Goal: Task Accomplishment & Management: Use online tool/utility

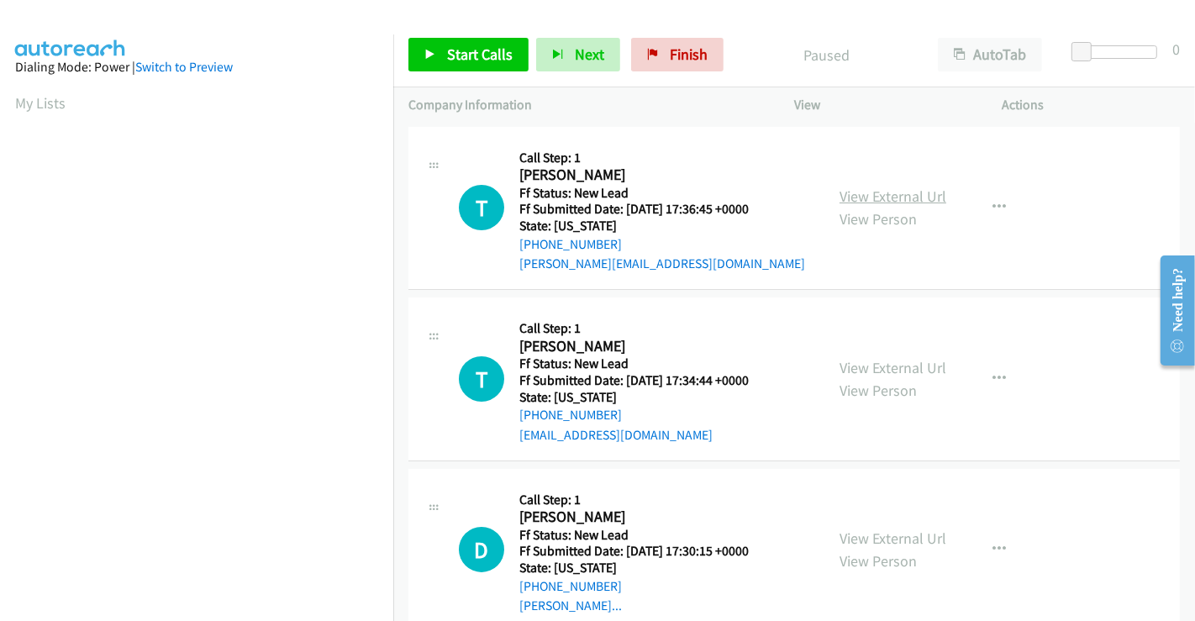
click at [893, 193] on link "View External Url" at bounding box center [893, 196] width 107 height 19
click at [892, 371] on link "View External Url" at bounding box center [893, 367] width 107 height 19
click at [871, 539] on link "View External Url" at bounding box center [893, 538] width 107 height 19
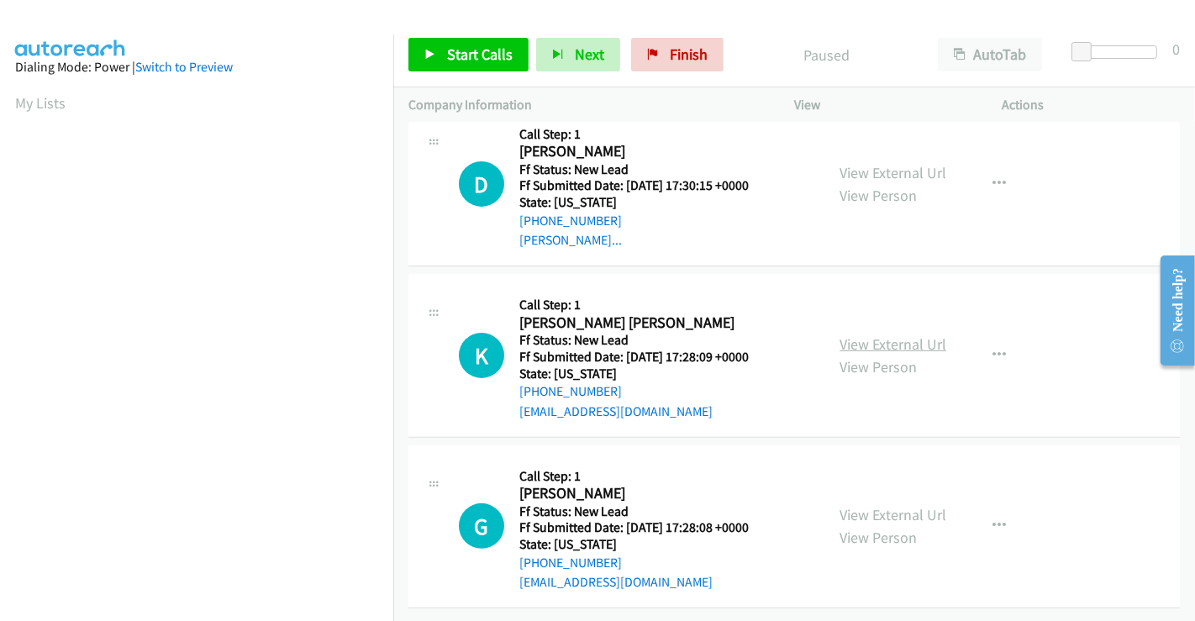
scroll to position [377, 0]
click at [893, 334] on link "View External Url" at bounding box center [893, 343] width 107 height 19
click at [881, 508] on link "View External Url" at bounding box center [893, 514] width 107 height 19
click at [461, 39] on link "Start Calls" at bounding box center [468, 55] width 120 height 34
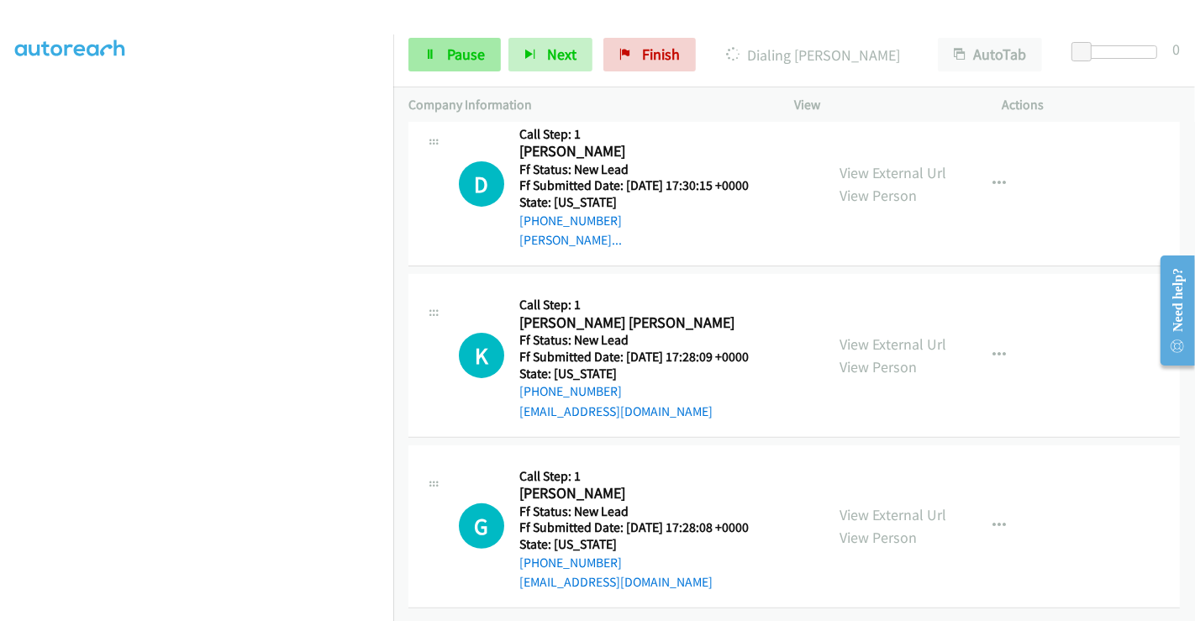
scroll to position [187, 0]
click at [426, 50] on icon at bounding box center [430, 56] width 12 height 12
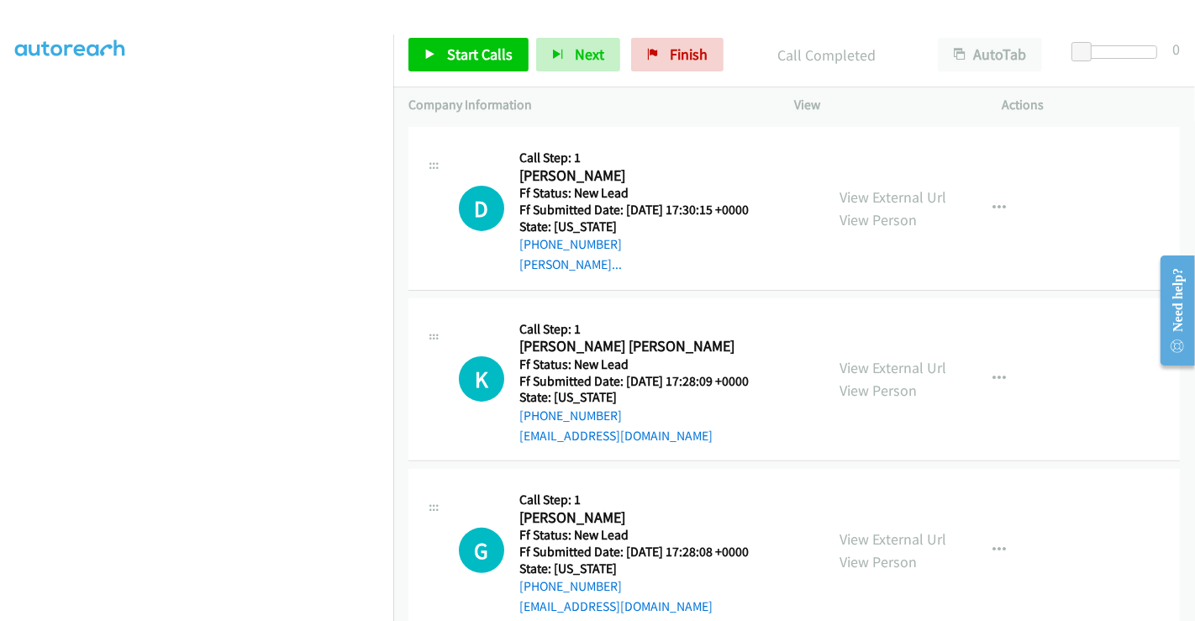
scroll to position [413, 0]
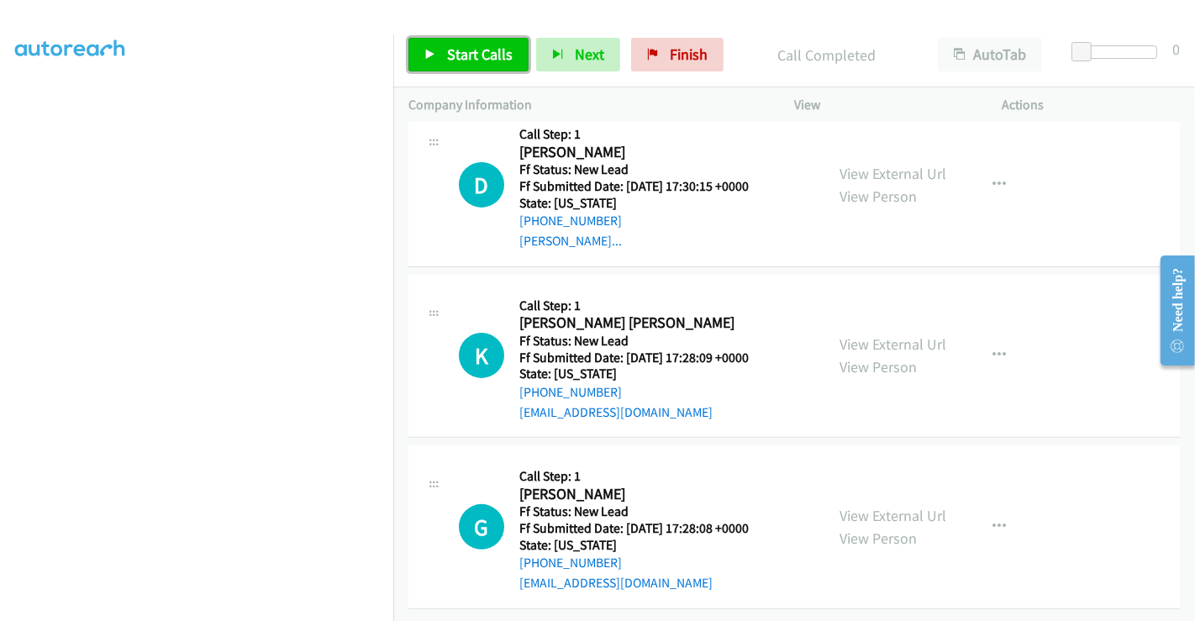
click at [484, 54] on span "Start Calls" at bounding box center [480, 54] width 66 height 19
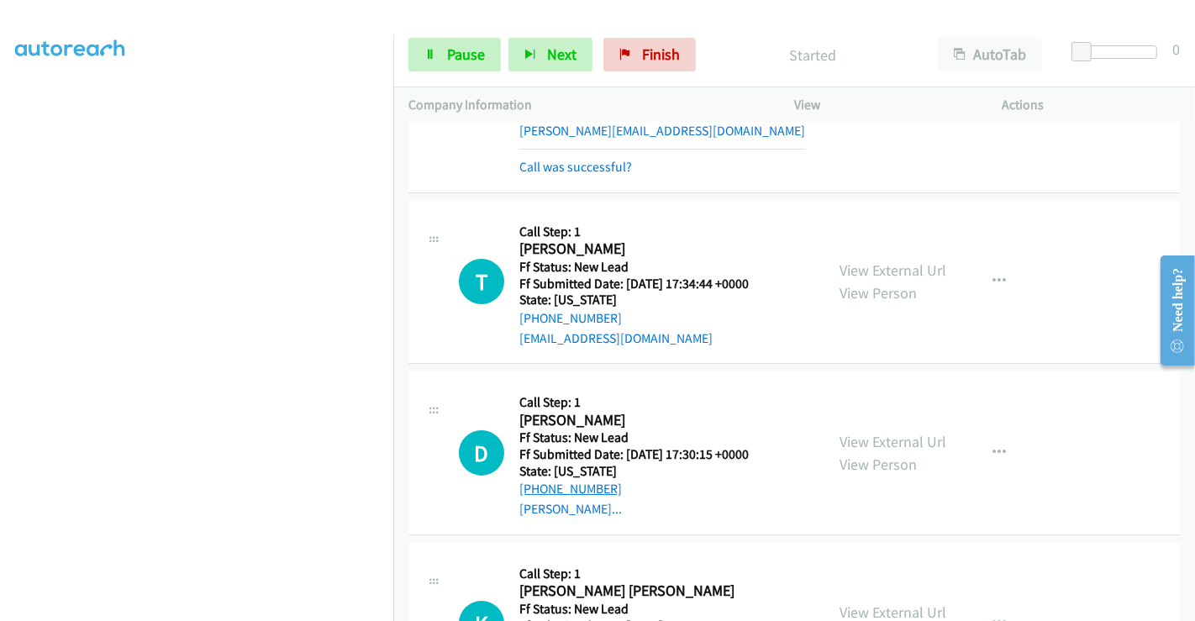
scroll to position [39, 0]
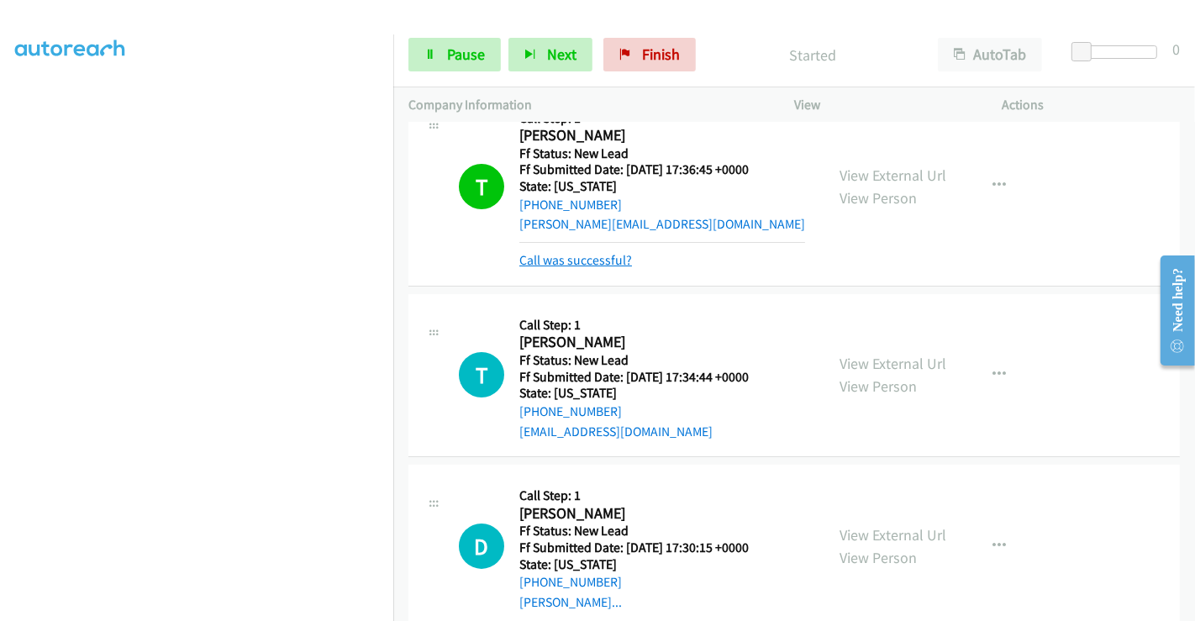
click at [587, 261] on link "Call was successful?" at bounding box center [575, 260] width 113 height 16
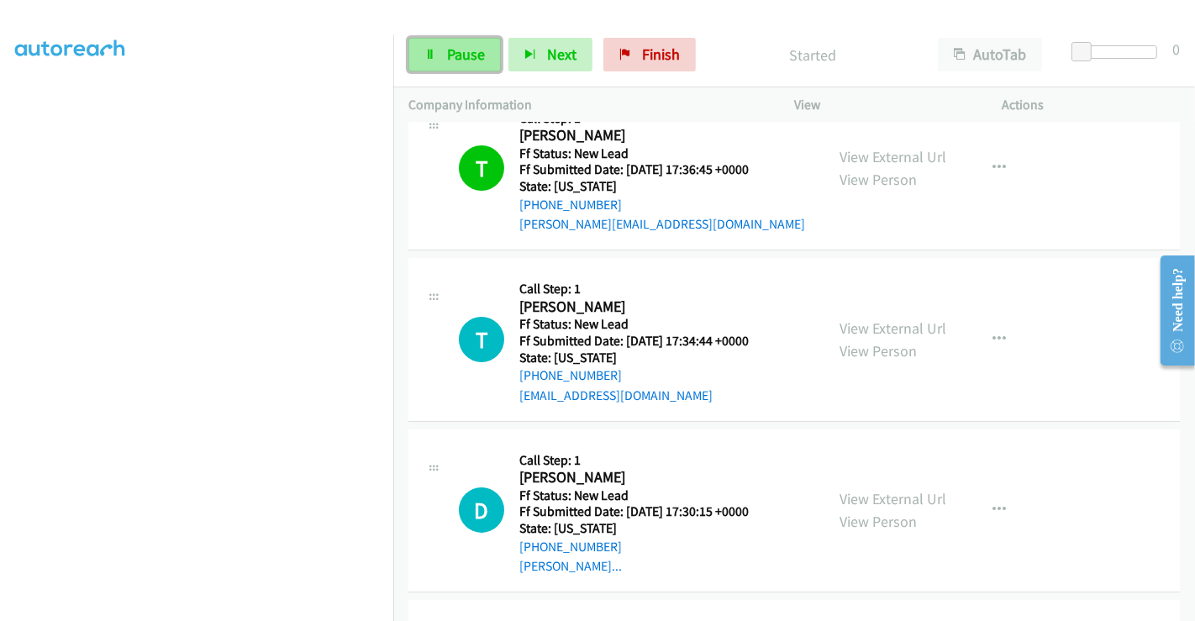
click at [445, 51] on link "Pause" at bounding box center [454, 55] width 92 height 34
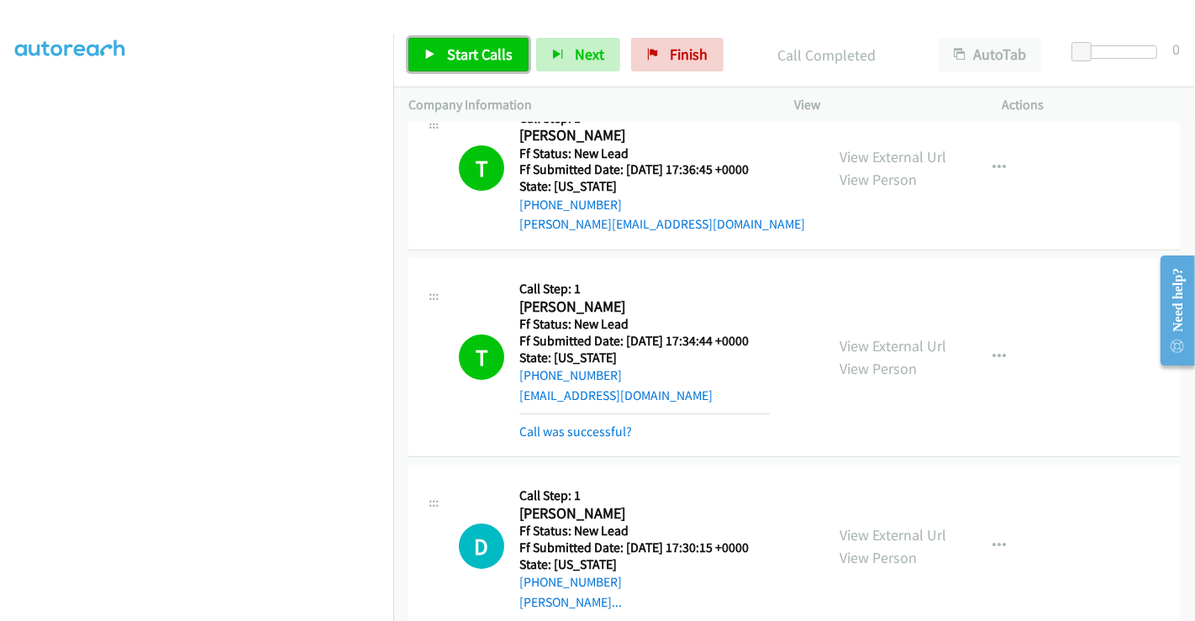
click at [468, 45] on span "Start Calls" at bounding box center [480, 54] width 66 height 19
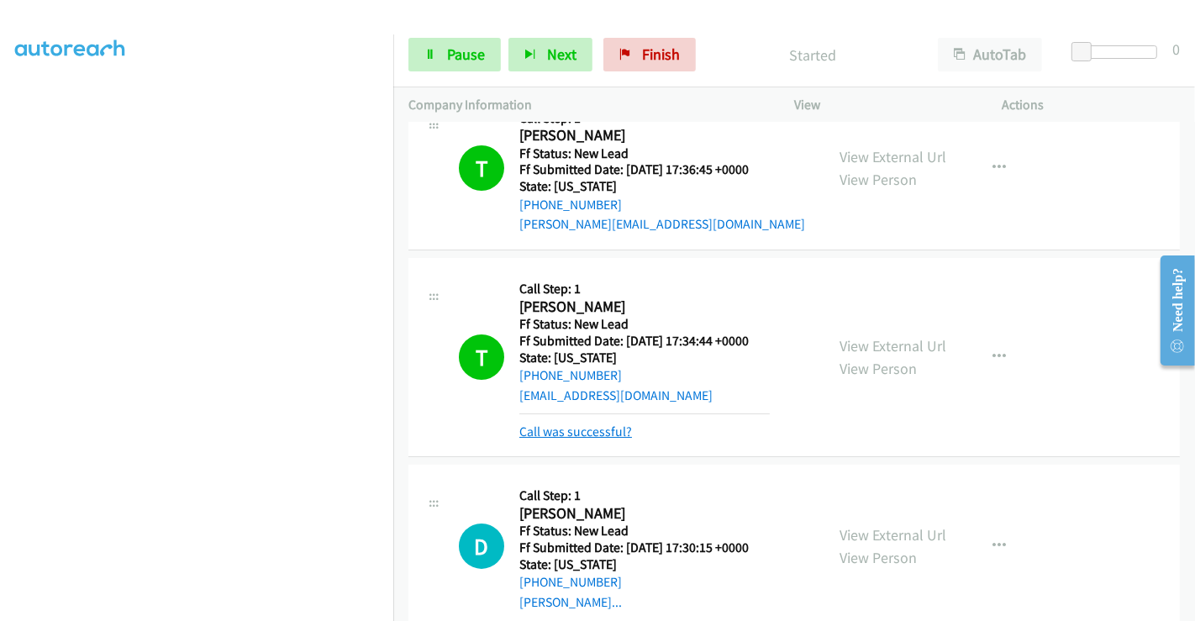
click at [569, 426] on link "Call was successful?" at bounding box center [575, 432] width 113 height 16
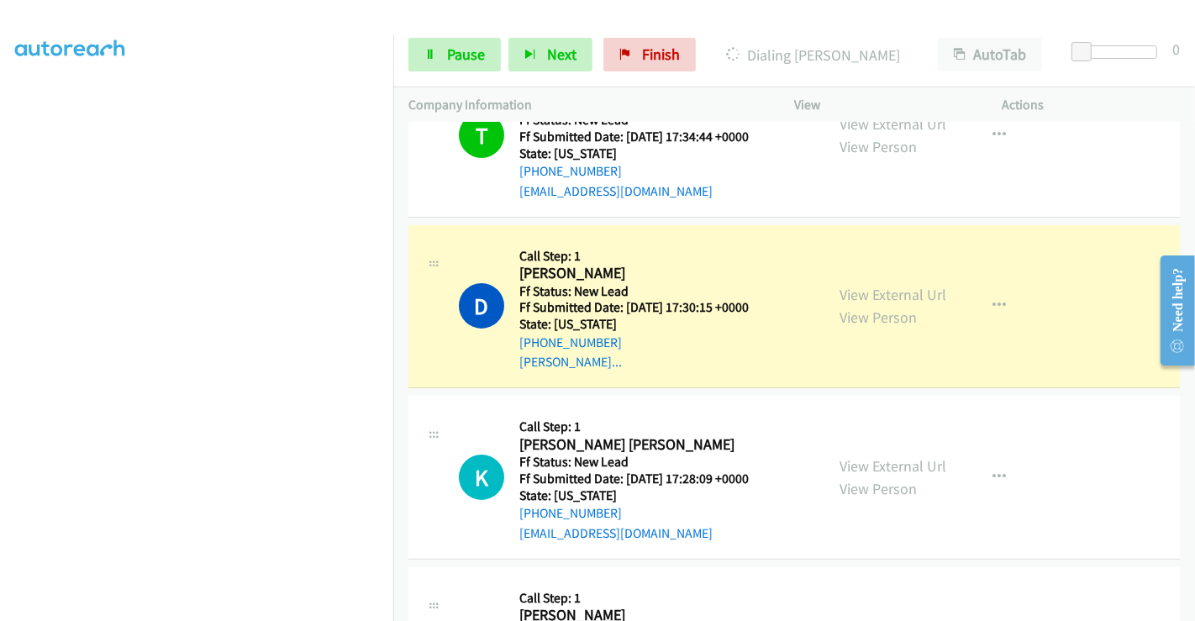
scroll to position [377, 0]
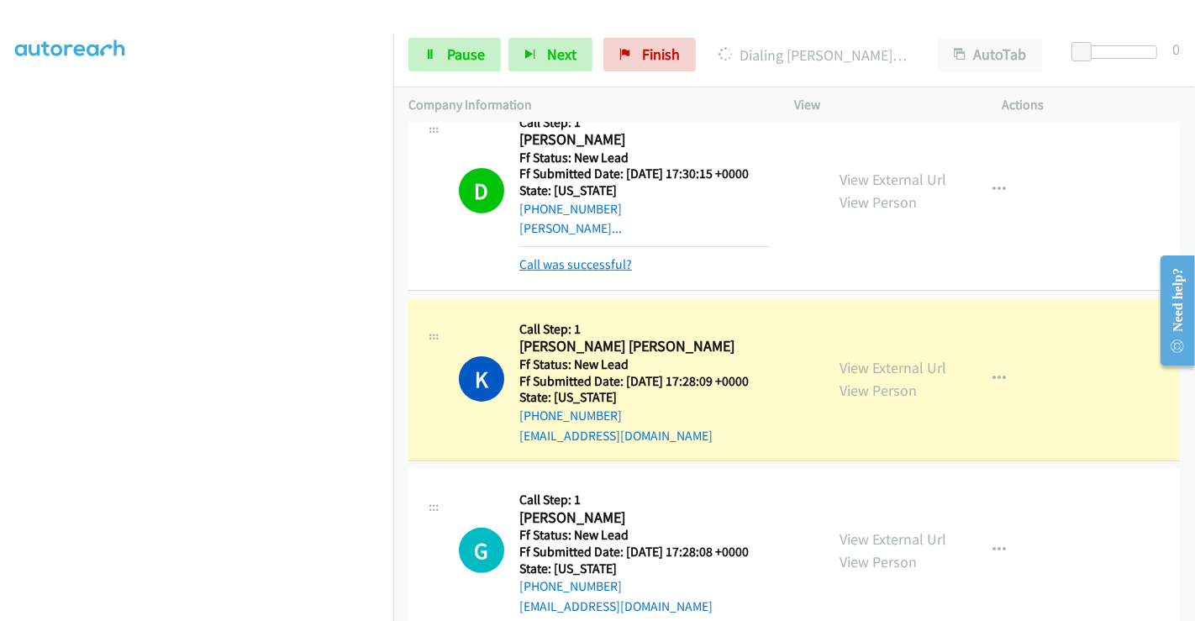
click at [598, 269] on link "Call was successful?" at bounding box center [575, 264] width 113 height 16
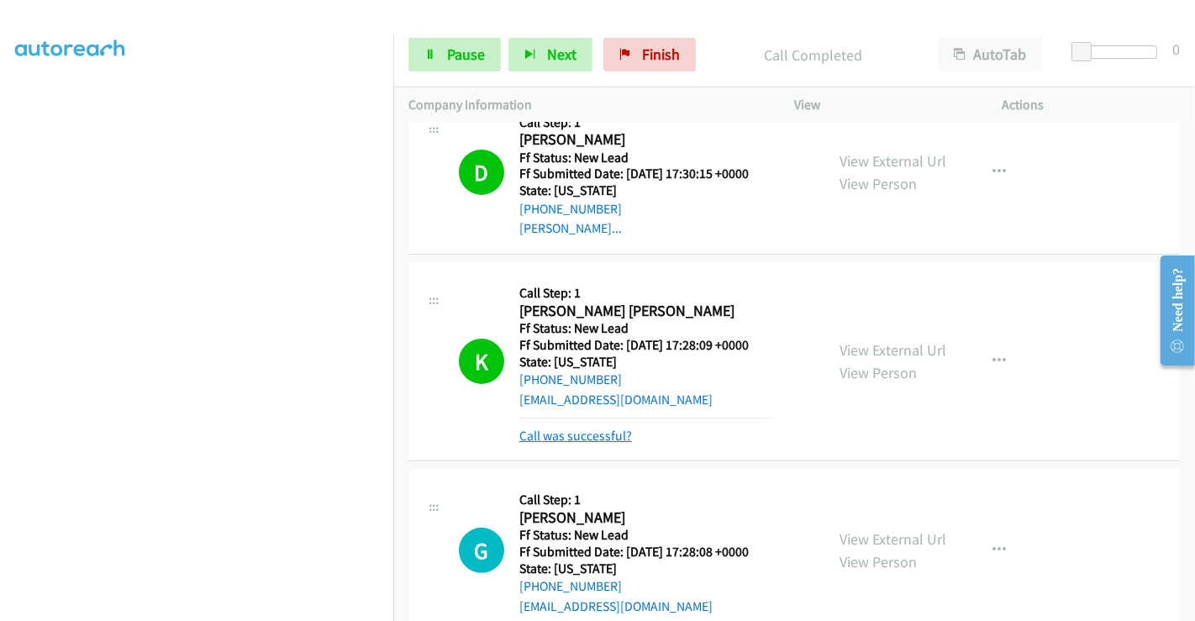
click at [555, 441] on link "Call was successful?" at bounding box center [575, 436] width 113 height 16
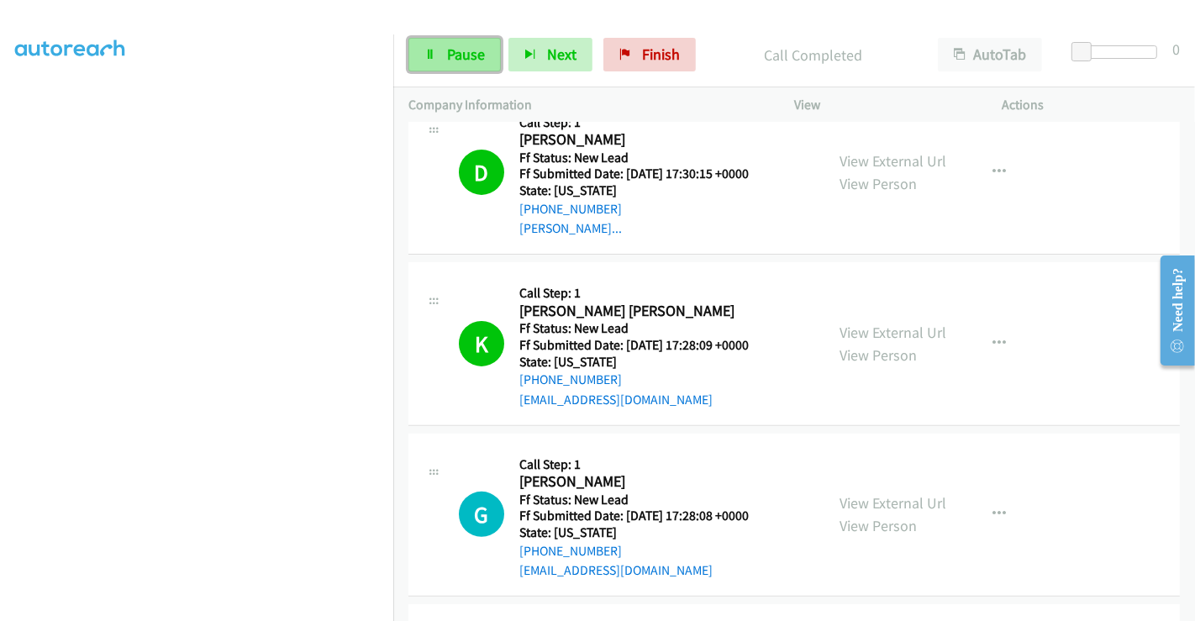
click at [458, 56] on span "Pause" at bounding box center [466, 54] width 38 height 19
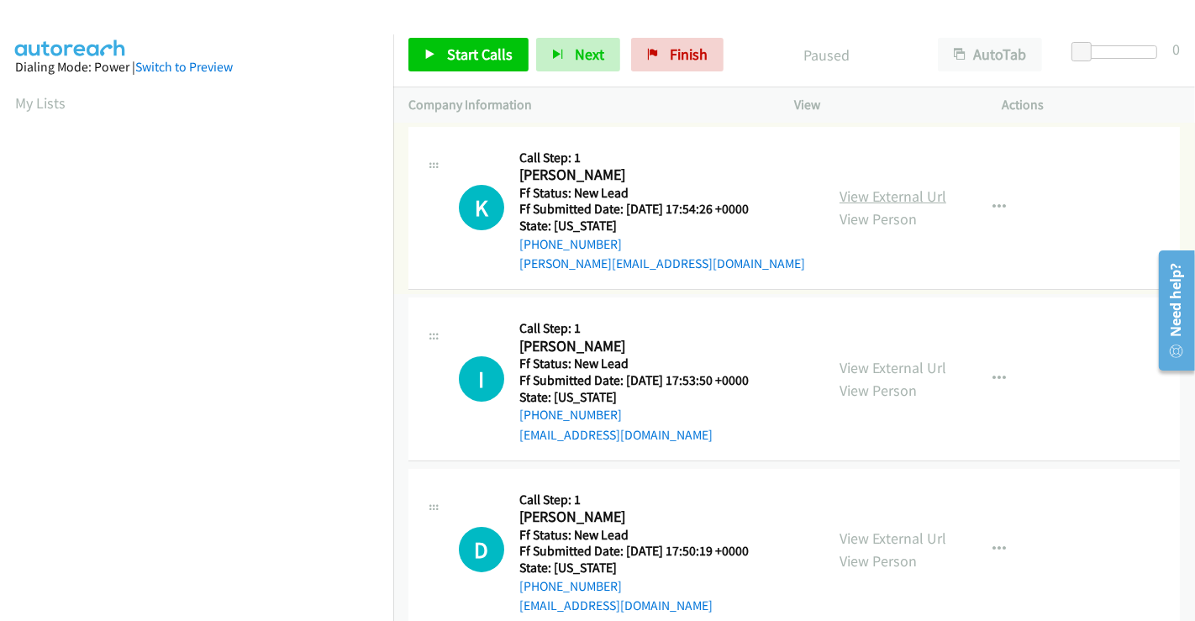
click at [876, 197] on link "View External Url" at bounding box center [893, 196] width 107 height 19
click at [888, 370] on link "View External Url" at bounding box center [893, 367] width 107 height 19
click at [882, 529] on link "View External Url" at bounding box center [893, 538] width 107 height 19
click at [486, 52] on span "Start Calls" at bounding box center [480, 54] width 66 height 19
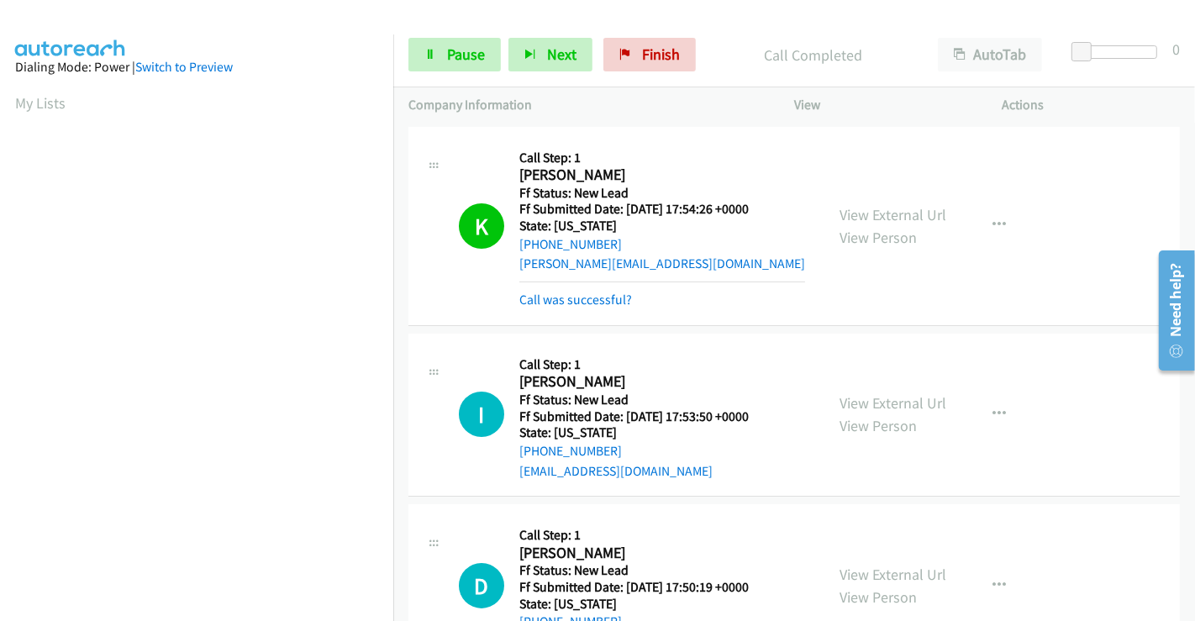
scroll to position [324, 0]
click at [566, 301] on link "Call was successful?" at bounding box center [575, 300] width 113 height 16
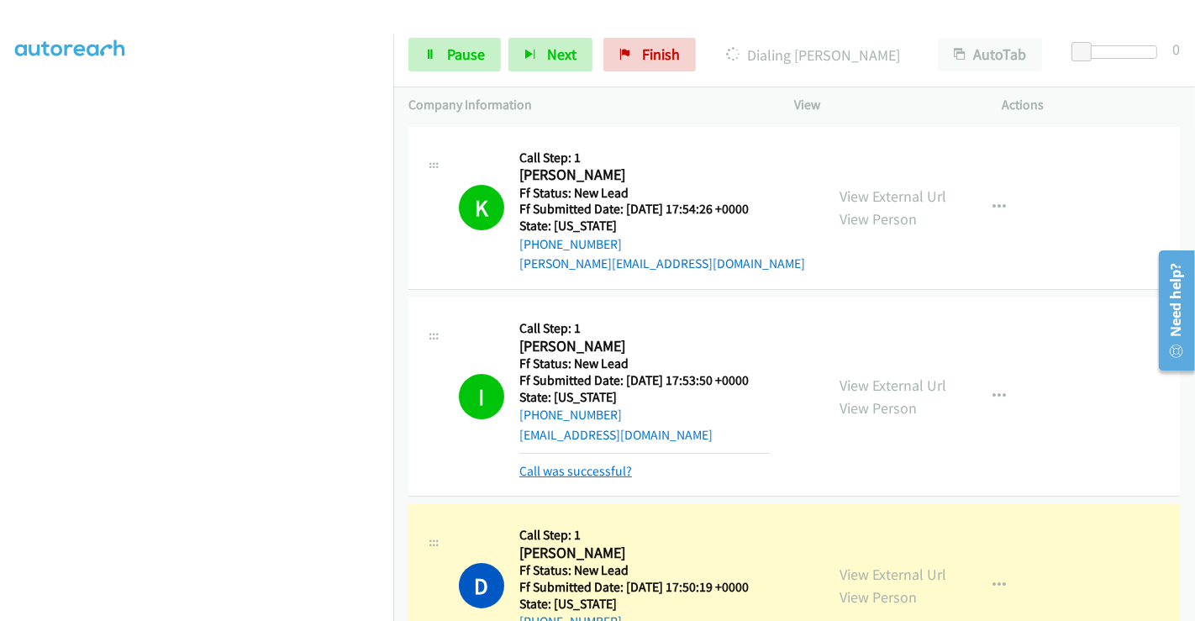
click at [604, 472] on link "Call was successful?" at bounding box center [575, 471] width 113 height 16
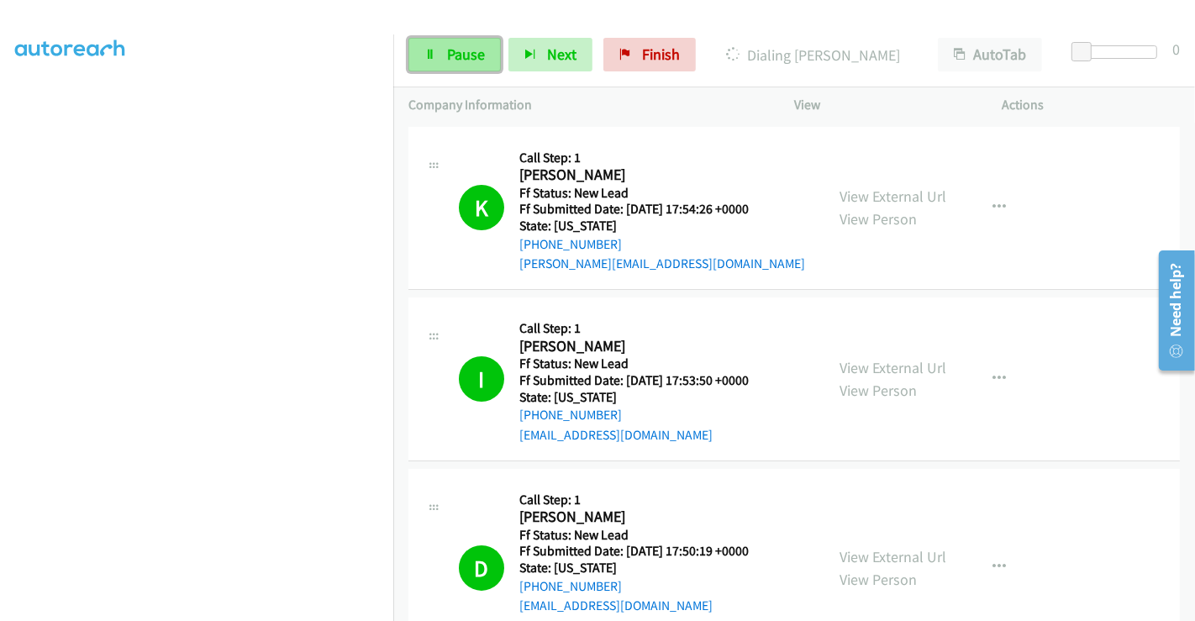
click at [440, 46] on link "Pause" at bounding box center [454, 55] width 92 height 34
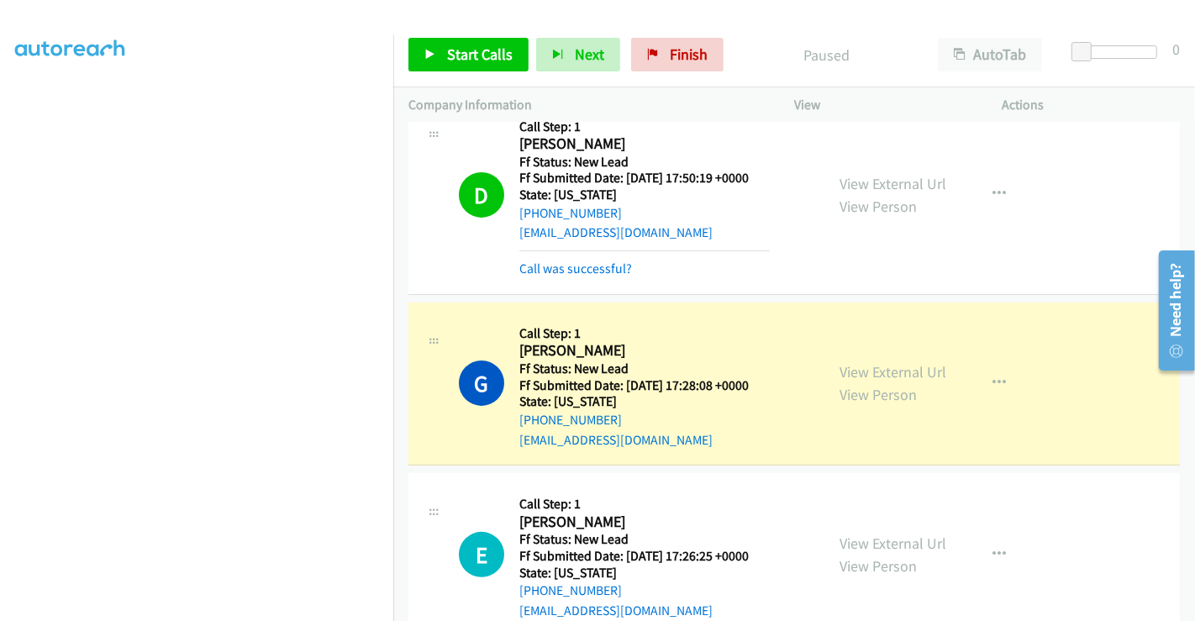
scroll to position [187, 0]
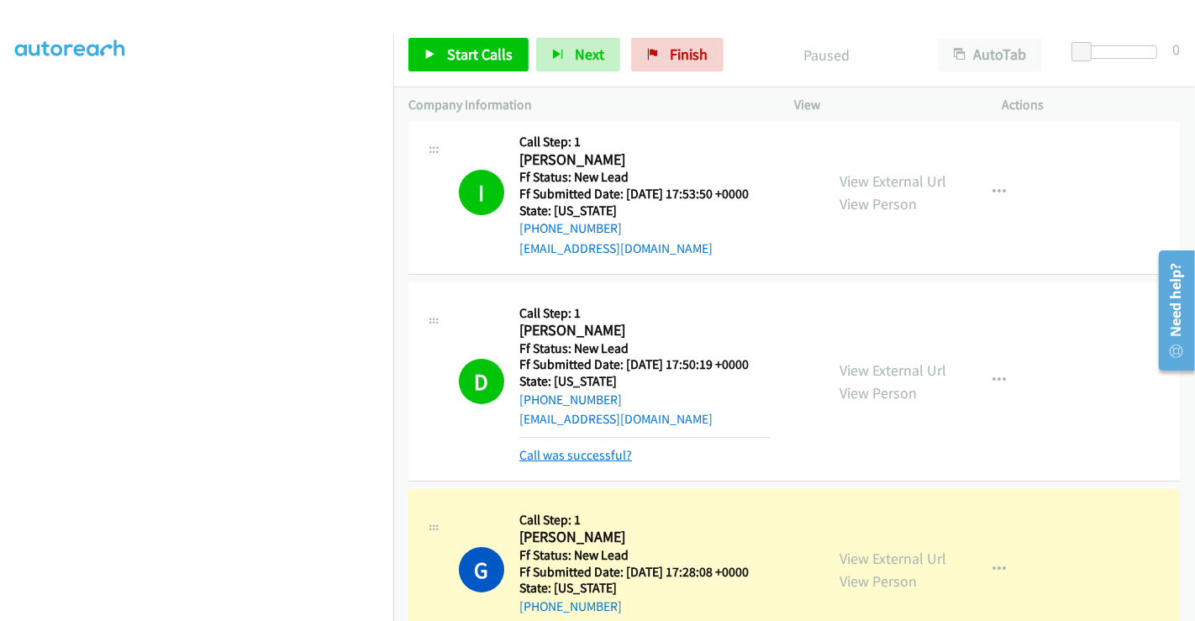
click at [592, 453] on link "Call was successful?" at bounding box center [575, 455] width 113 height 16
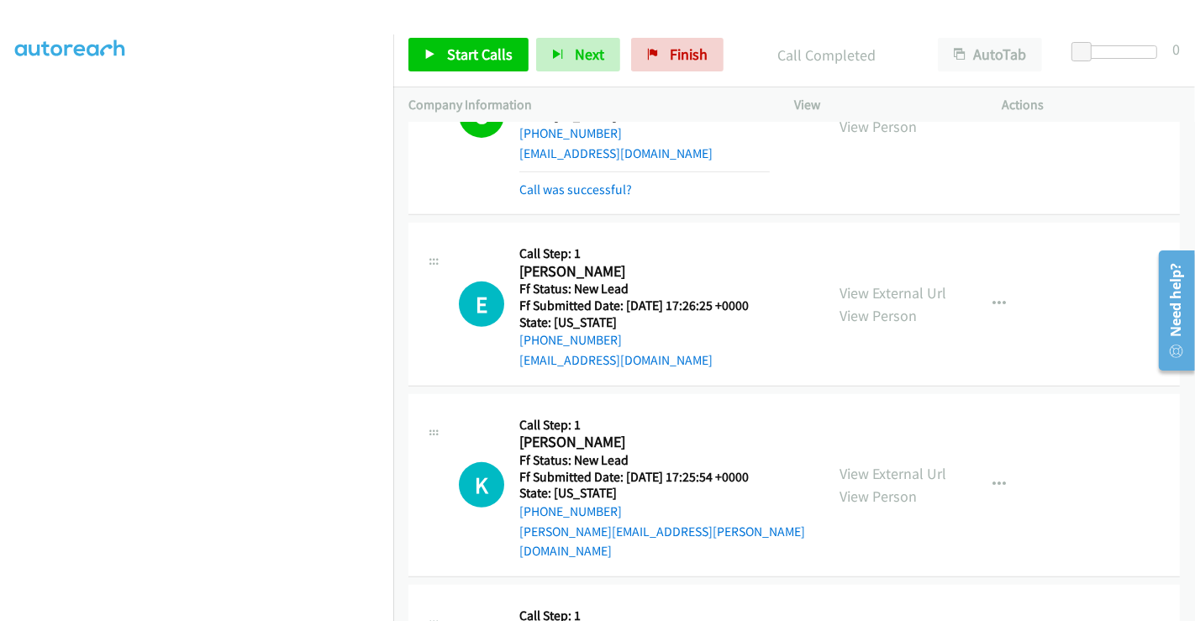
scroll to position [653, 0]
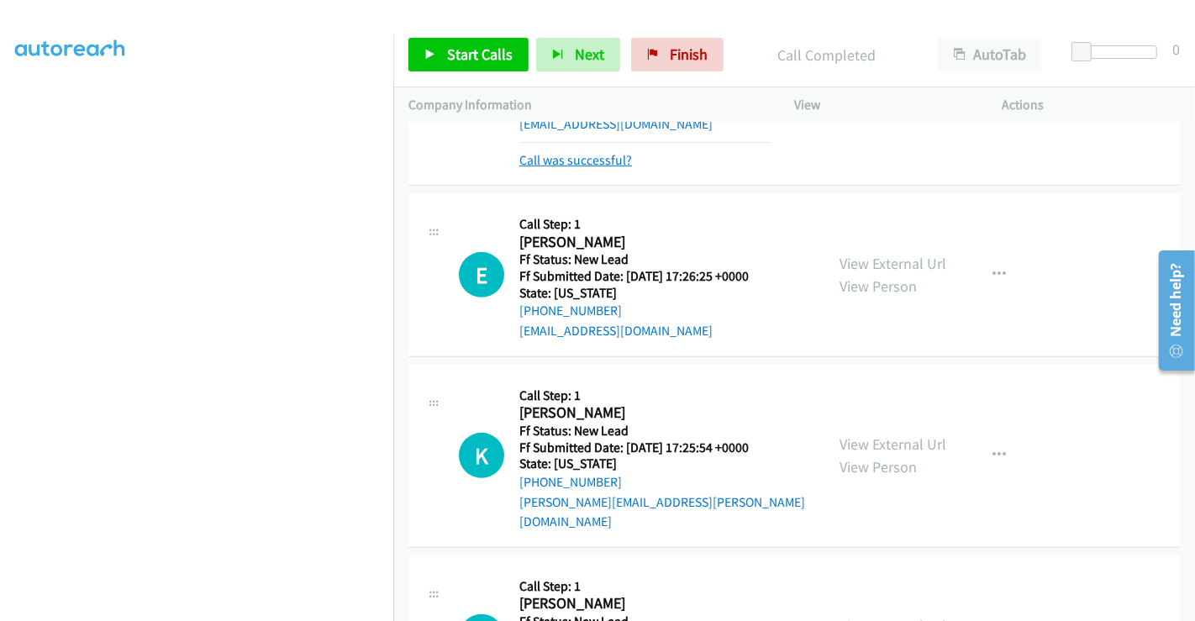
click at [598, 157] on link "Call was successful?" at bounding box center [575, 160] width 113 height 16
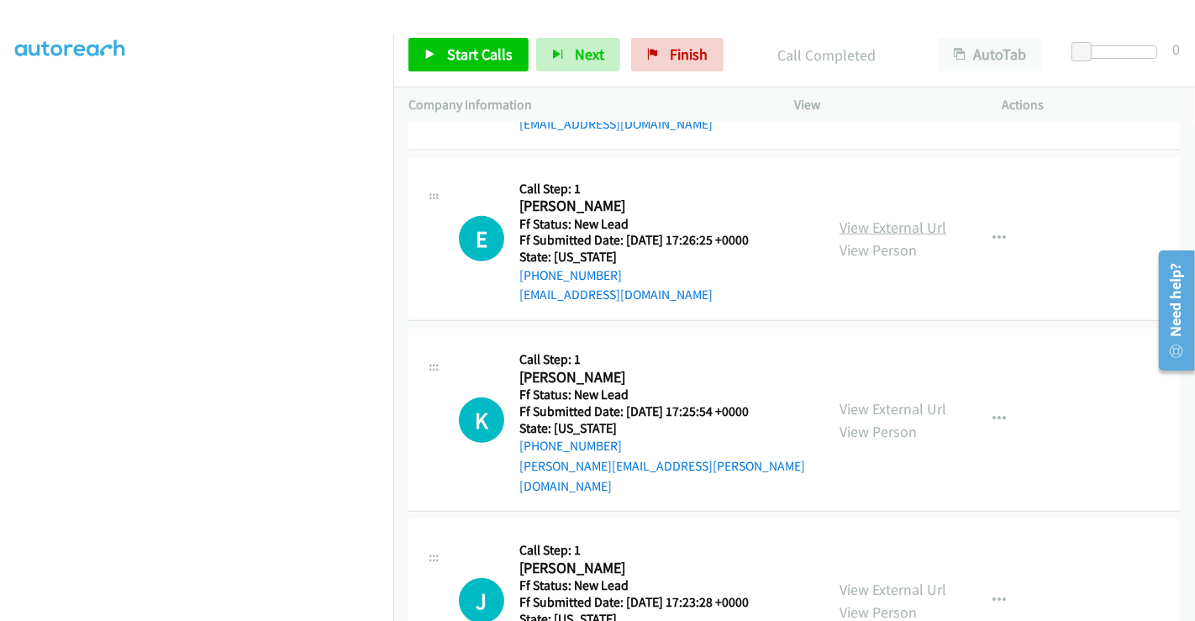
click at [872, 222] on link "View External Url" at bounding box center [893, 227] width 107 height 19
click at [844, 399] on link "View External Url" at bounding box center [893, 408] width 107 height 19
click at [911, 580] on link "View External Url" at bounding box center [893, 589] width 107 height 19
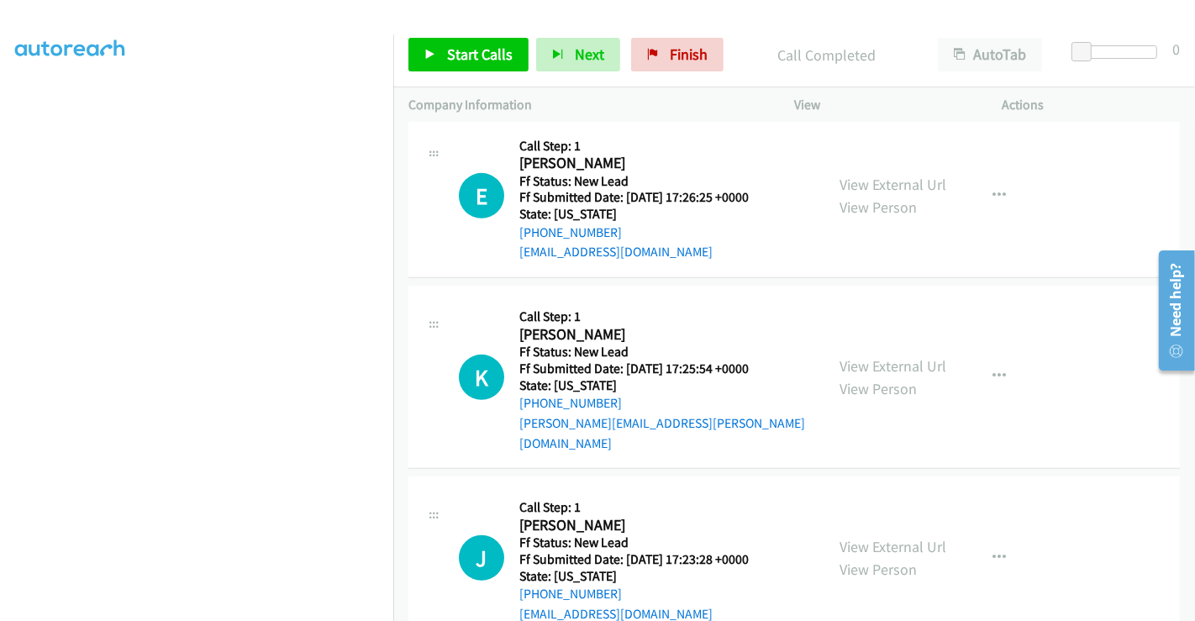
scroll to position [719, 0]
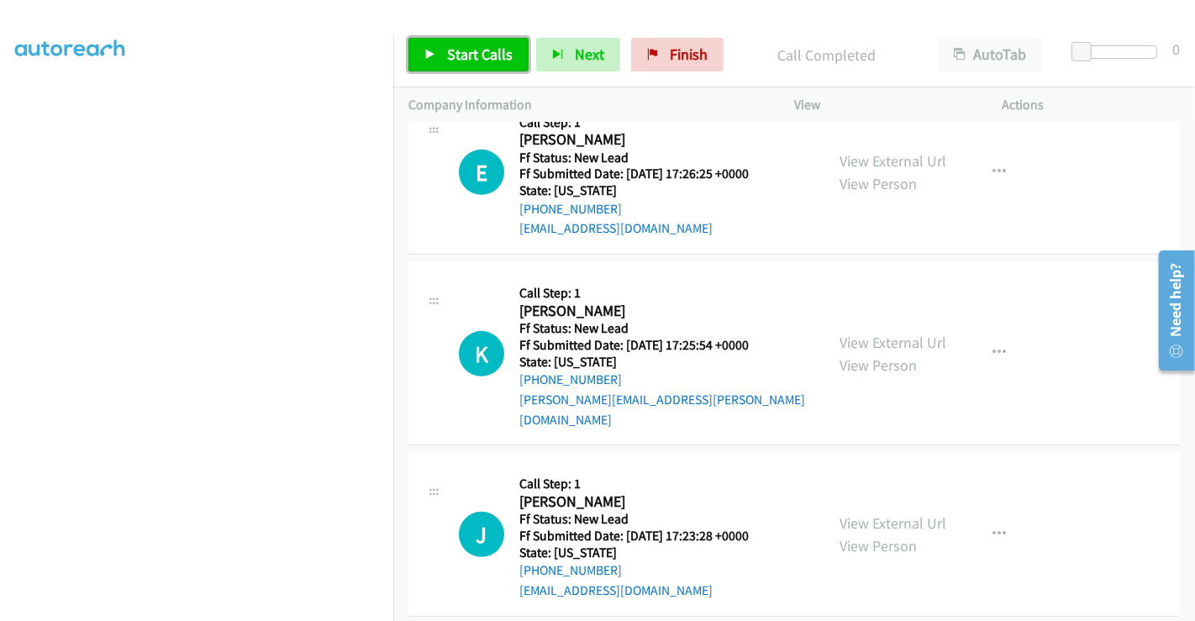
click at [475, 51] on span "Start Calls" at bounding box center [480, 54] width 66 height 19
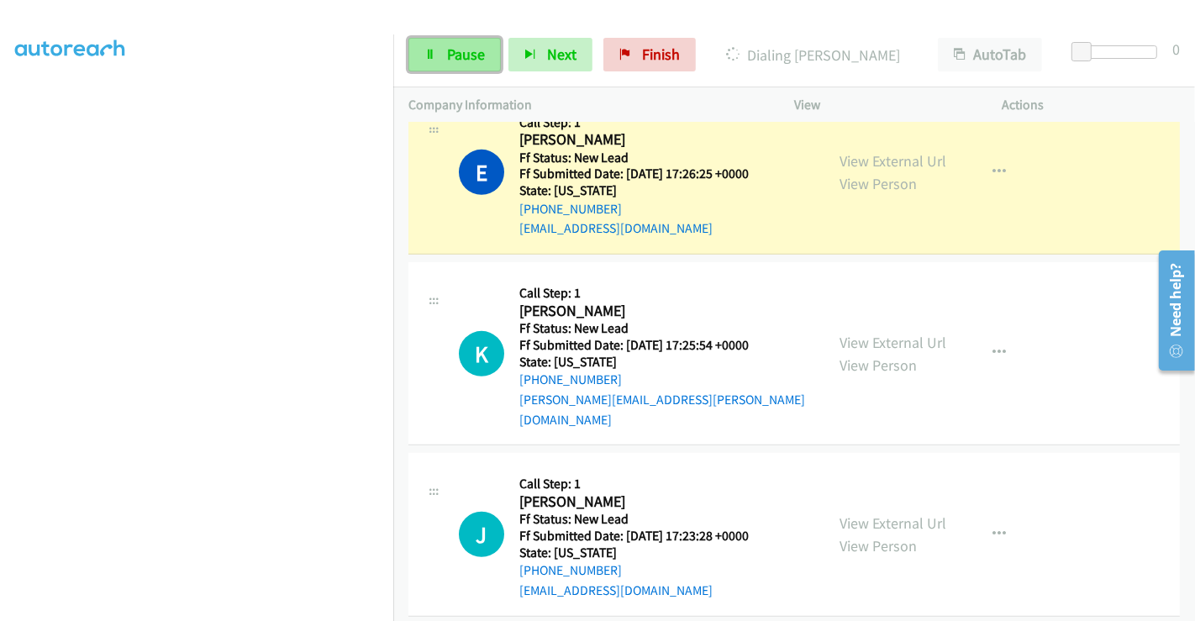
click at [461, 51] on span "Pause" at bounding box center [466, 54] width 38 height 19
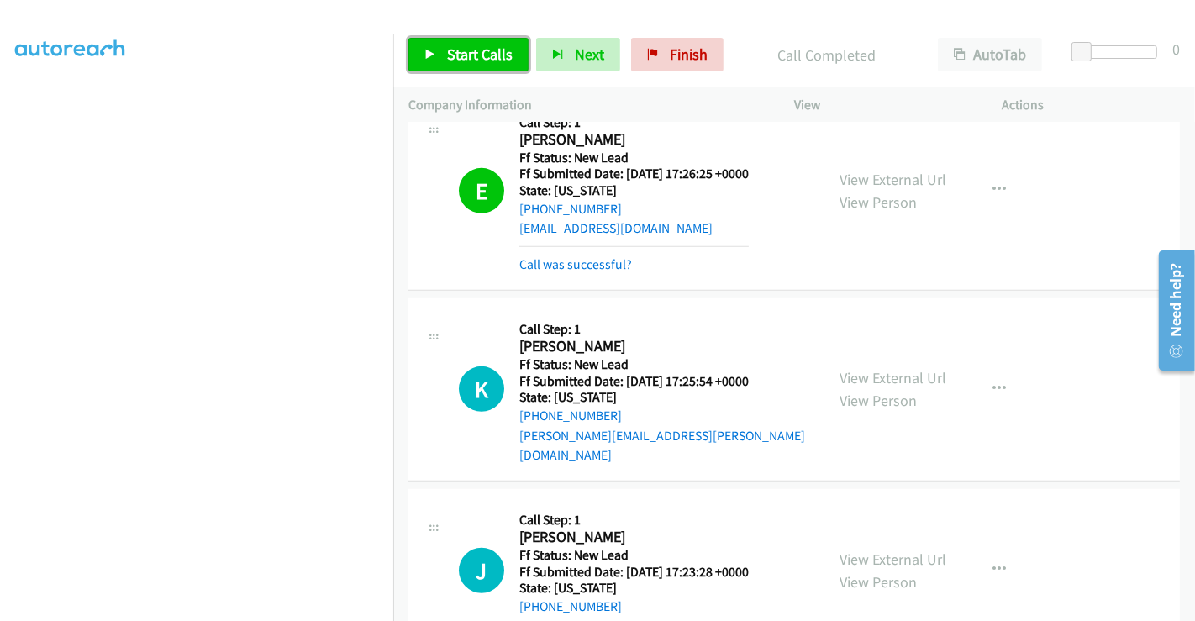
click at [479, 55] on span "Start Calls" at bounding box center [480, 54] width 66 height 19
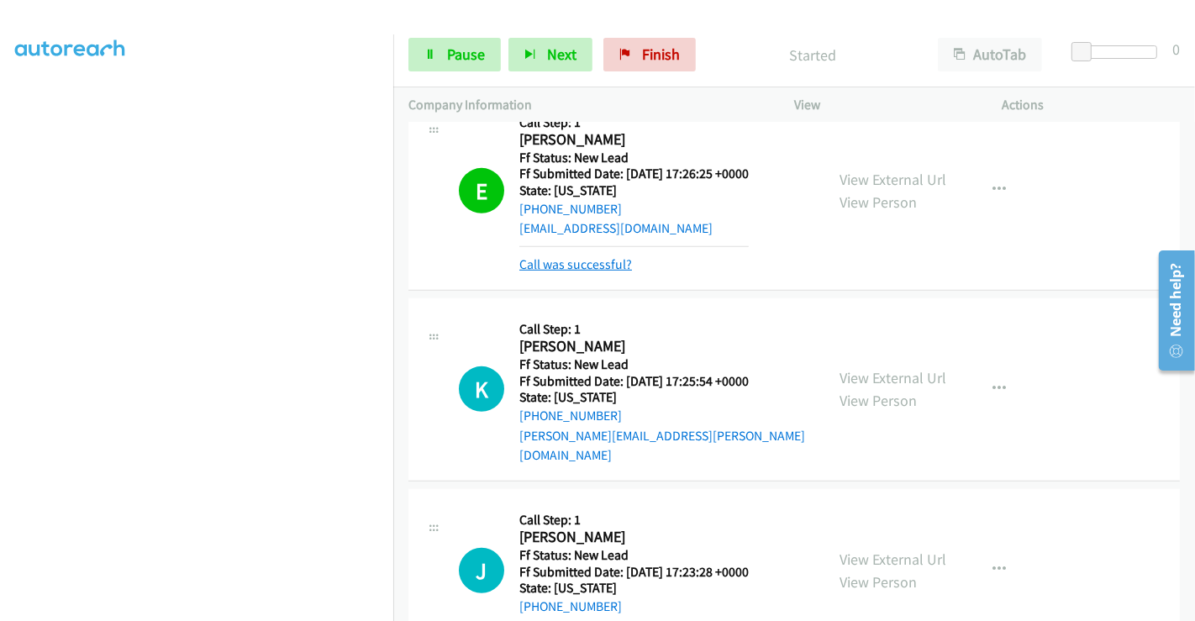
click at [605, 265] on link "Call was successful?" at bounding box center [575, 264] width 113 height 16
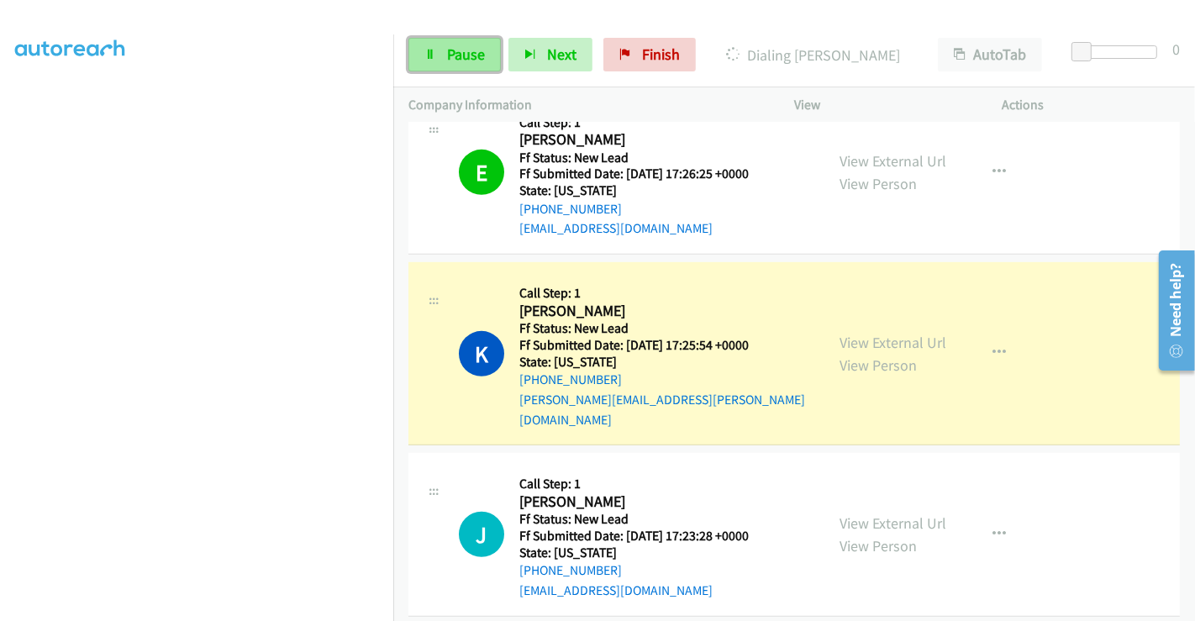
click at [447, 49] on span "Pause" at bounding box center [466, 54] width 38 height 19
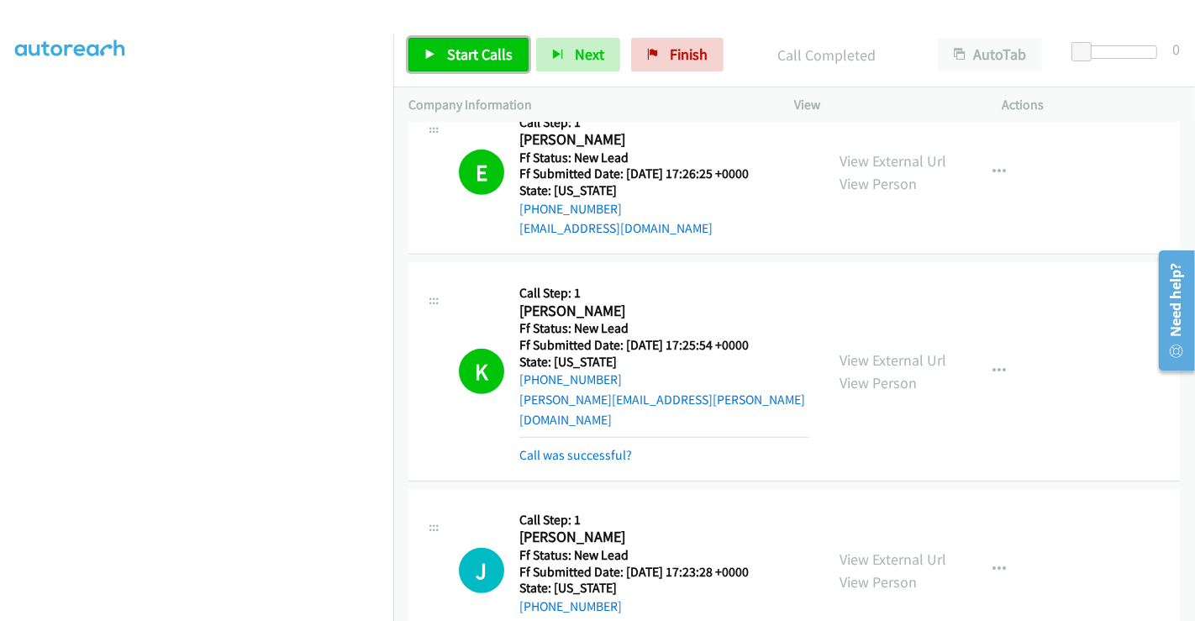
click at [471, 51] on span "Start Calls" at bounding box center [480, 54] width 66 height 19
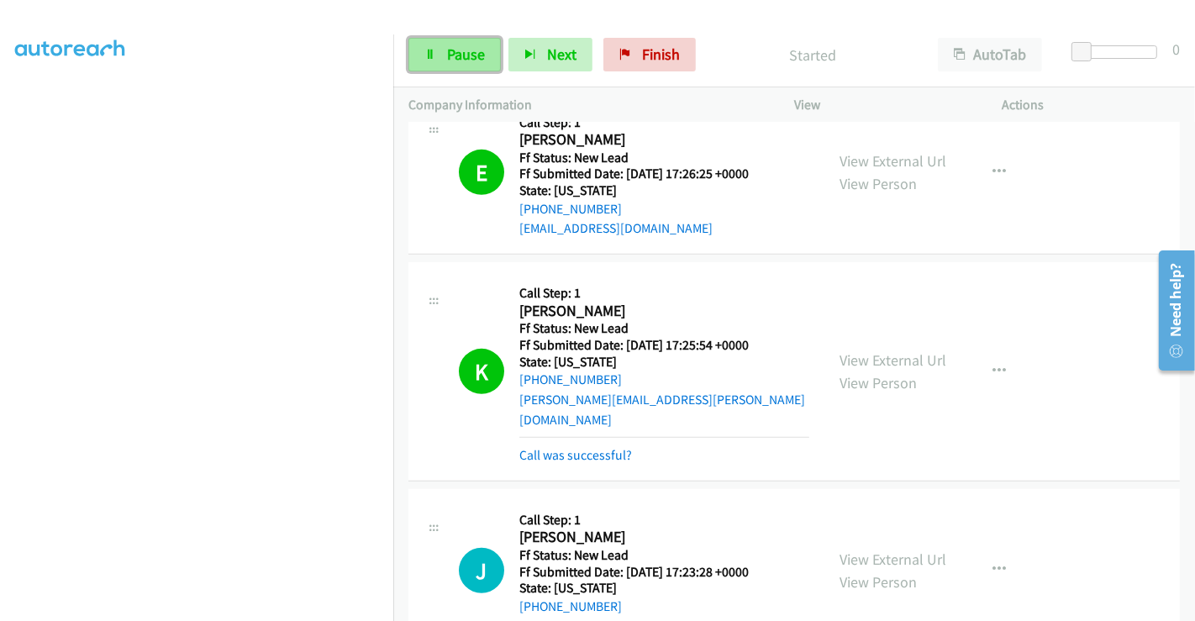
click at [456, 51] on span "Pause" at bounding box center [466, 54] width 38 height 19
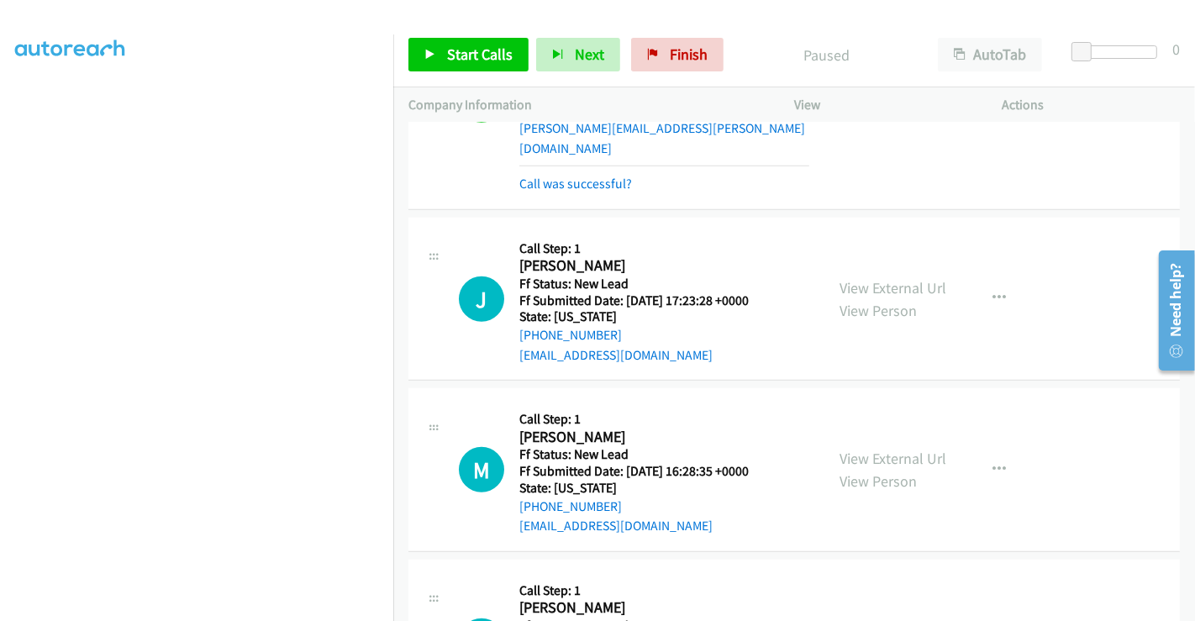
scroll to position [999, 0]
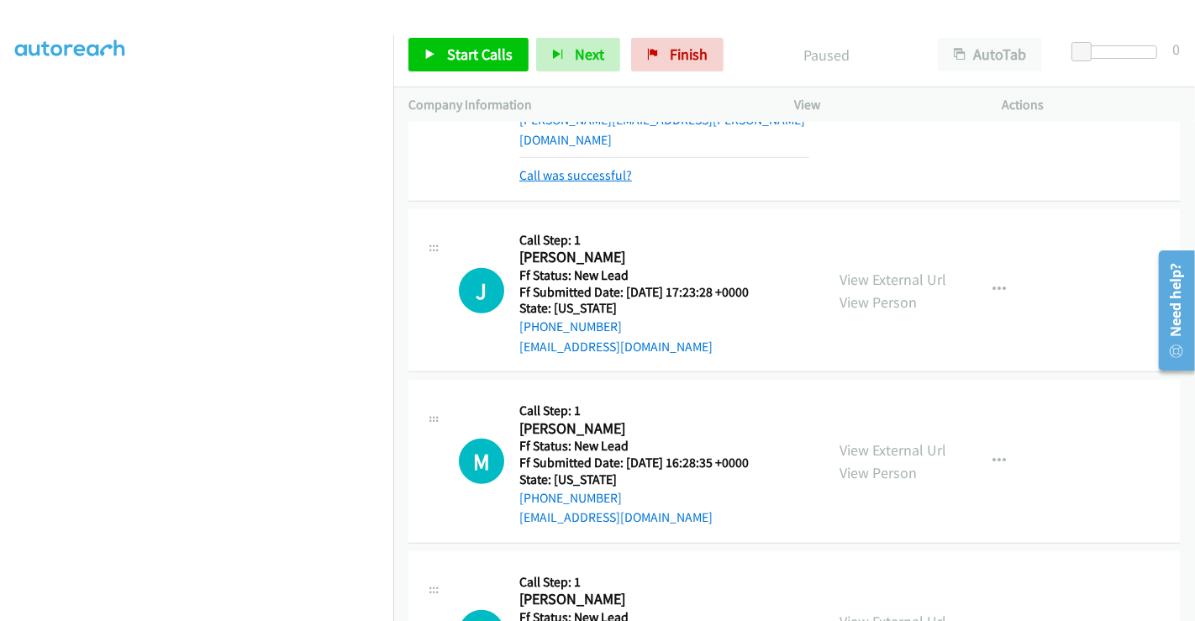
click at [574, 167] on link "Call was successful?" at bounding box center [575, 175] width 113 height 16
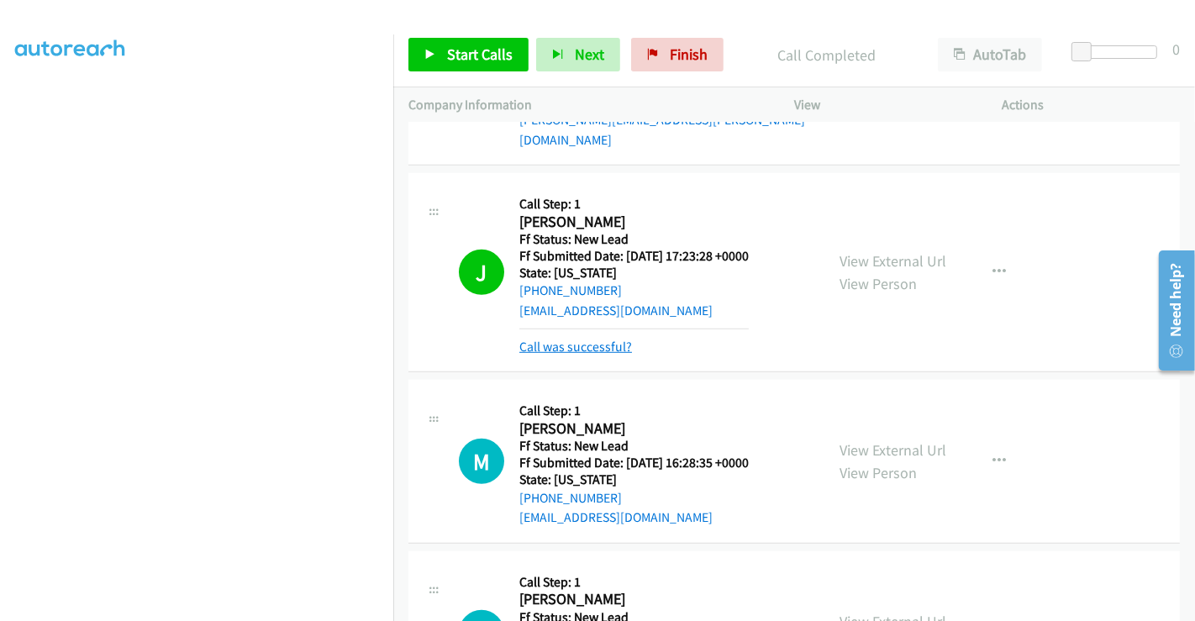
click at [590, 339] on link "Call was successful?" at bounding box center [575, 347] width 113 height 16
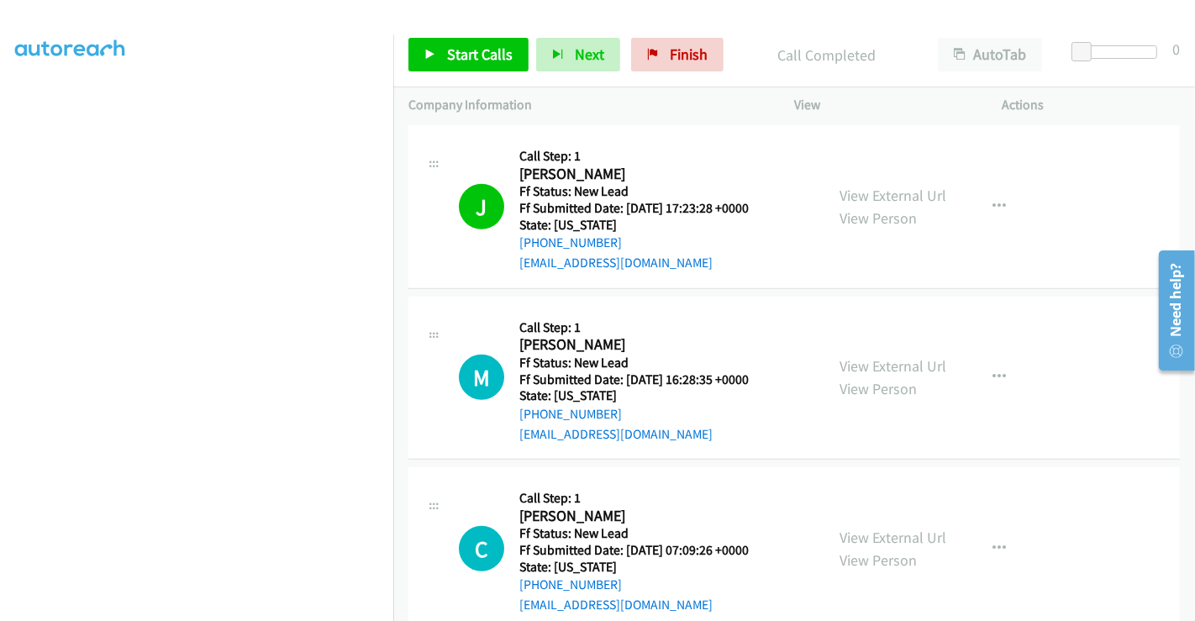
scroll to position [1186, 0]
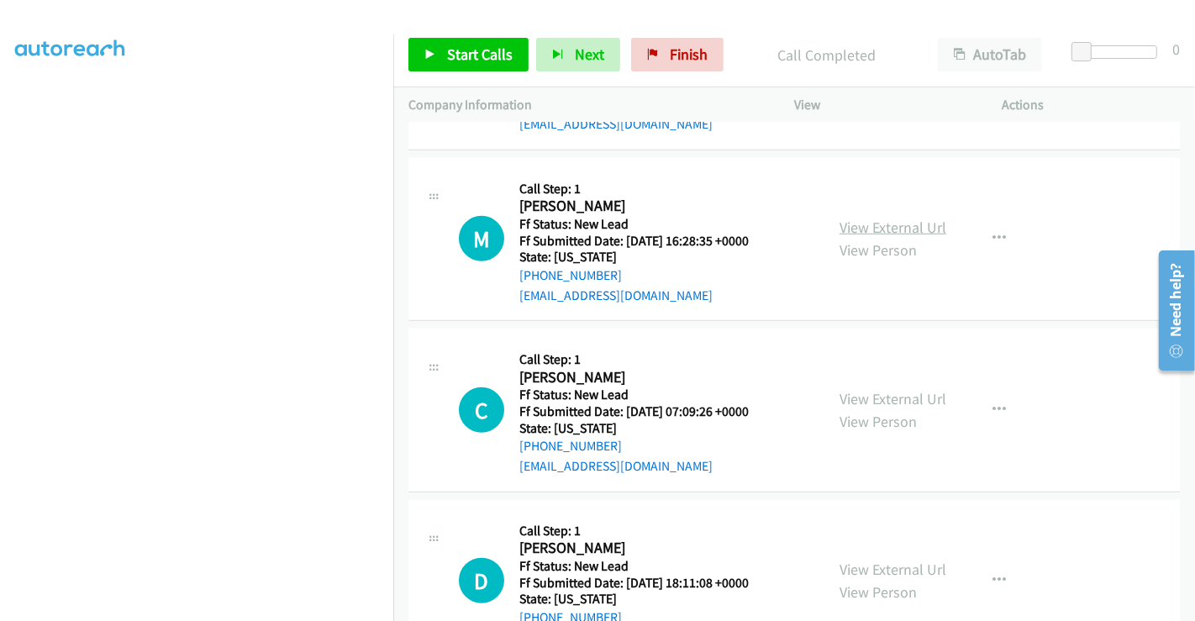
click at [878, 218] on link "View External Url" at bounding box center [893, 227] width 107 height 19
click at [467, 55] on span "Start Calls" at bounding box center [480, 54] width 66 height 19
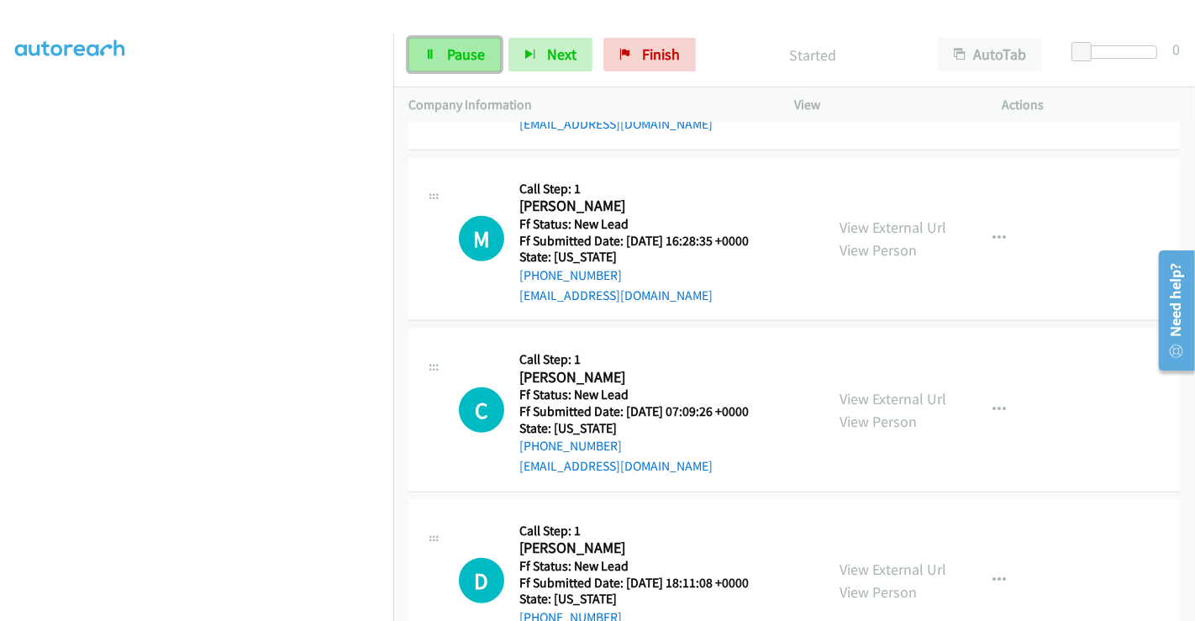
click at [448, 55] on span "Pause" at bounding box center [466, 54] width 38 height 19
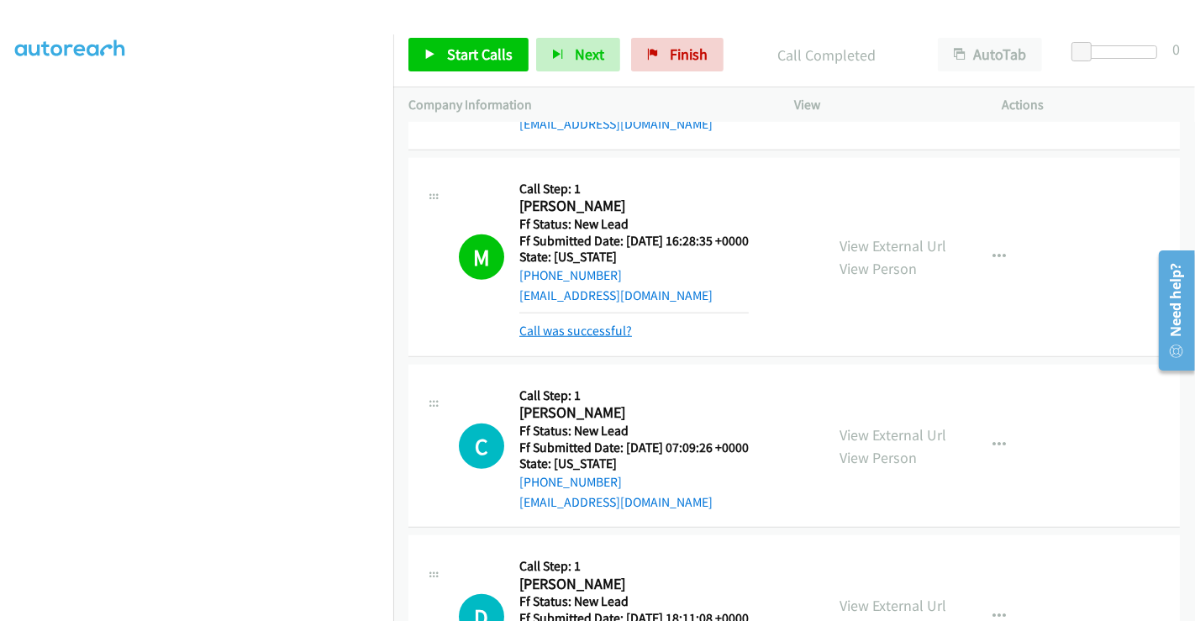
click at [577, 323] on link "Call was successful?" at bounding box center [575, 331] width 113 height 16
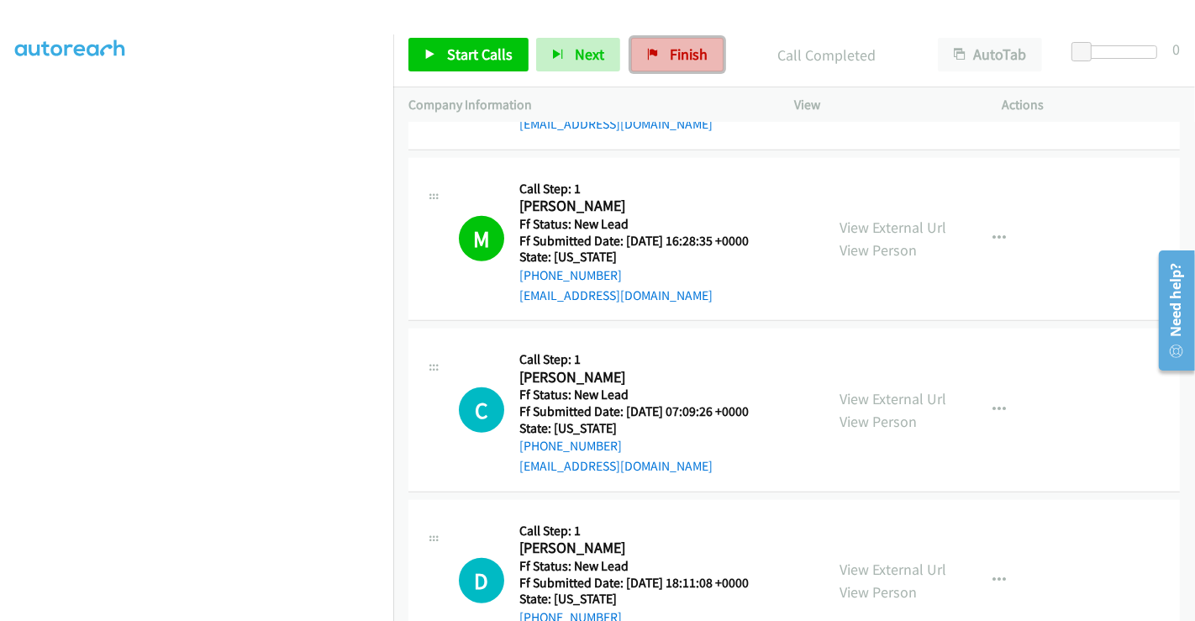
click at [690, 50] on span "Finish" at bounding box center [689, 54] width 38 height 19
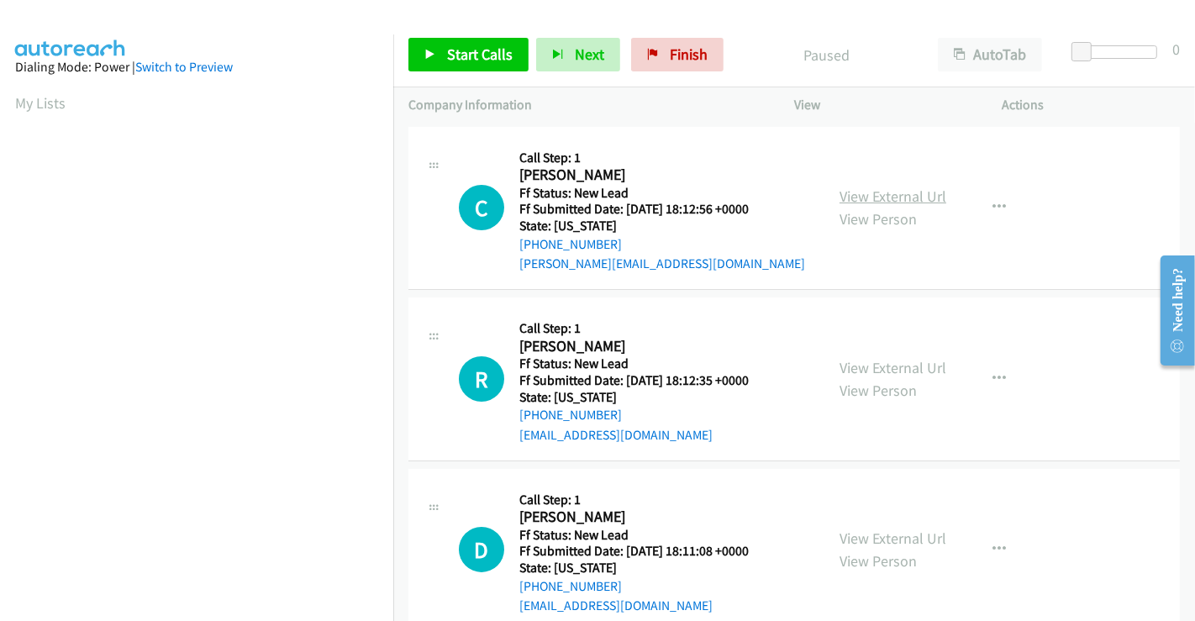
click at [881, 189] on link "View External Url" at bounding box center [893, 196] width 107 height 19
click at [865, 360] on link "View External Url" at bounding box center [893, 367] width 107 height 19
click at [859, 539] on link "View External Url" at bounding box center [893, 538] width 107 height 19
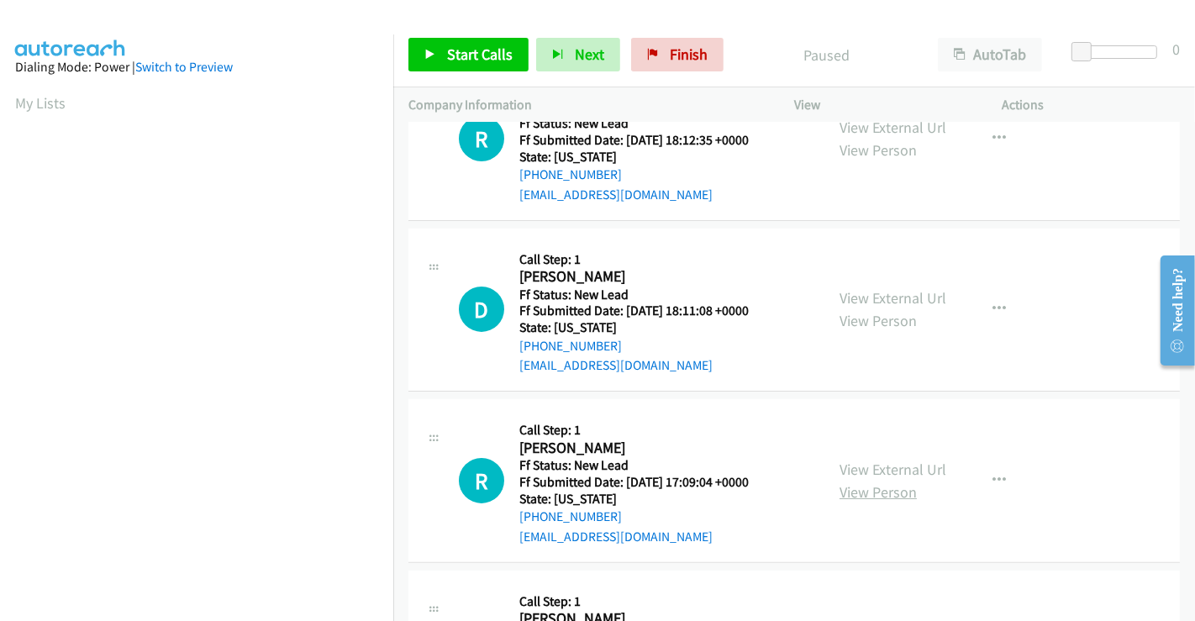
scroll to position [373, 0]
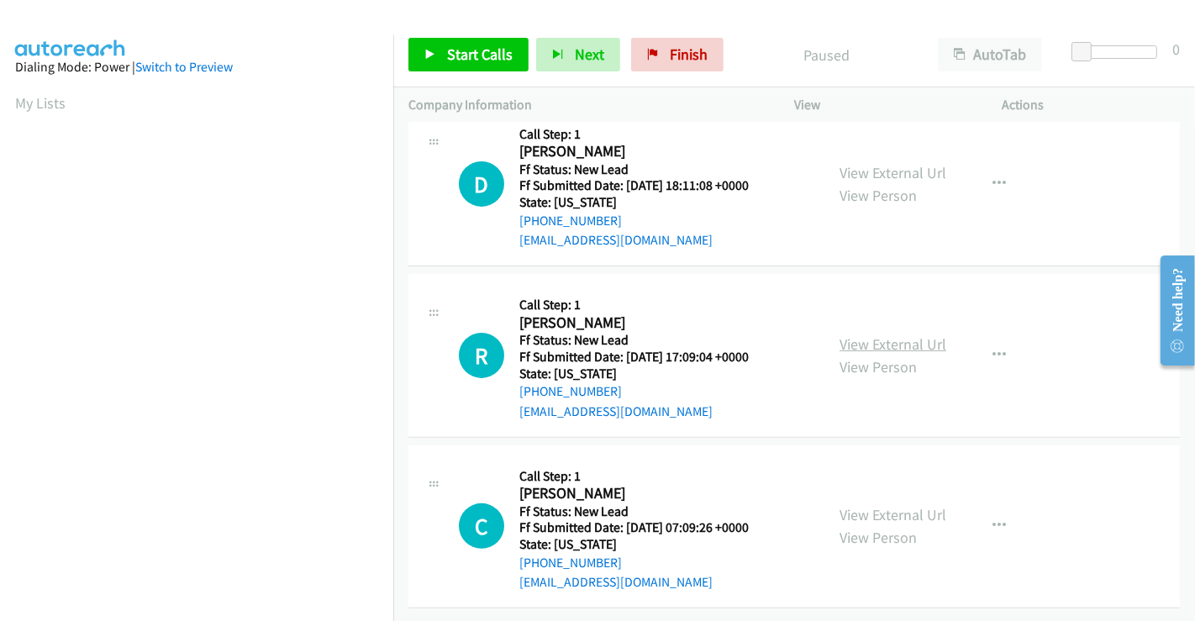
click at [869, 337] on link "View External Url" at bounding box center [893, 343] width 107 height 19
click at [877, 508] on link "View External Url" at bounding box center [893, 514] width 107 height 19
click at [463, 46] on span "Start Calls" at bounding box center [480, 54] width 66 height 19
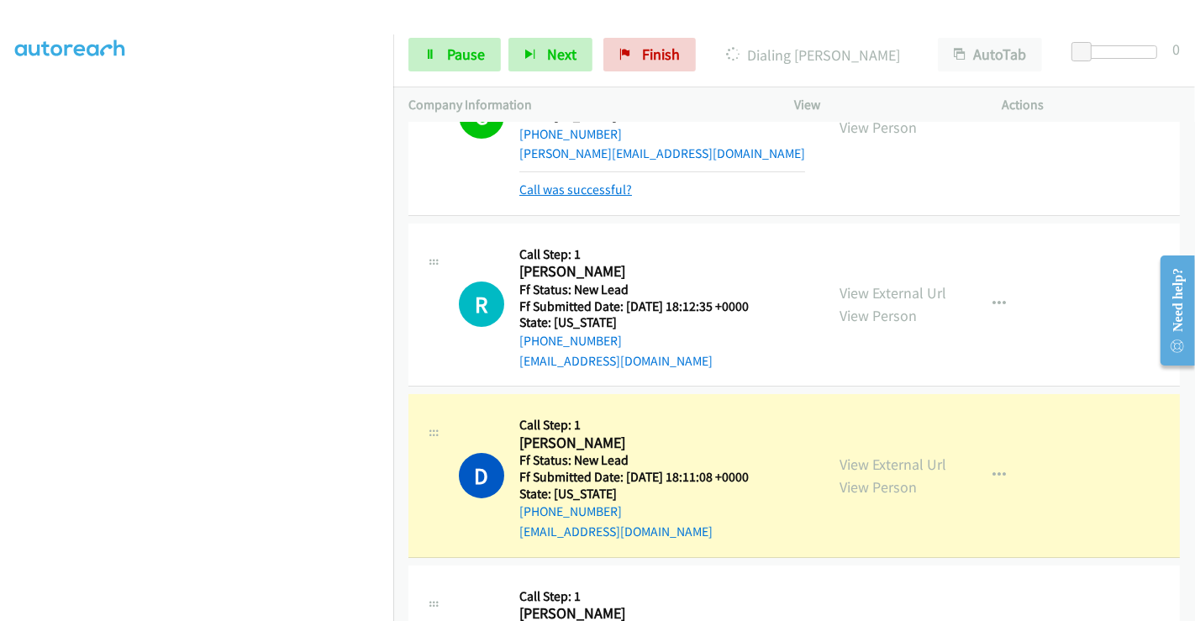
scroll to position [187, 0]
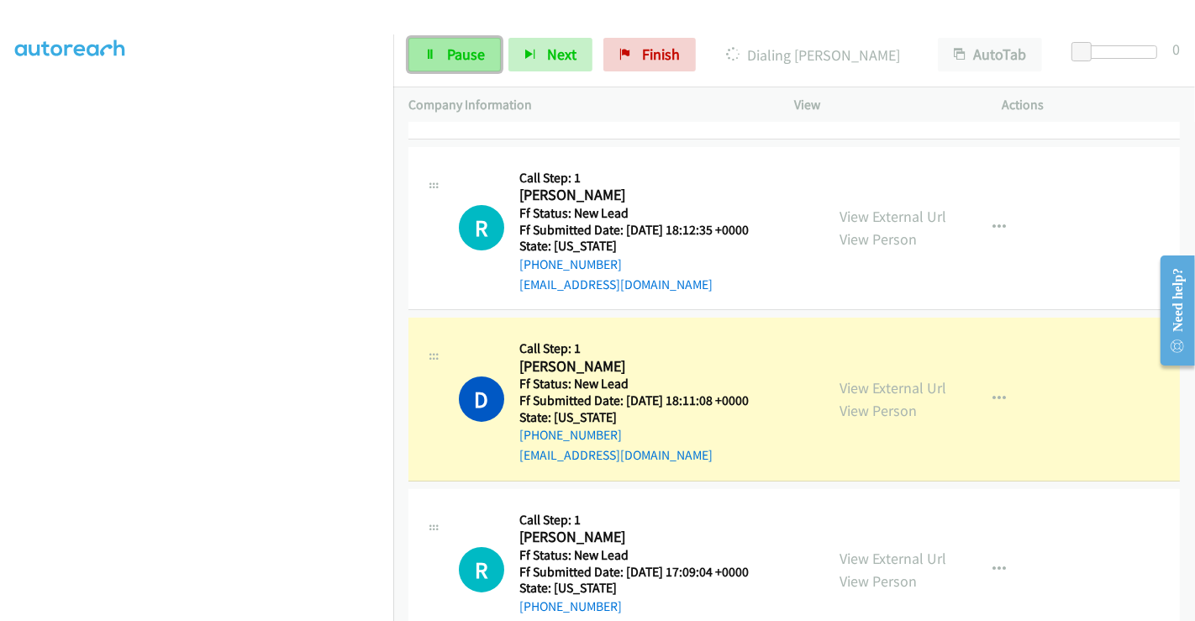
click at [431, 63] on link "Pause" at bounding box center [454, 55] width 92 height 34
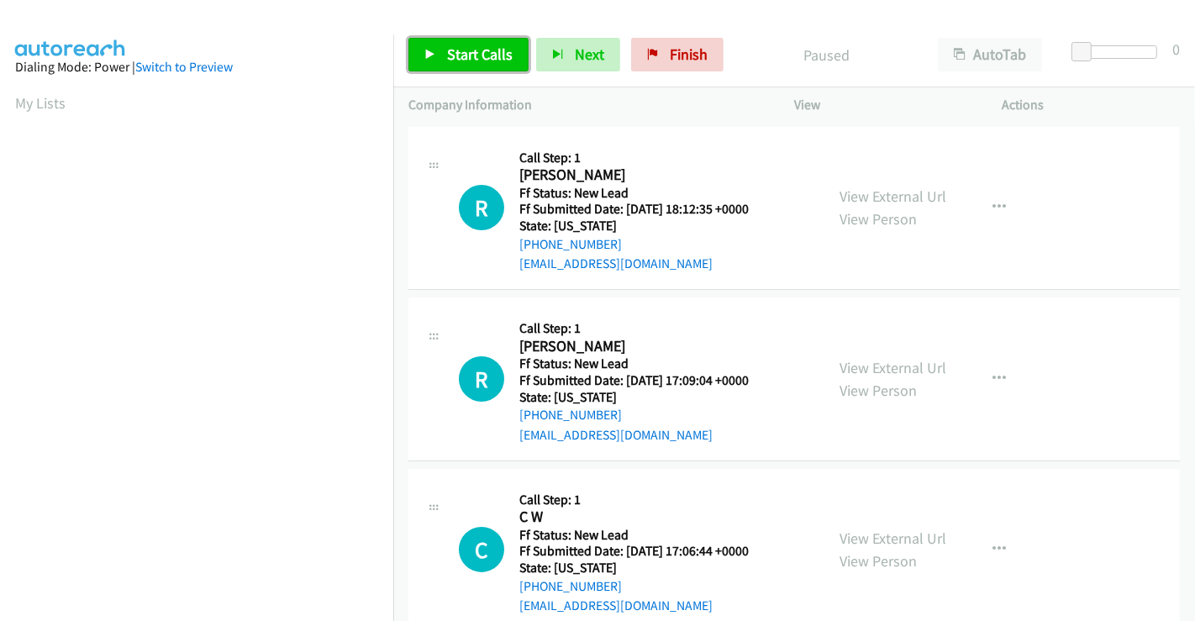
click at [475, 49] on span "Start Calls" at bounding box center [480, 54] width 66 height 19
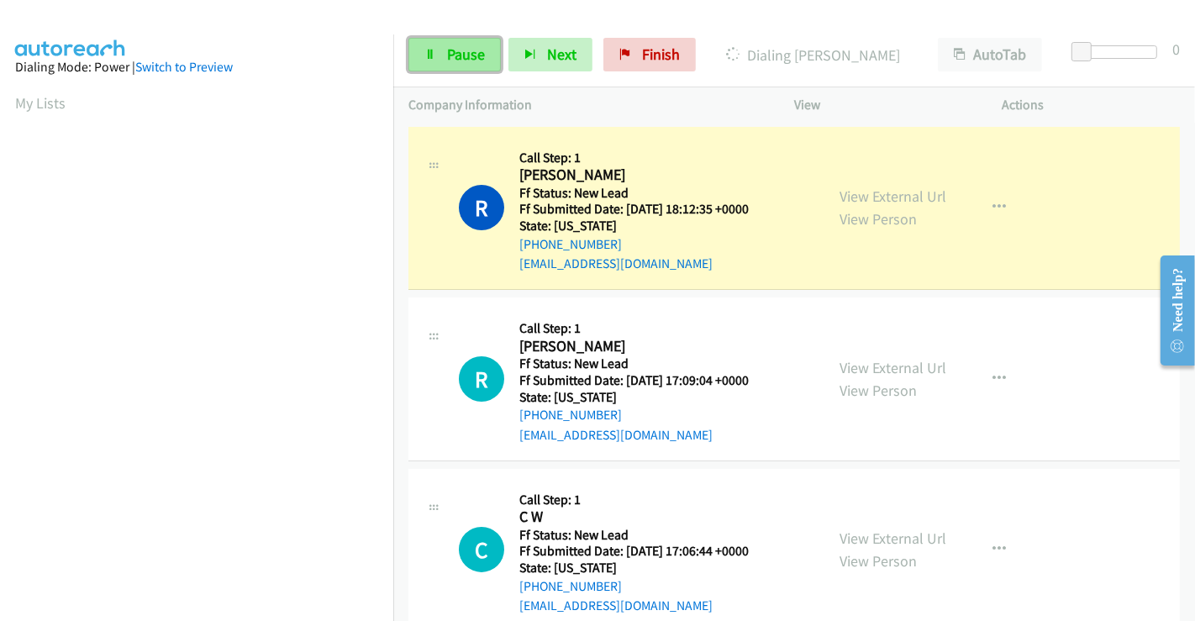
click at [456, 69] on link "Pause" at bounding box center [454, 55] width 92 height 34
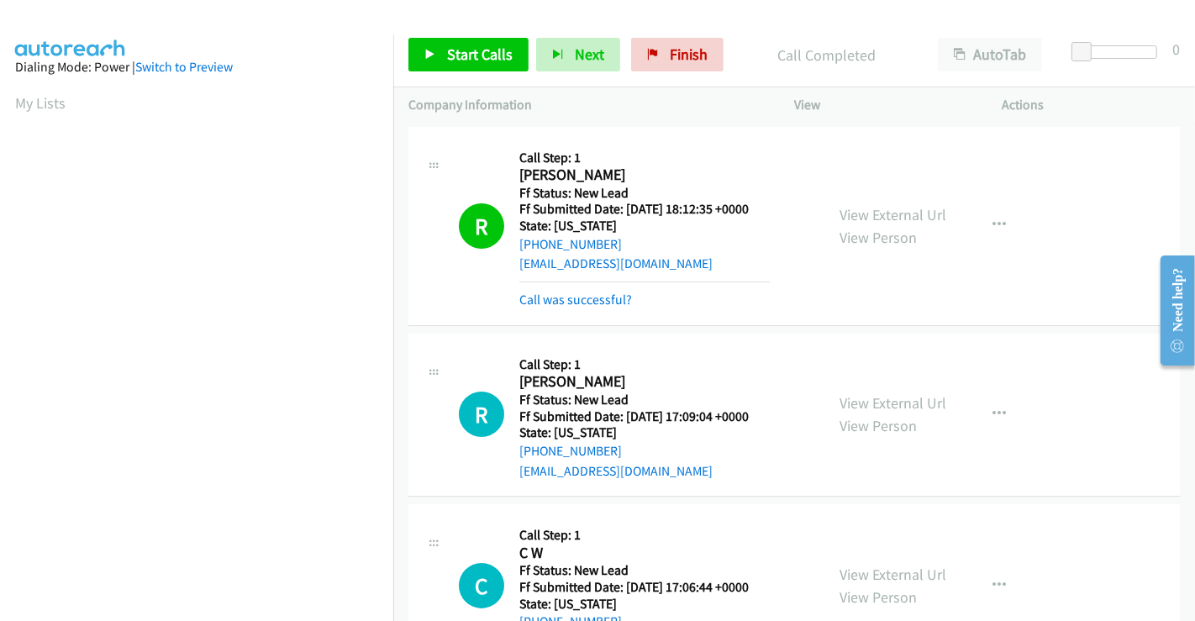
scroll to position [324, 0]
click at [450, 47] on span "Start Calls" at bounding box center [480, 54] width 66 height 19
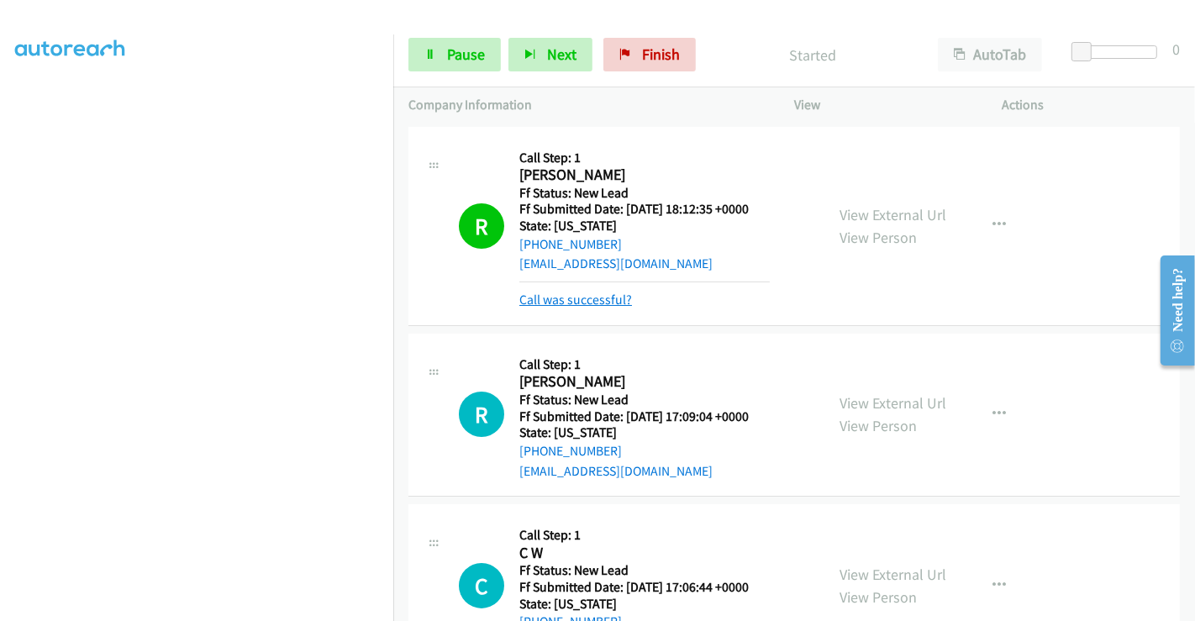
click at [589, 308] on div "Call was successful?" at bounding box center [644, 300] width 250 height 20
click at [588, 305] on link "Call was successful?" at bounding box center [575, 300] width 113 height 16
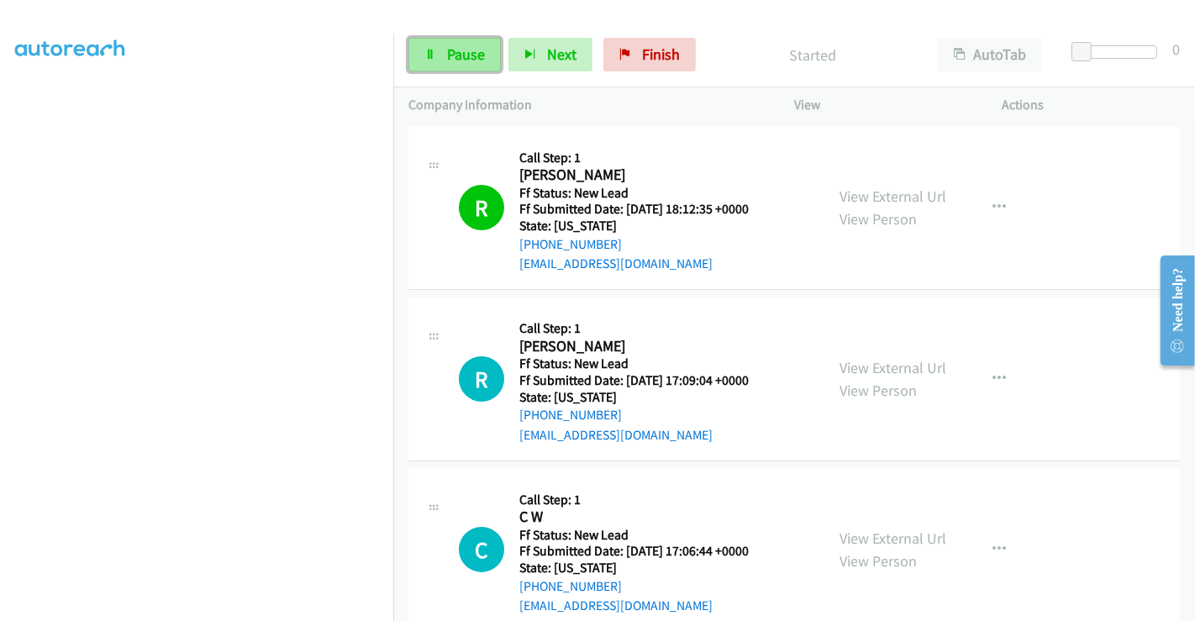
click at [451, 49] on span "Pause" at bounding box center [466, 54] width 38 height 19
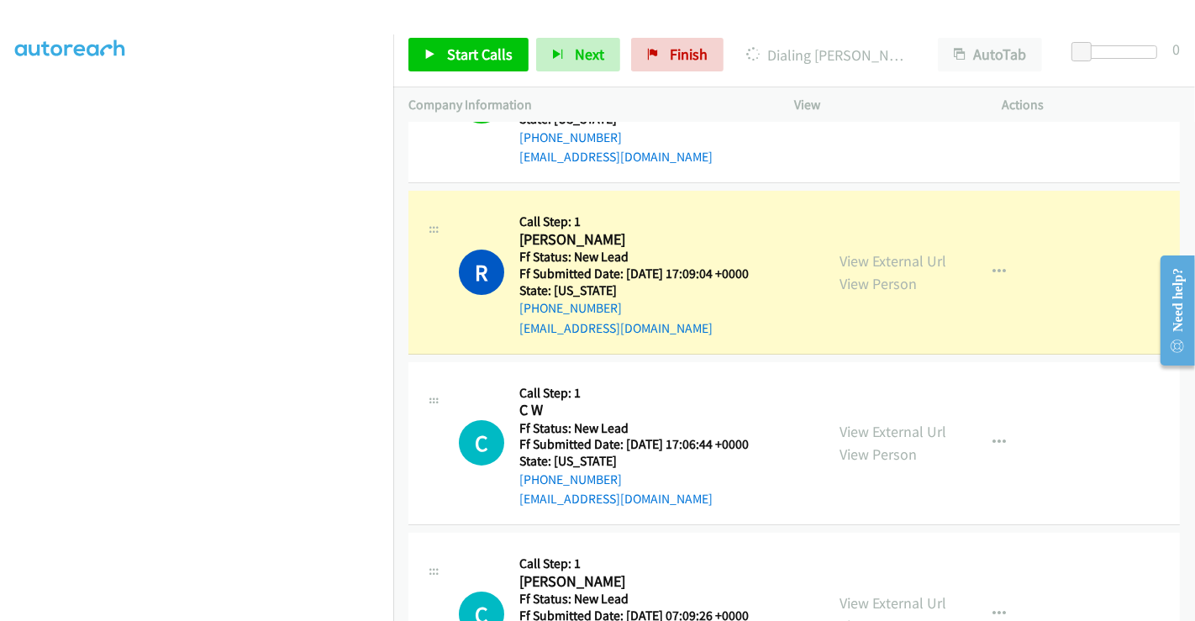
scroll to position [207, 0]
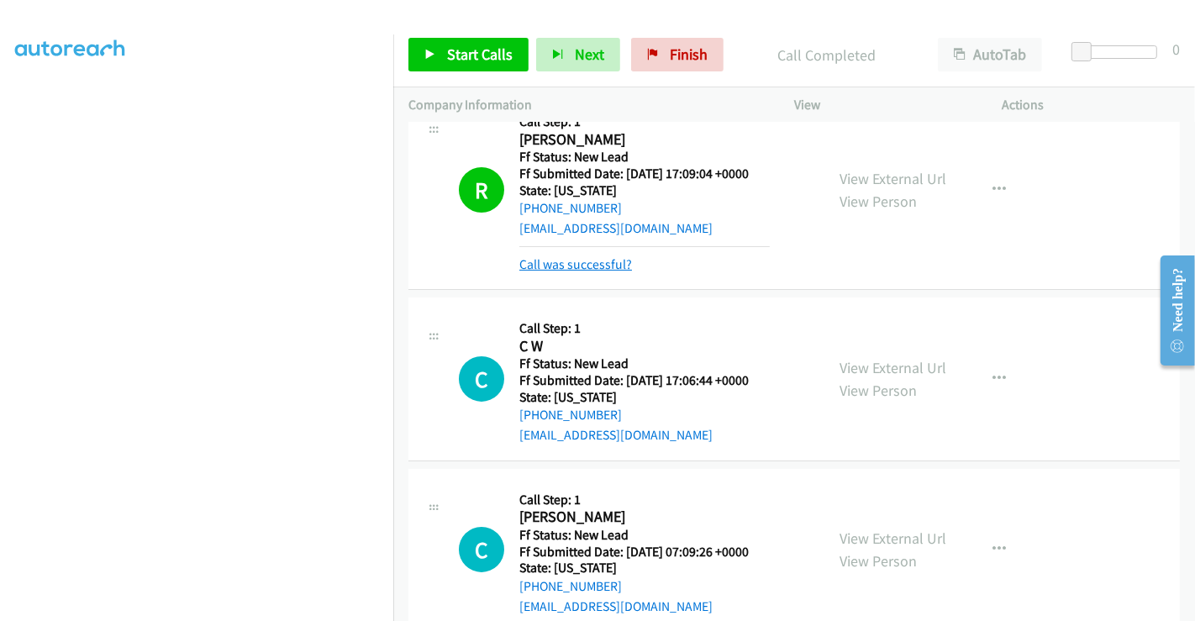
click at [608, 256] on link "Call was successful?" at bounding box center [575, 264] width 113 height 16
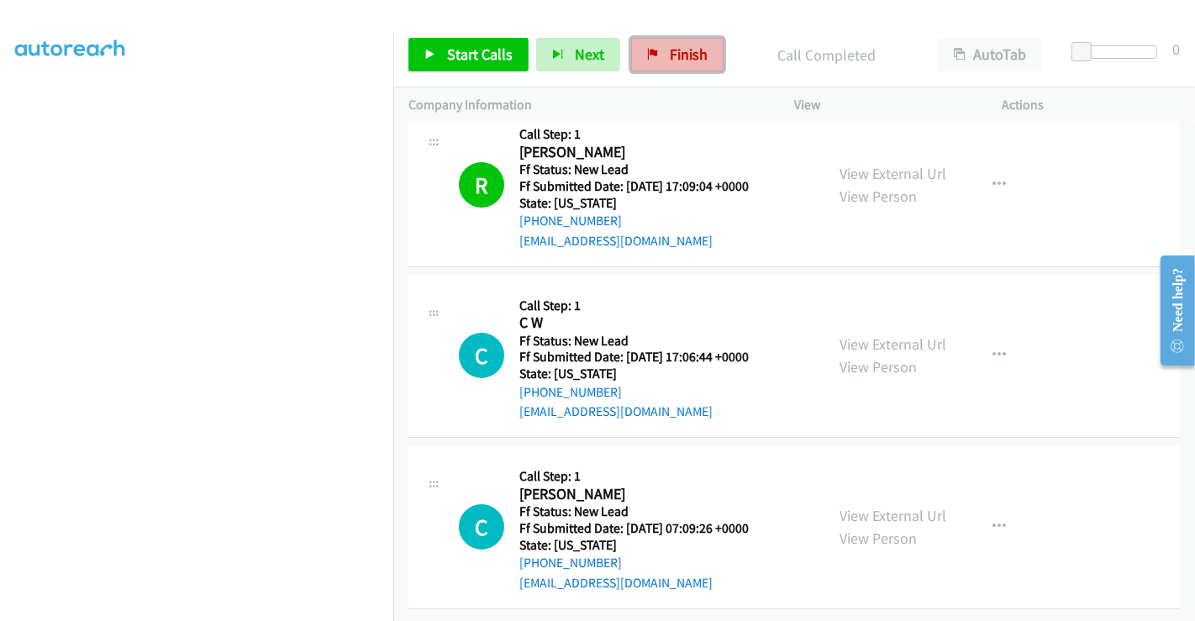
click at [670, 61] on span "Finish" at bounding box center [689, 54] width 38 height 19
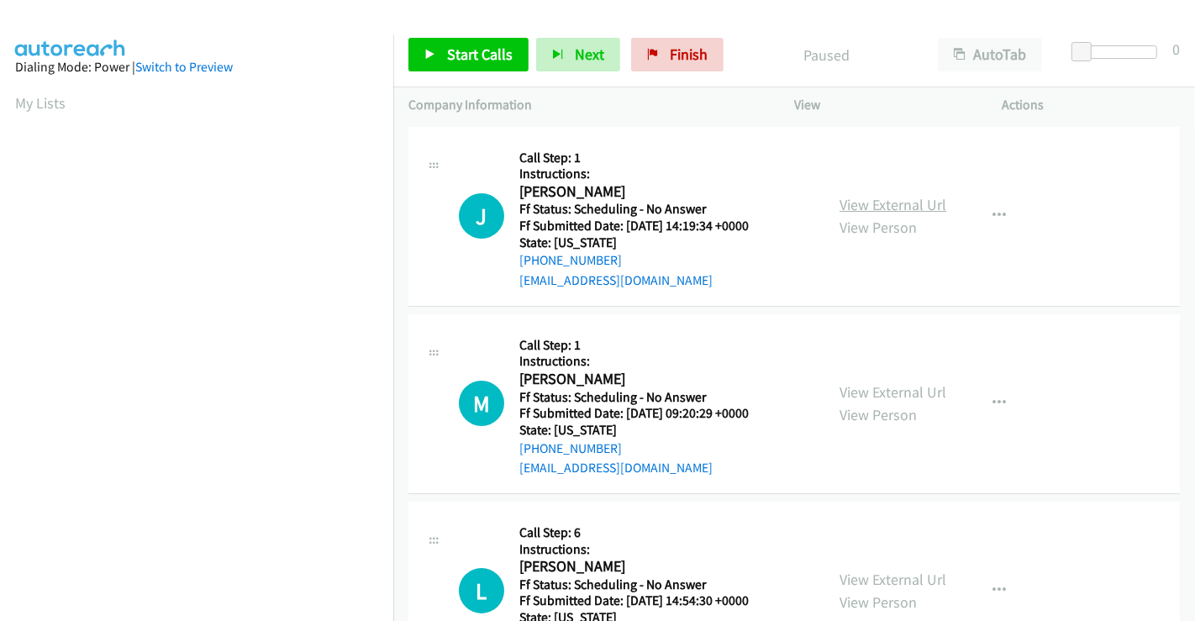
click at [888, 203] on link "View External Url" at bounding box center [893, 204] width 107 height 19
click at [879, 387] on link "View External Url" at bounding box center [893, 391] width 107 height 19
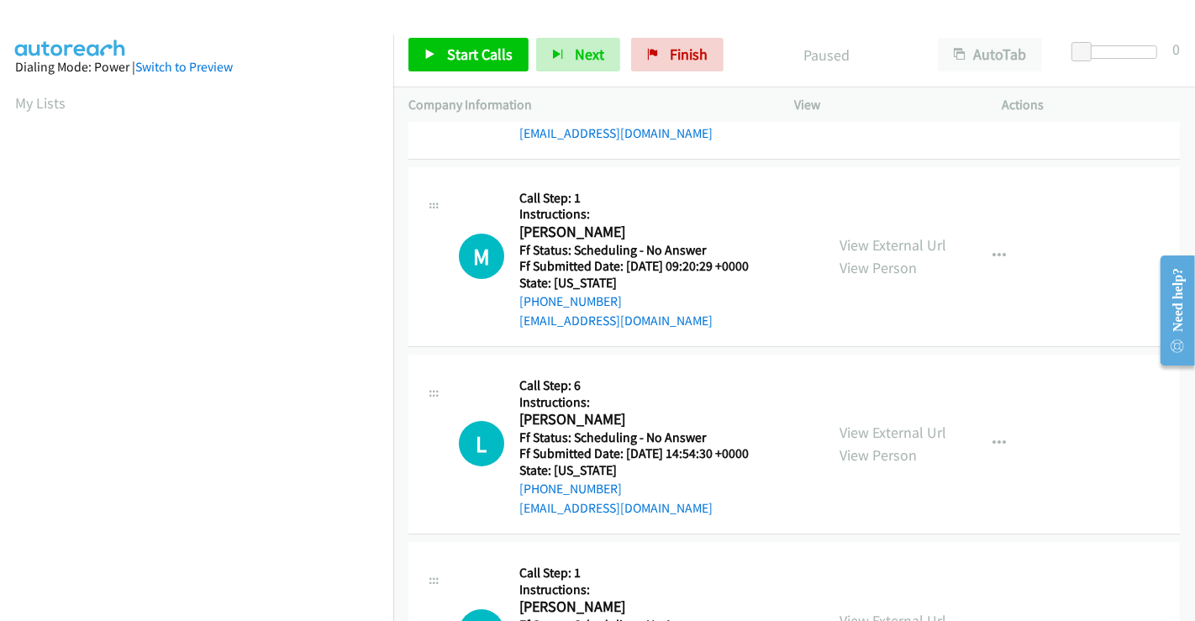
scroll to position [280, 0]
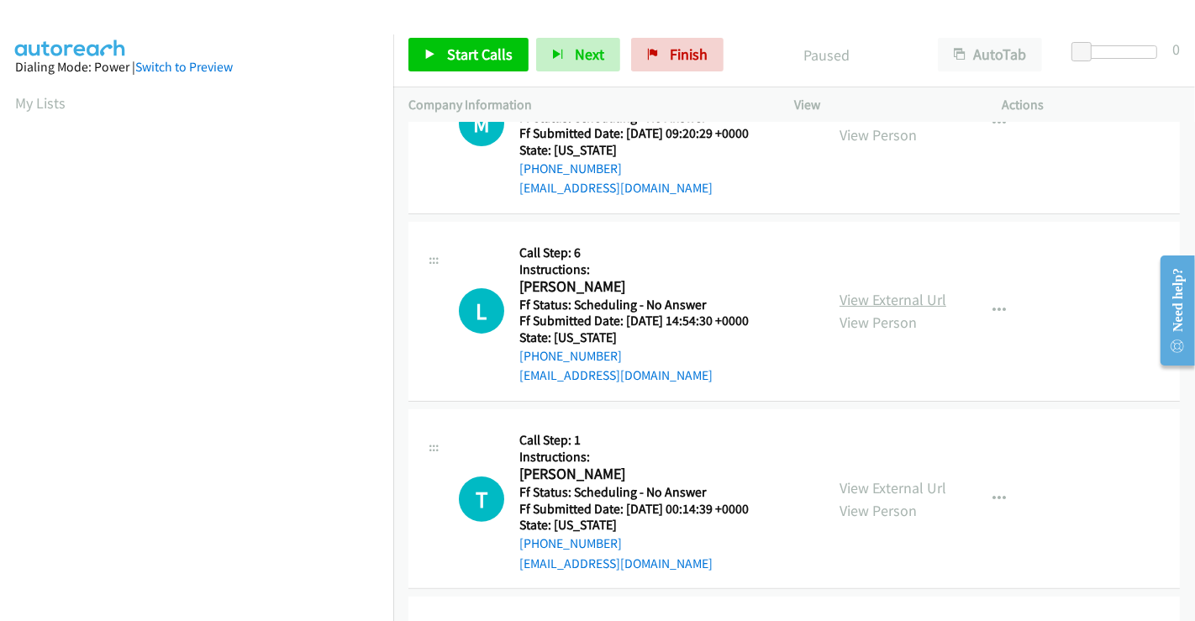
click at [881, 299] on link "View External Url" at bounding box center [893, 299] width 107 height 19
click at [887, 486] on link "View External Url" at bounding box center [893, 487] width 107 height 19
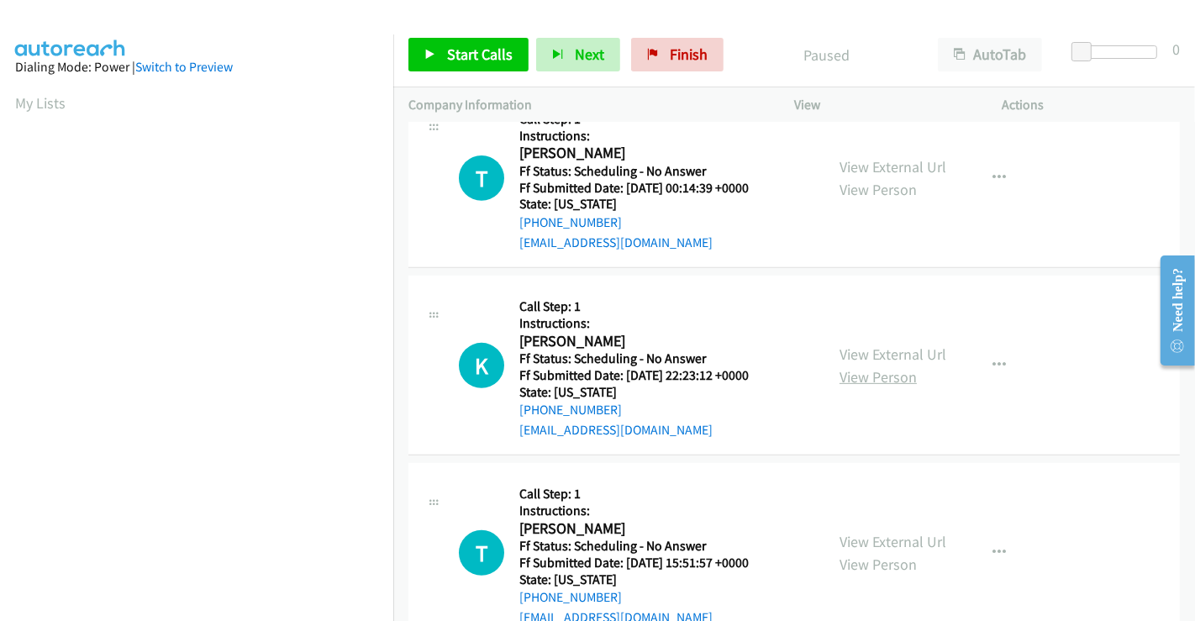
scroll to position [653, 0]
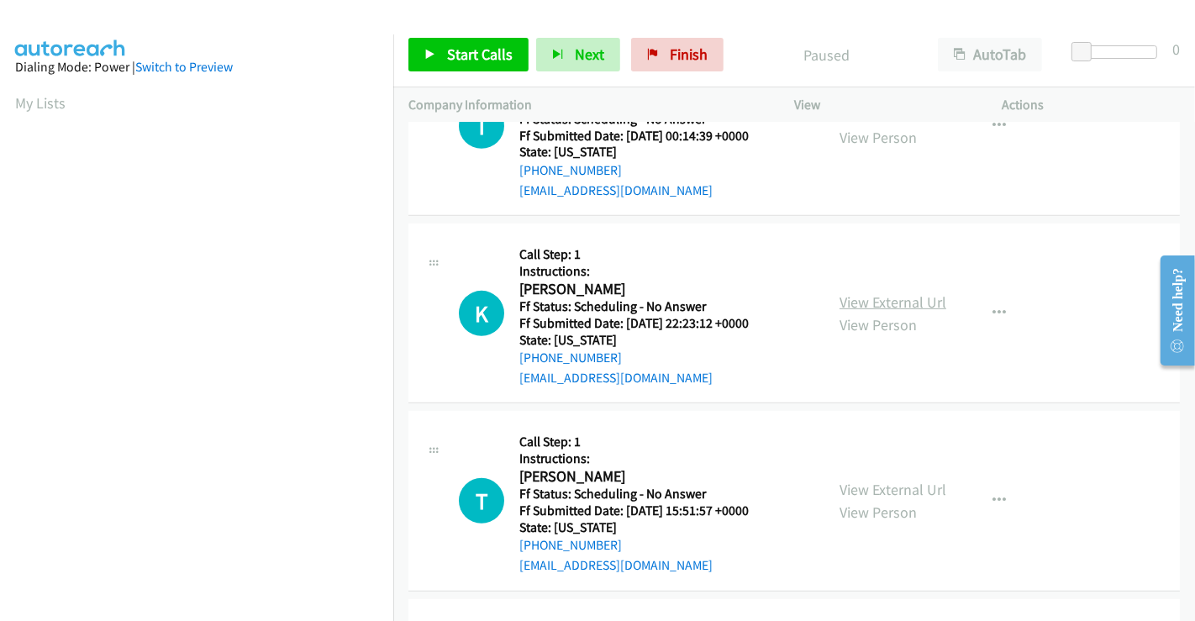
click at [870, 303] on link "View External Url" at bounding box center [893, 301] width 107 height 19
click at [886, 490] on link "View External Url" at bounding box center [893, 489] width 107 height 19
click at [447, 57] on span "Start Calls" at bounding box center [480, 54] width 66 height 19
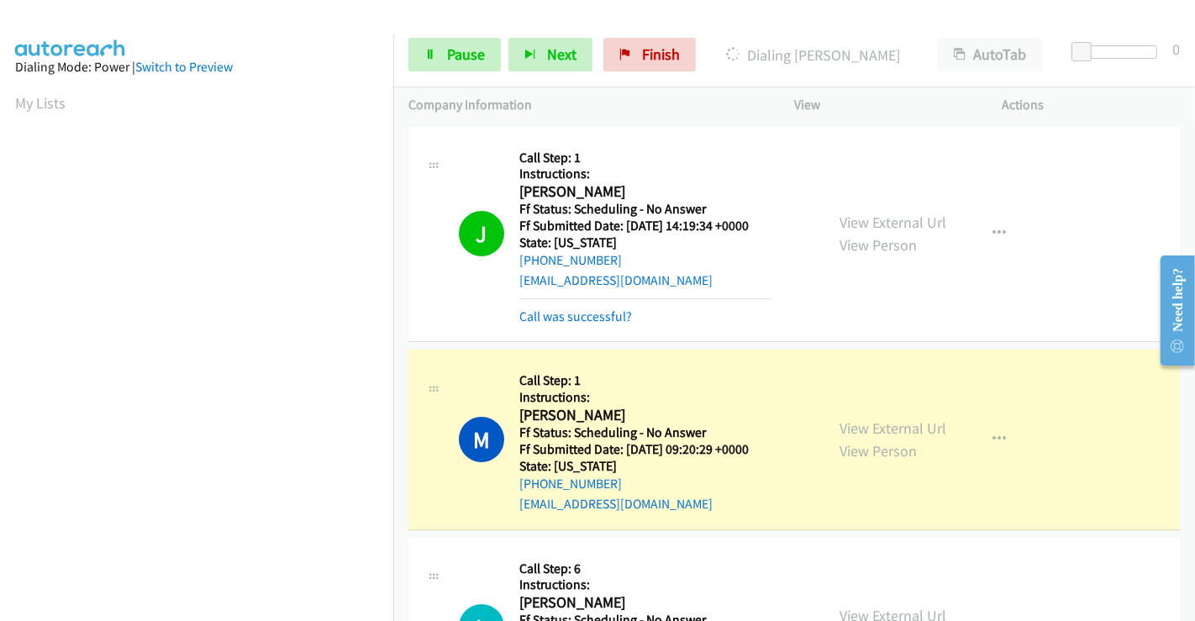
scroll to position [324, 0]
click at [614, 318] on link "Call was successful?" at bounding box center [575, 316] width 113 height 16
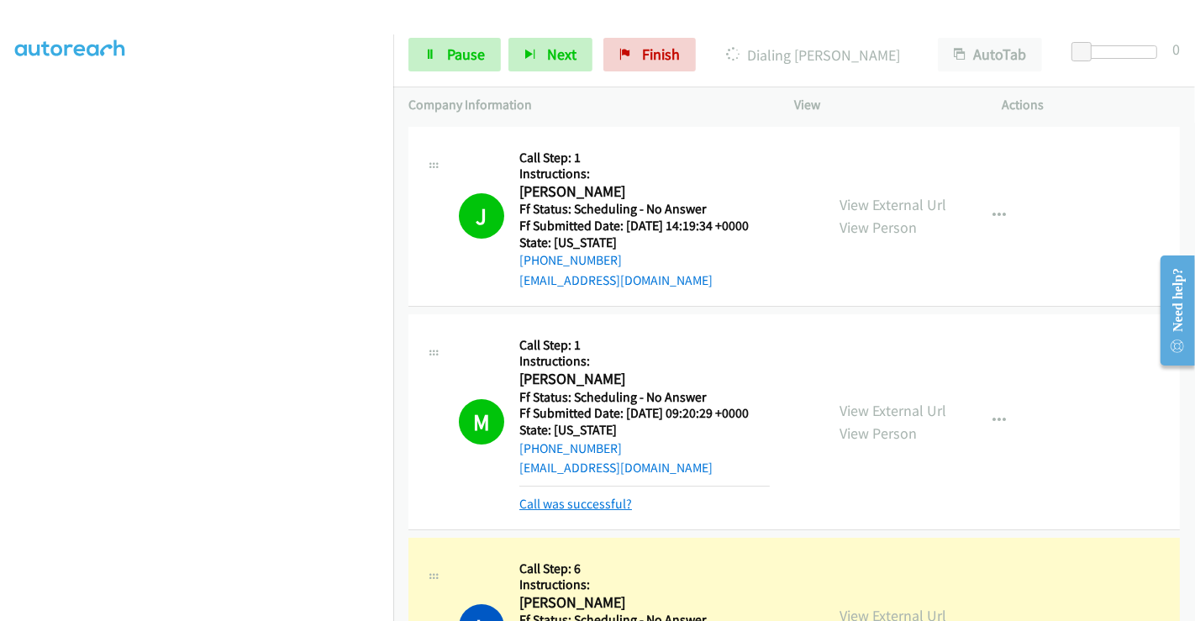
click at [605, 503] on link "Call was successful?" at bounding box center [575, 504] width 113 height 16
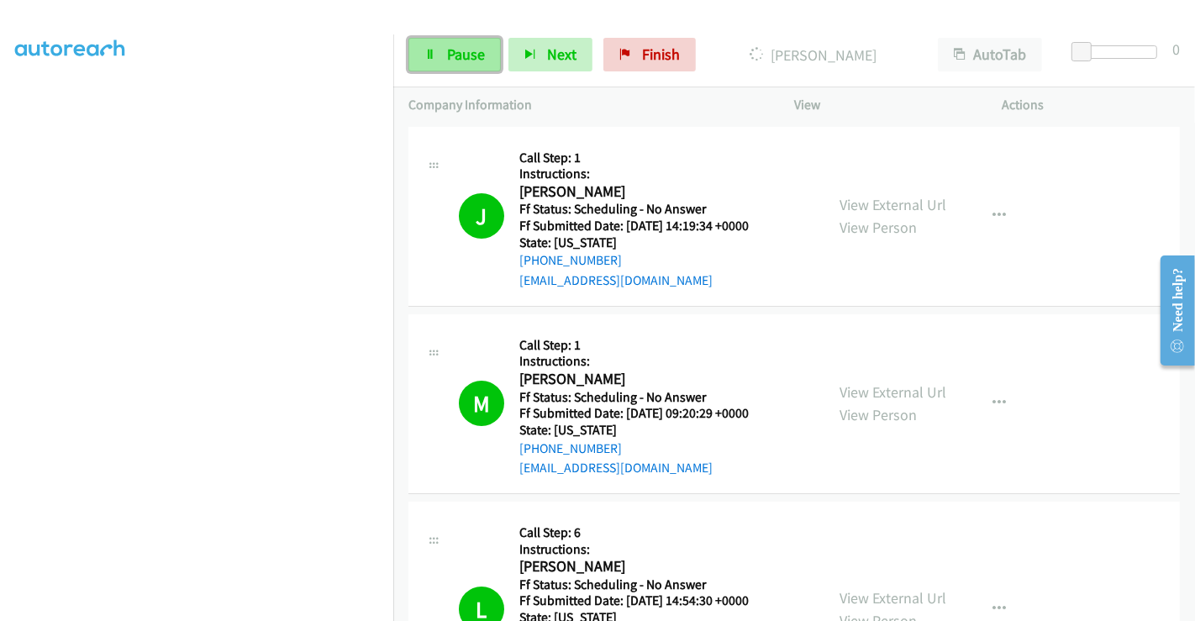
click at [465, 55] on span "Pause" at bounding box center [466, 54] width 38 height 19
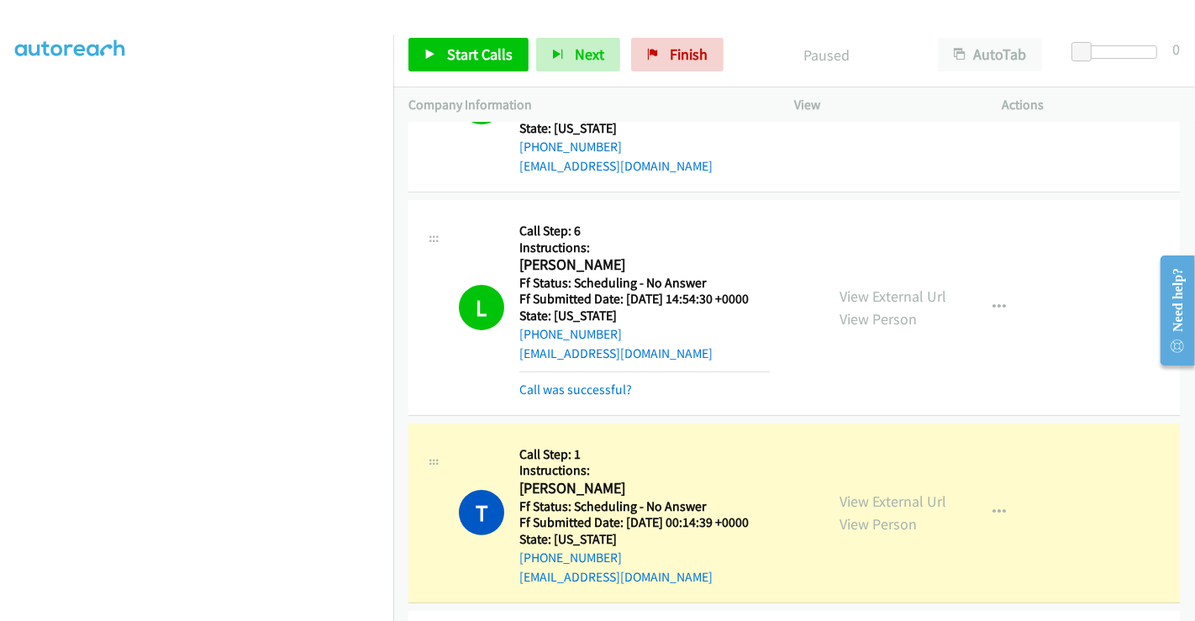
scroll to position [373, 0]
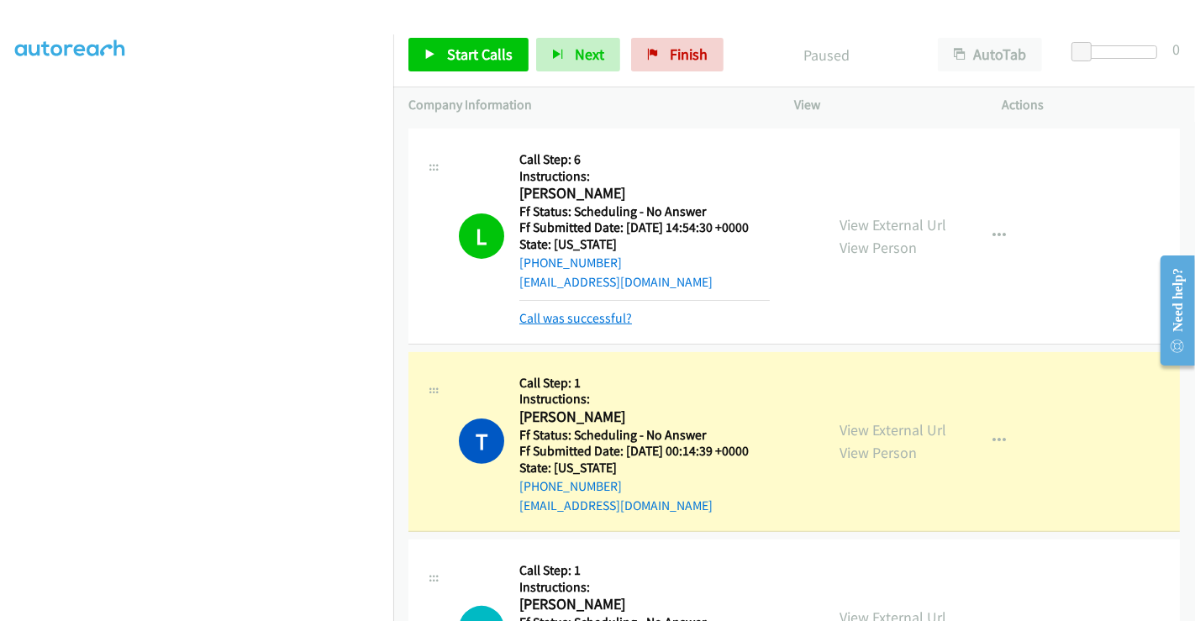
click at [588, 320] on link "Call was successful?" at bounding box center [575, 318] width 113 height 16
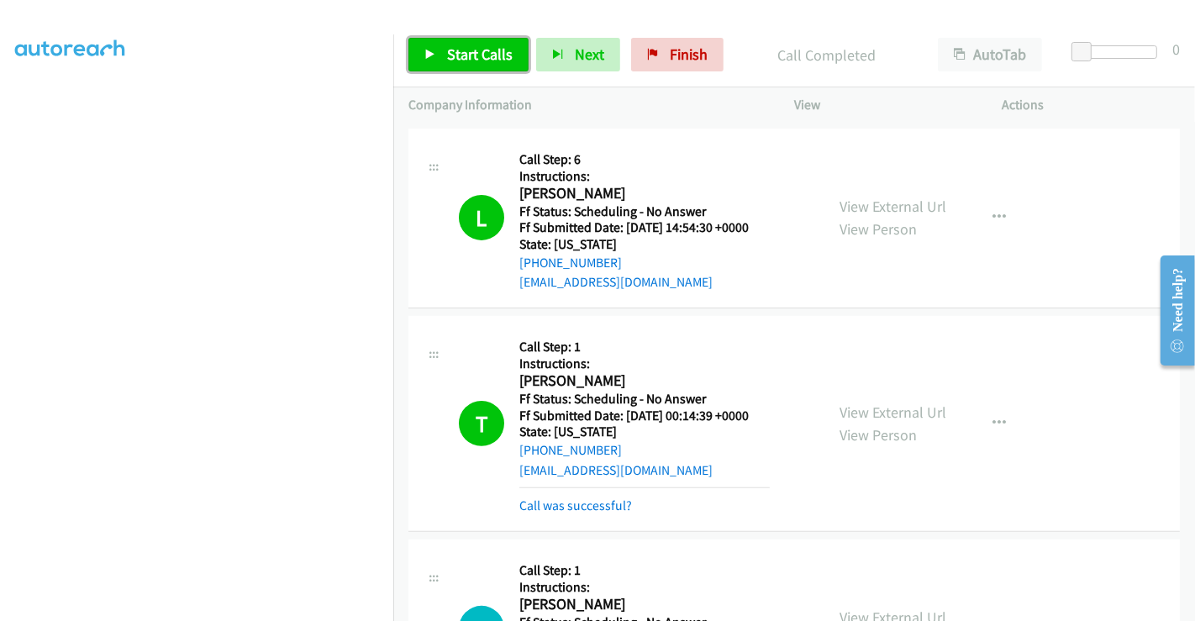
click at [469, 58] on span "Start Calls" at bounding box center [480, 54] width 66 height 19
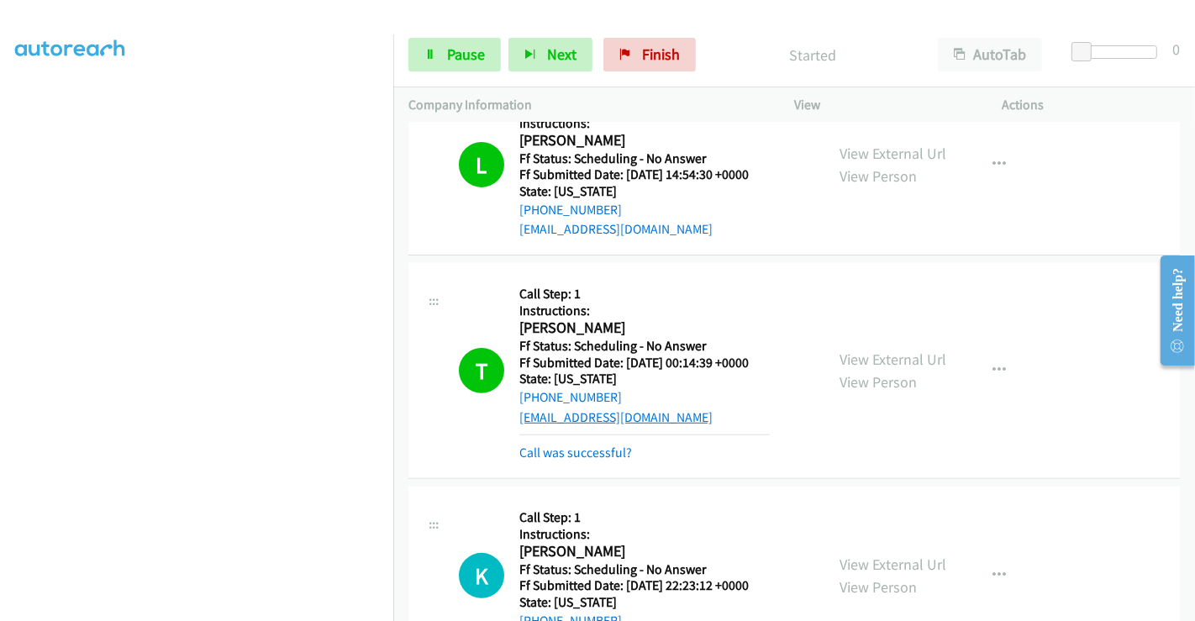
scroll to position [466, 0]
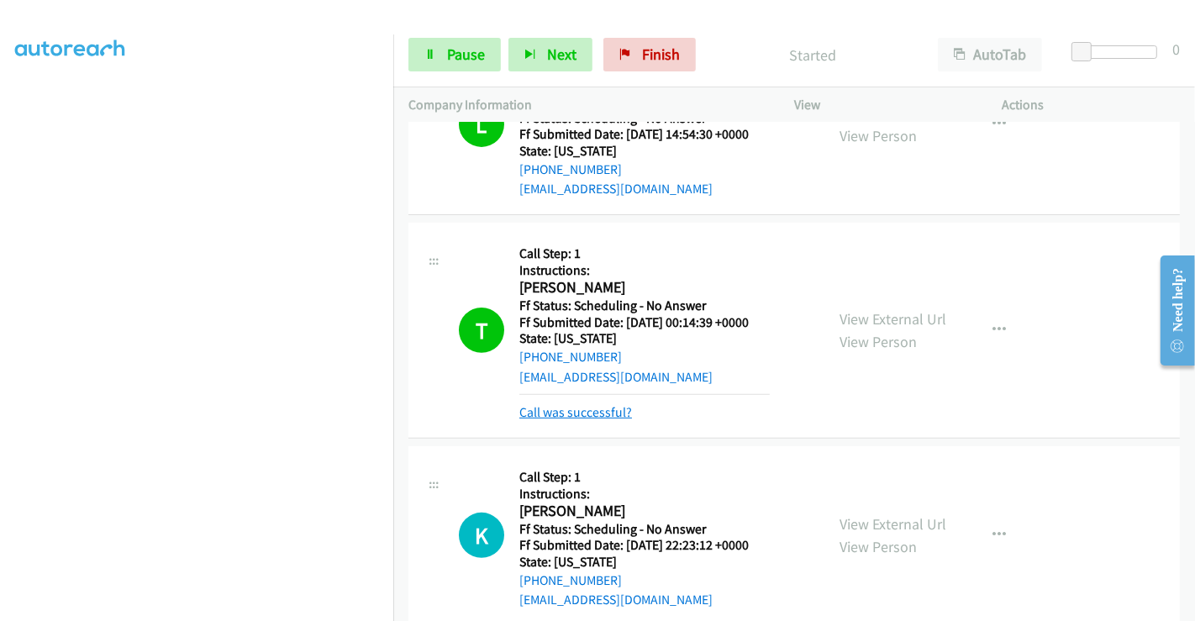
click at [602, 407] on link "Call was successful?" at bounding box center [575, 412] width 113 height 16
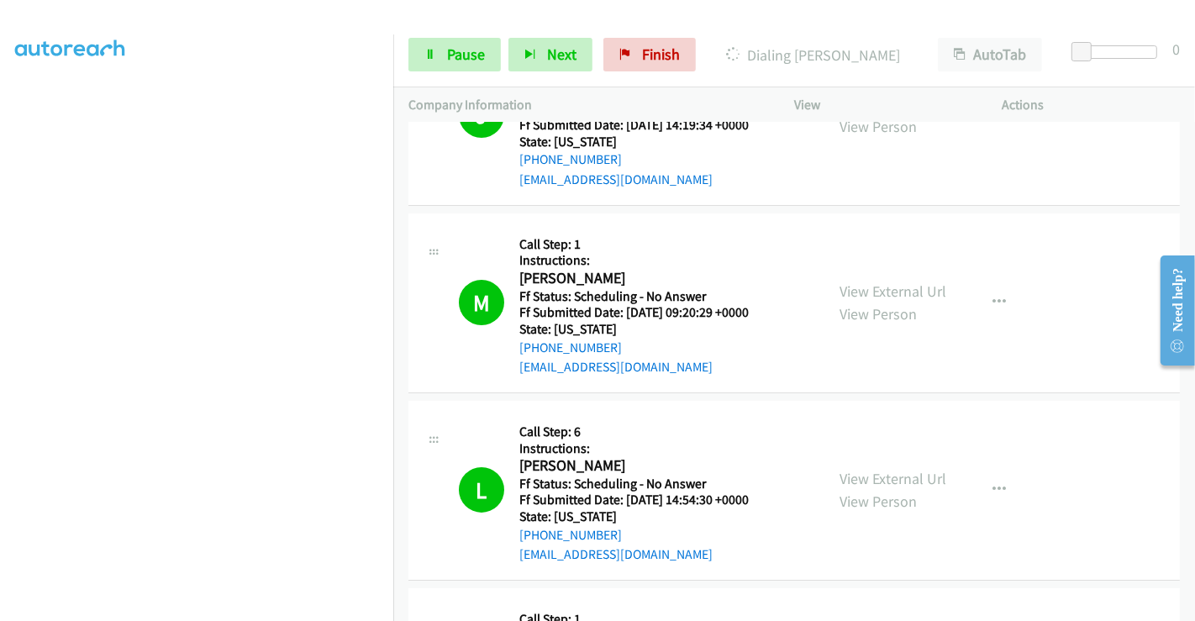
scroll to position [93, 0]
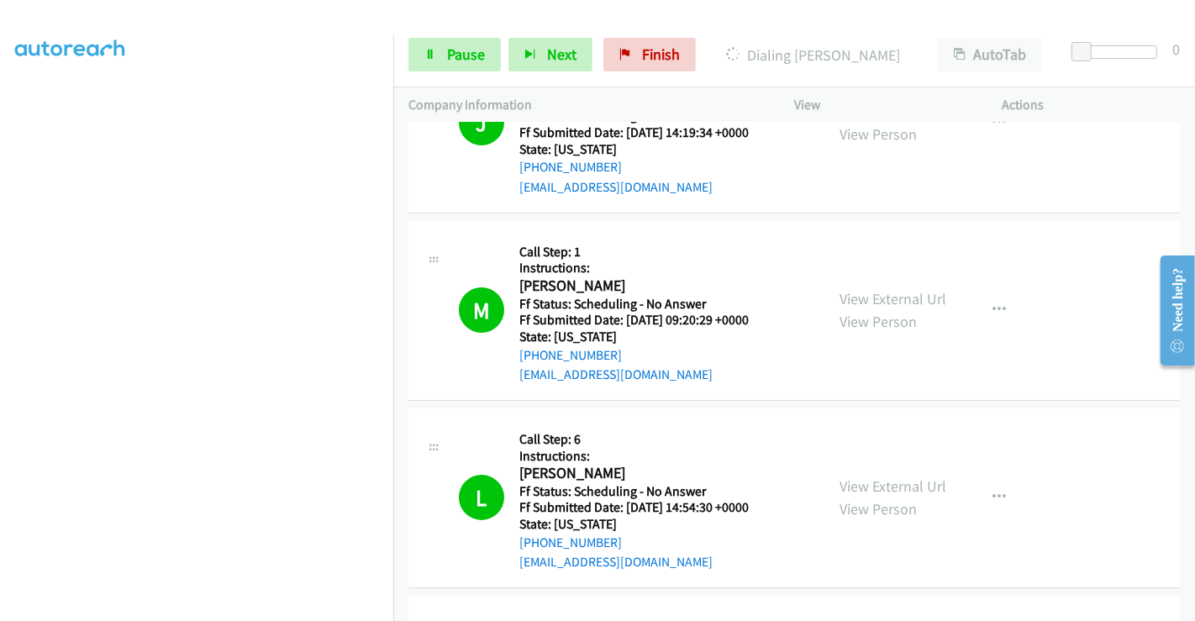
drag, startPoint x: 624, startPoint y: 355, endPoint x: 513, endPoint y: 355, distance: 110.1
click at [513, 355] on div "M Callback Scheduled Call Step: 1 Instructions: [PERSON_NAME] America/New_York …" at bounding box center [634, 310] width 350 height 149
copy link "[PHONE_NUMBER]"
click at [467, 51] on span "Pause" at bounding box center [466, 54] width 38 height 19
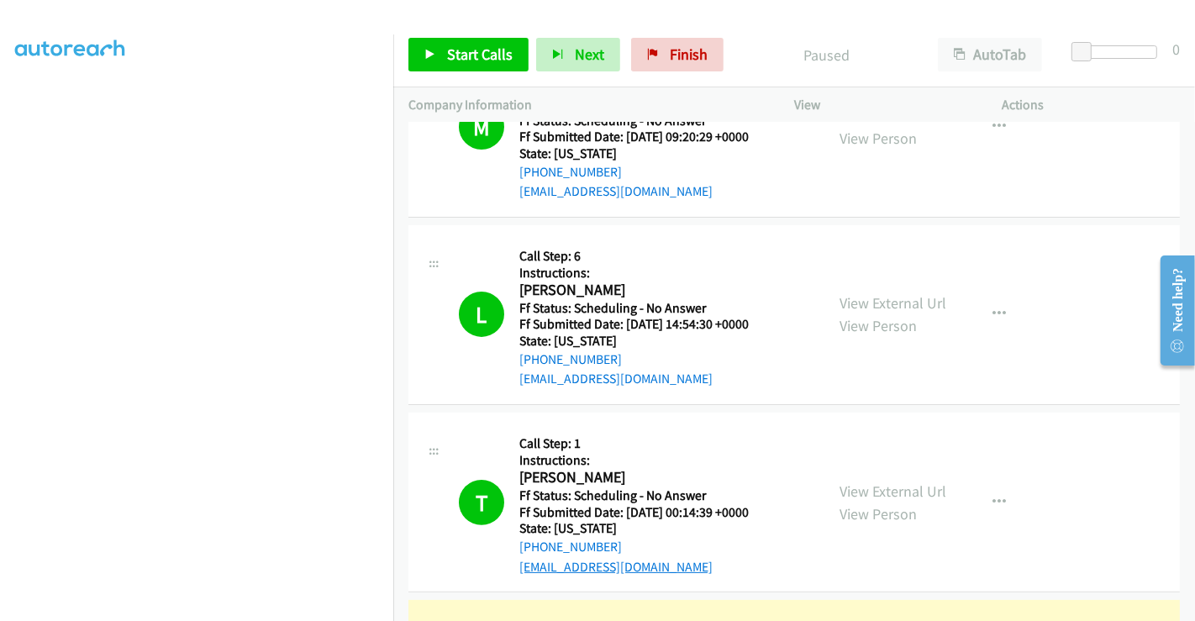
scroll to position [560, 0]
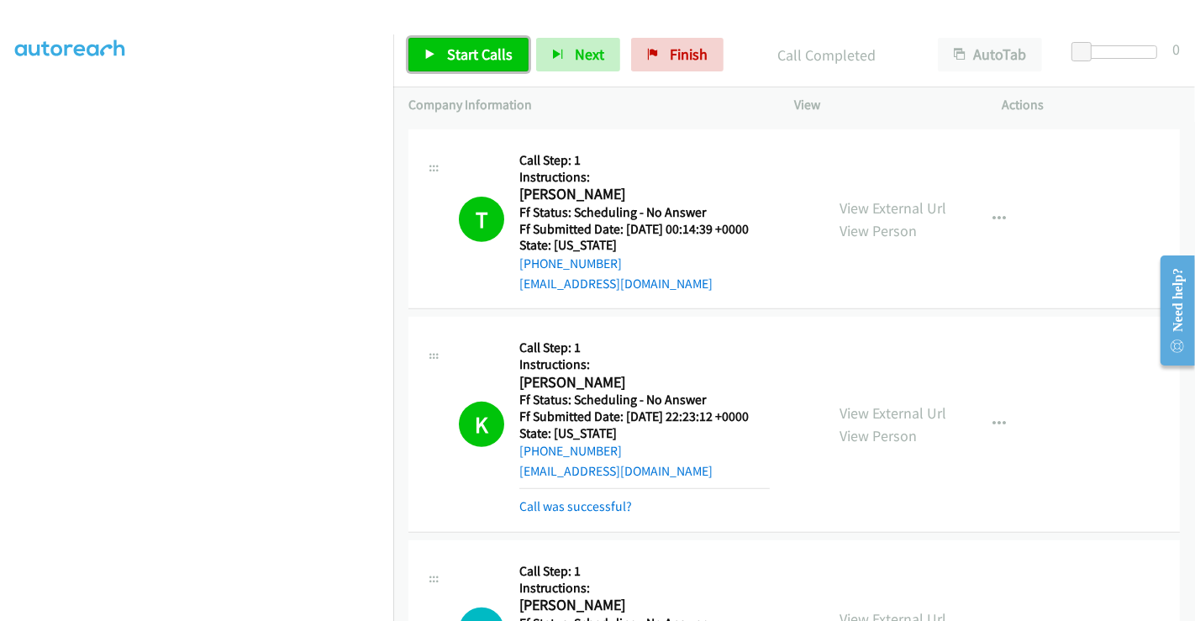
click at [482, 62] on span "Start Calls" at bounding box center [480, 54] width 66 height 19
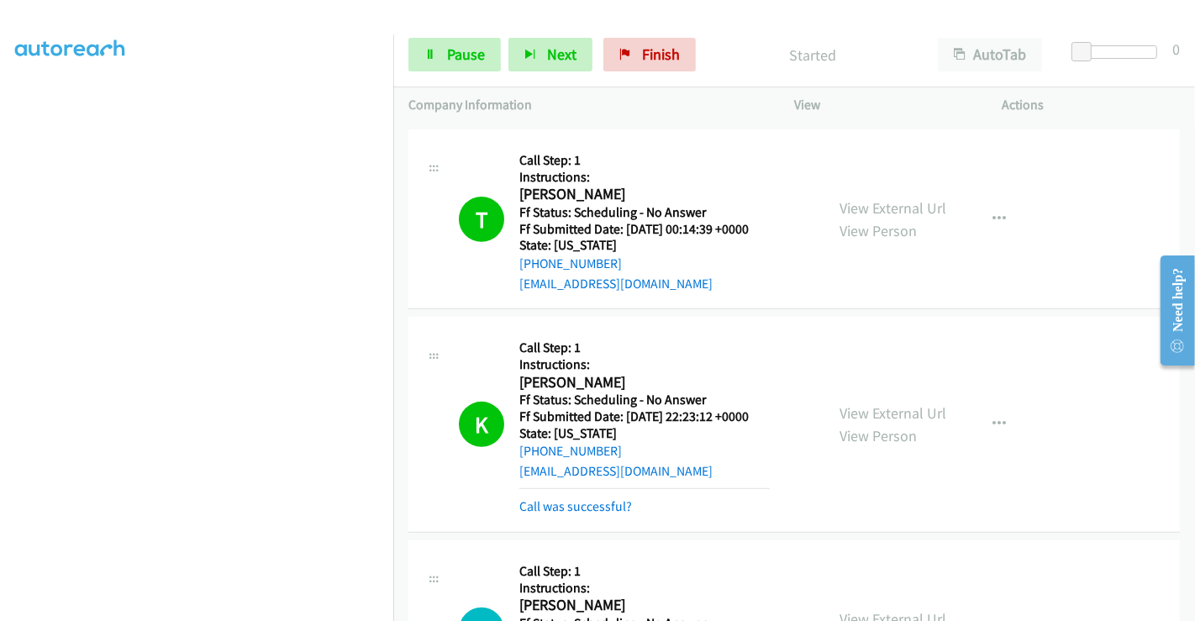
scroll to position [746, 0]
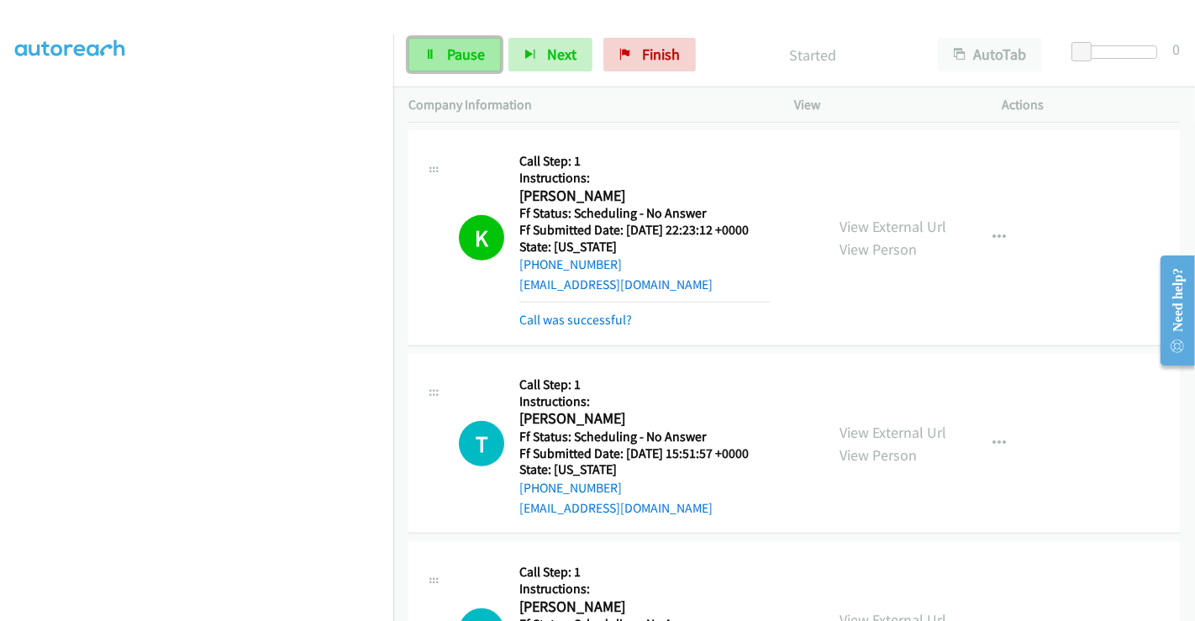
click at [426, 50] on icon at bounding box center [430, 56] width 12 height 12
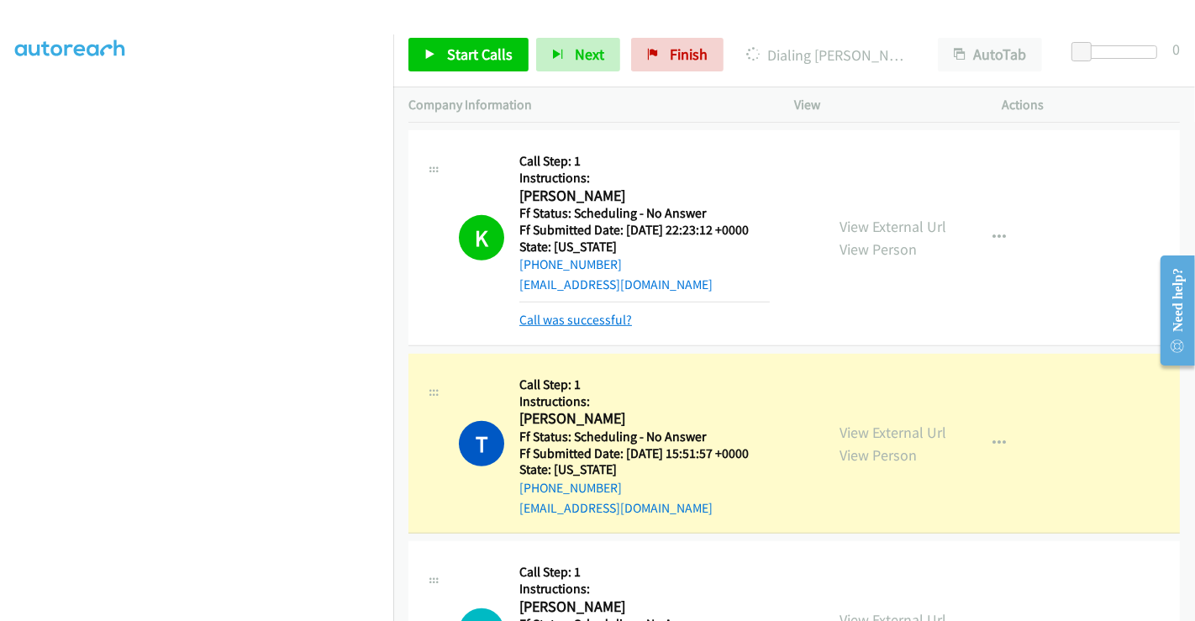
click at [583, 319] on link "Call was successful?" at bounding box center [575, 320] width 113 height 16
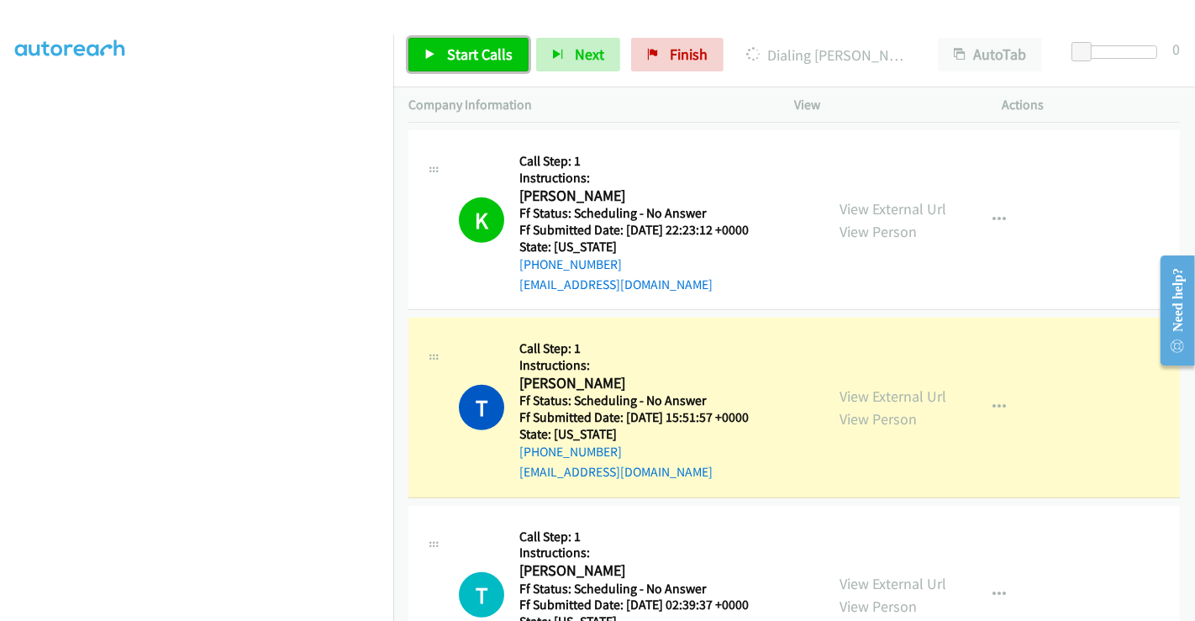
click at [458, 43] on link "Start Calls" at bounding box center [468, 55] width 120 height 34
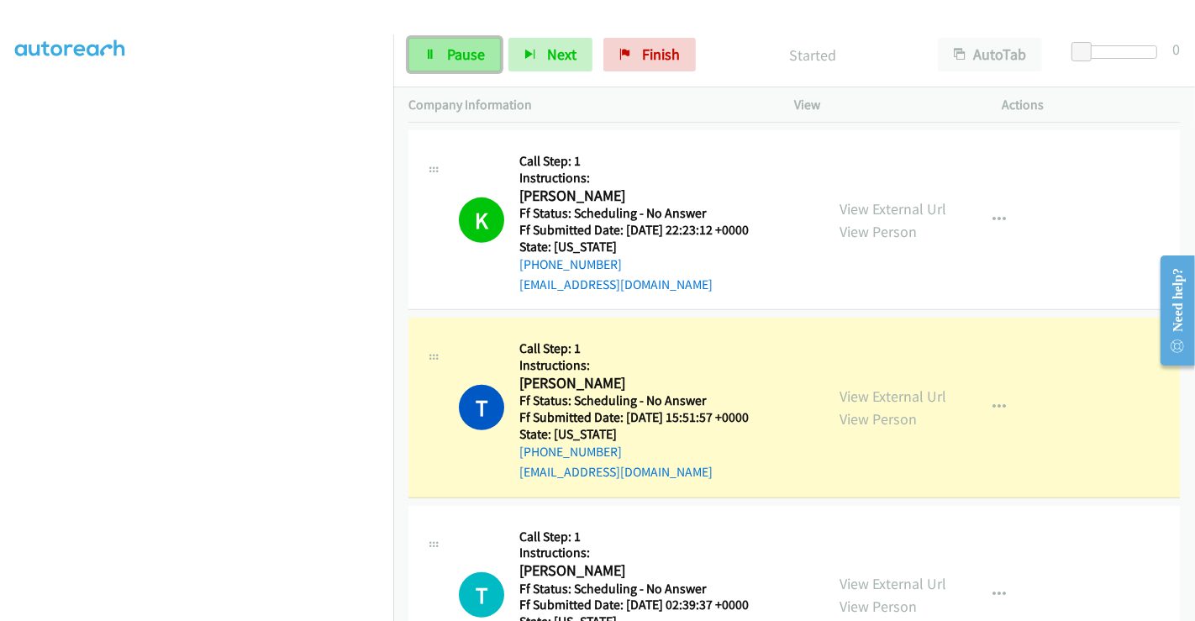
click at [453, 50] on span "Pause" at bounding box center [466, 54] width 38 height 19
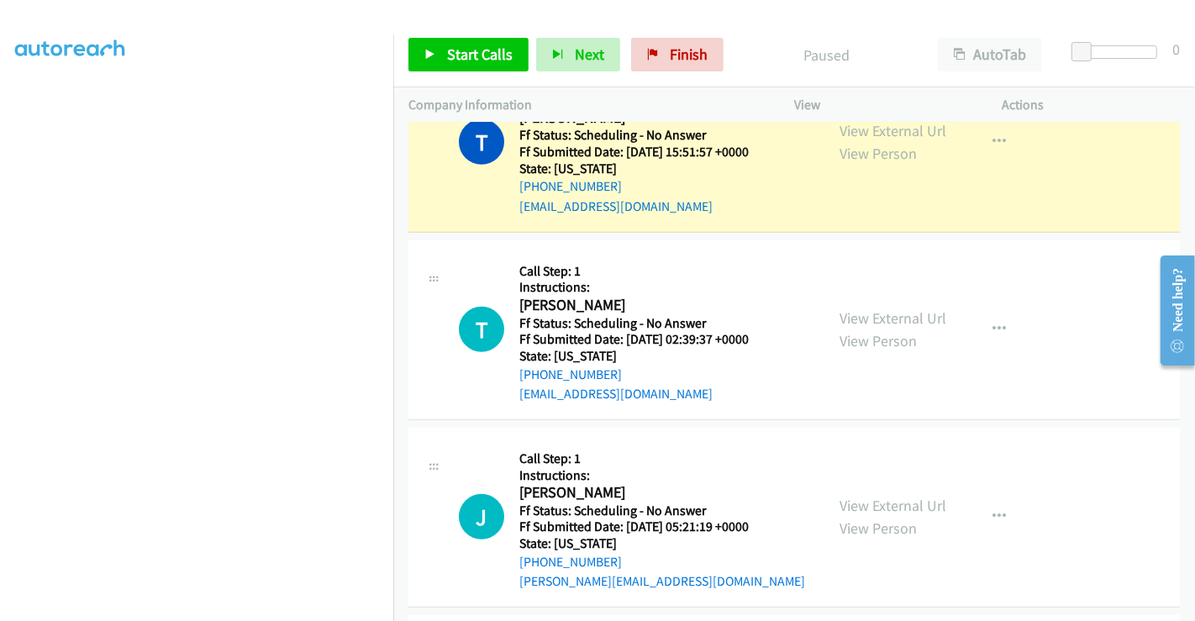
scroll to position [1120, 0]
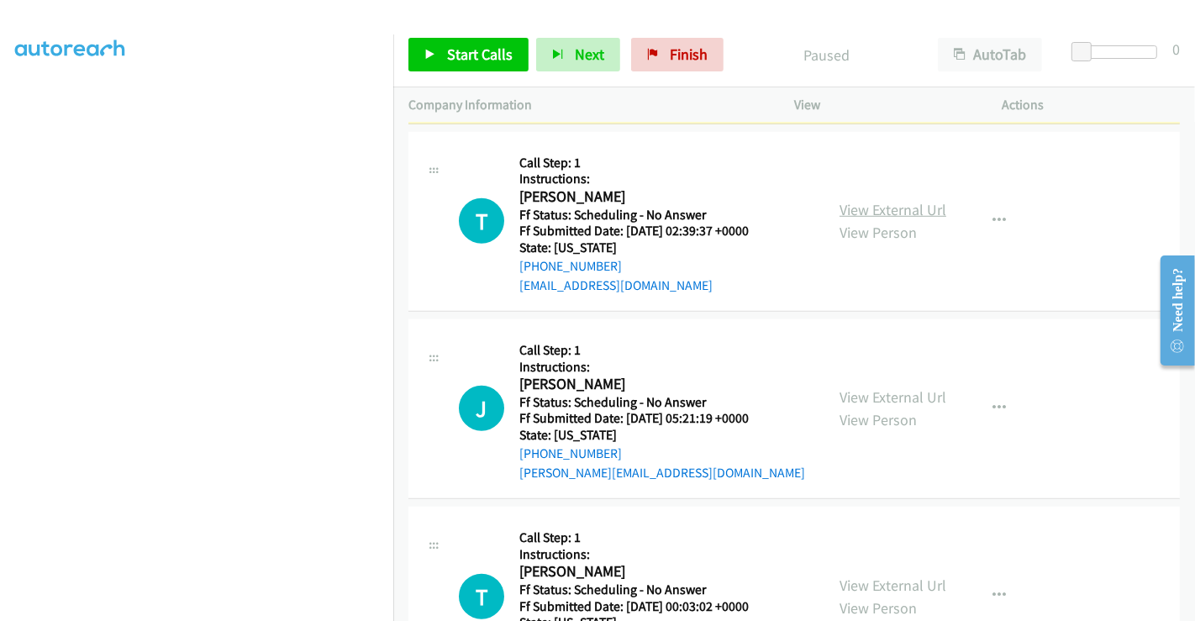
click at [875, 212] on link "View External Url" at bounding box center [893, 209] width 107 height 19
click at [840, 390] on link "View External Url" at bounding box center [893, 396] width 107 height 19
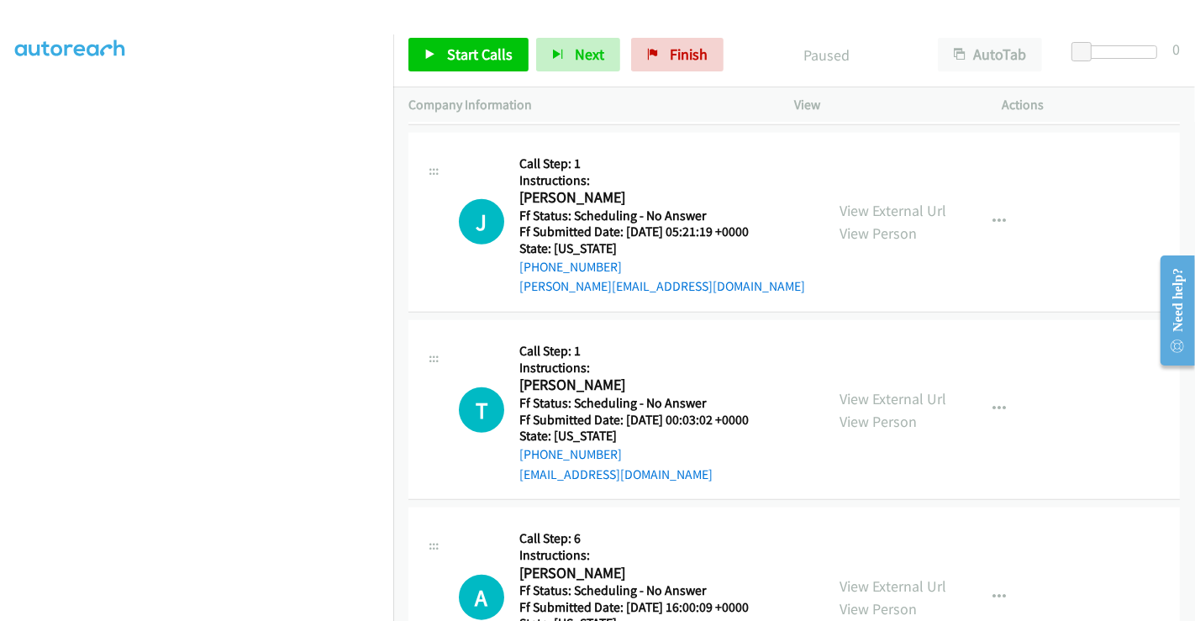
scroll to position [1400, 0]
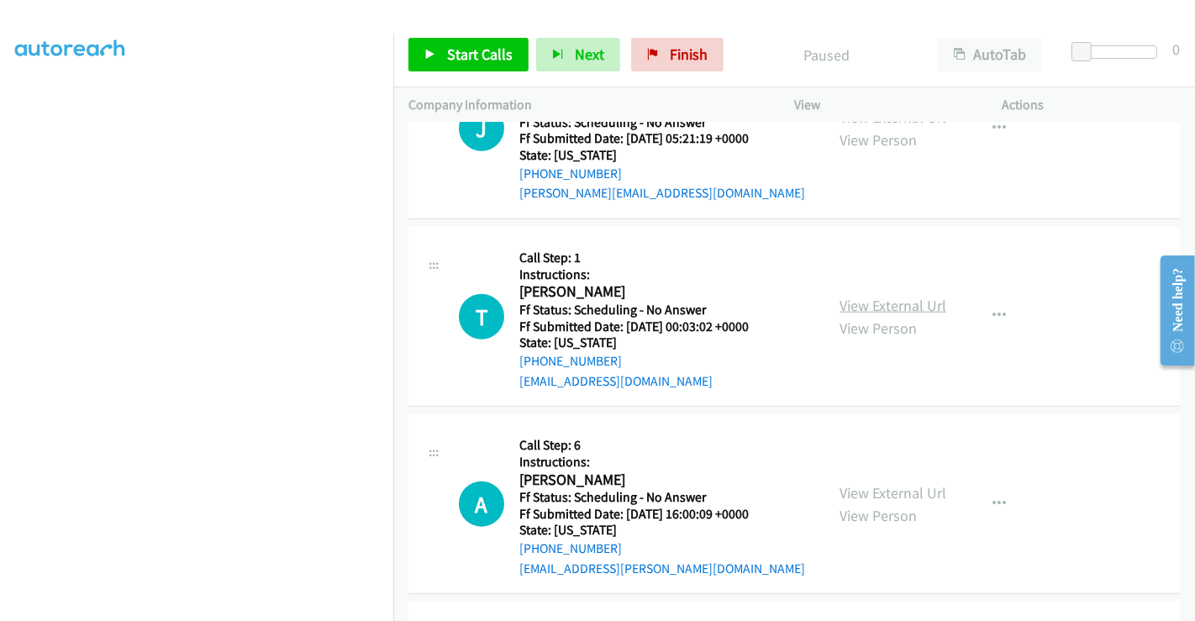
click at [853, 296] on link "View External Url" at bounding box center [893, 305] width 107 height 19
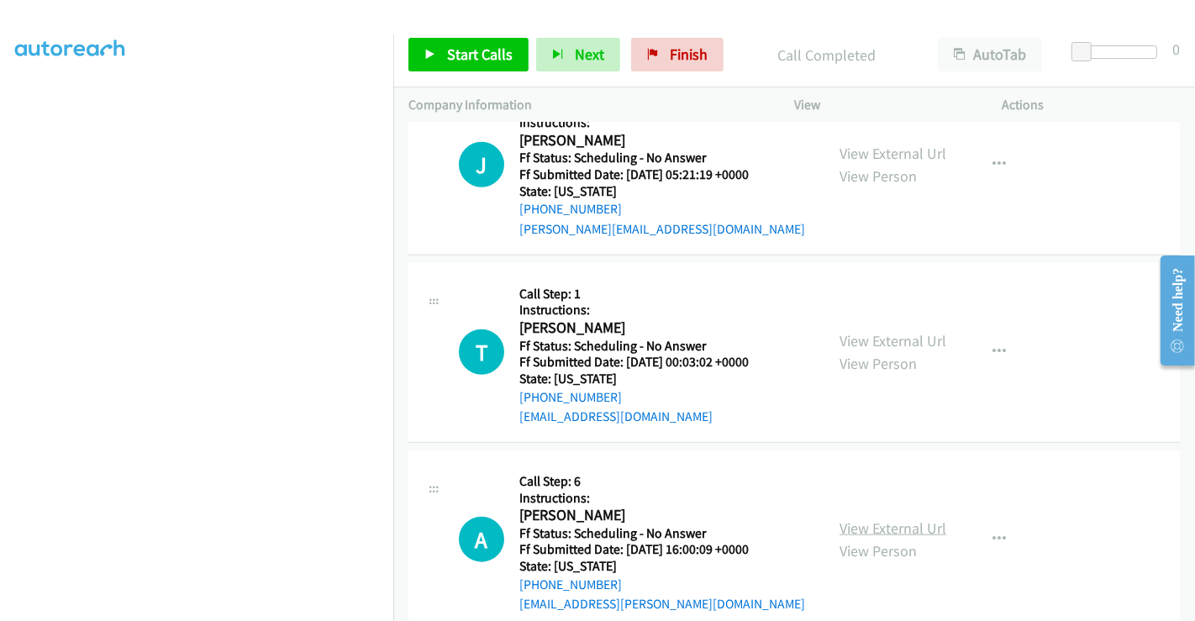
click at [879, 519] on link "View External Url" at bounding box center [893, 528] width 107 height 19
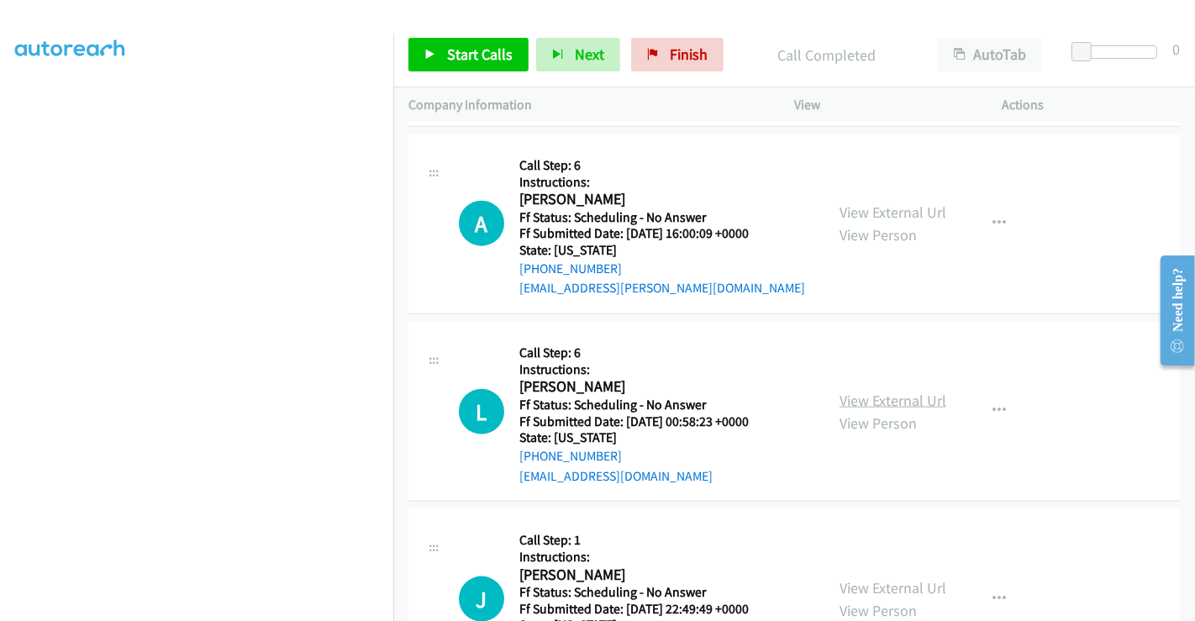
click at [893, 399] on link "View External Url" at bounding box center [893, 400] width 107 height 19
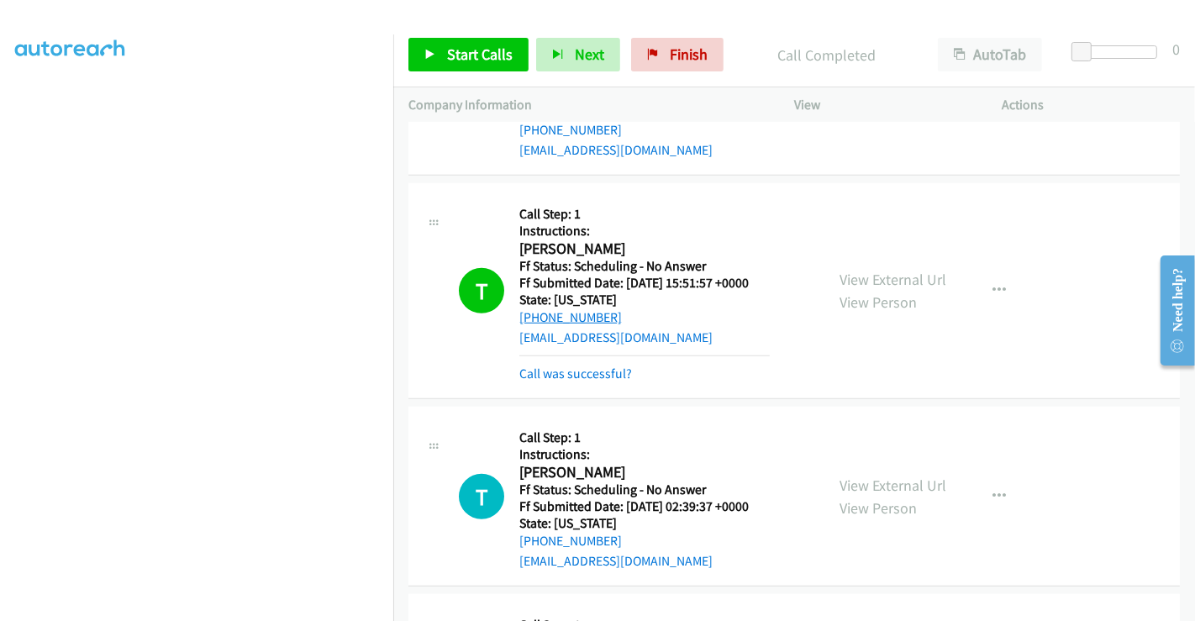
scroll to position [876, 0]
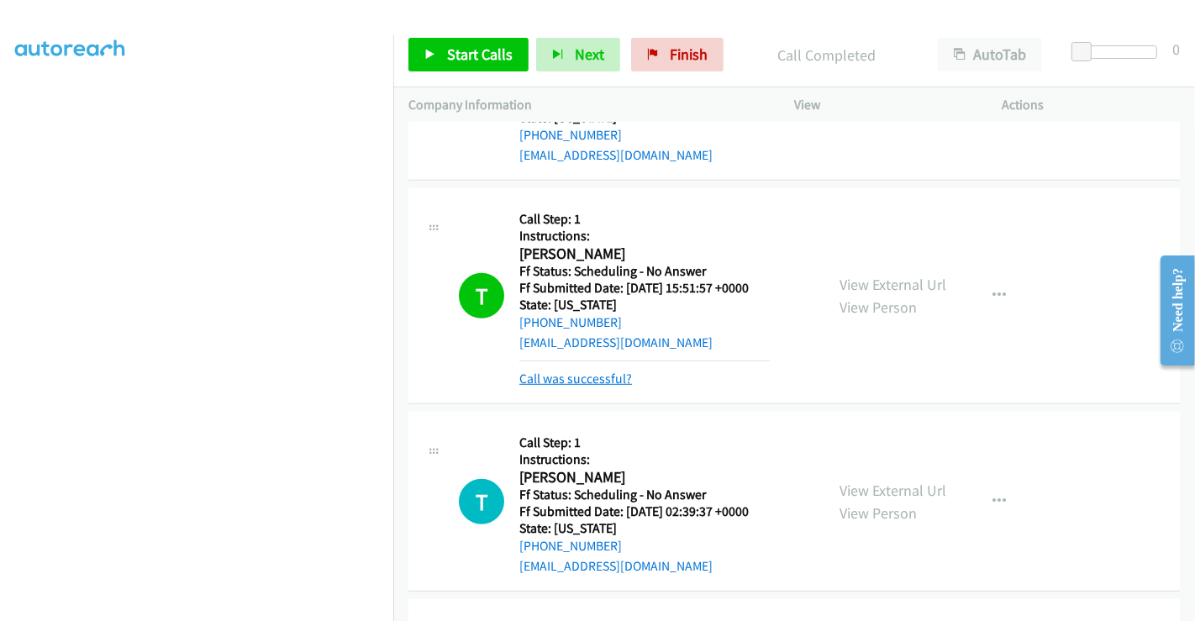
click at [588, 371] on link "Call was successful?" at bounding box center [575, 379] width 113 height 16
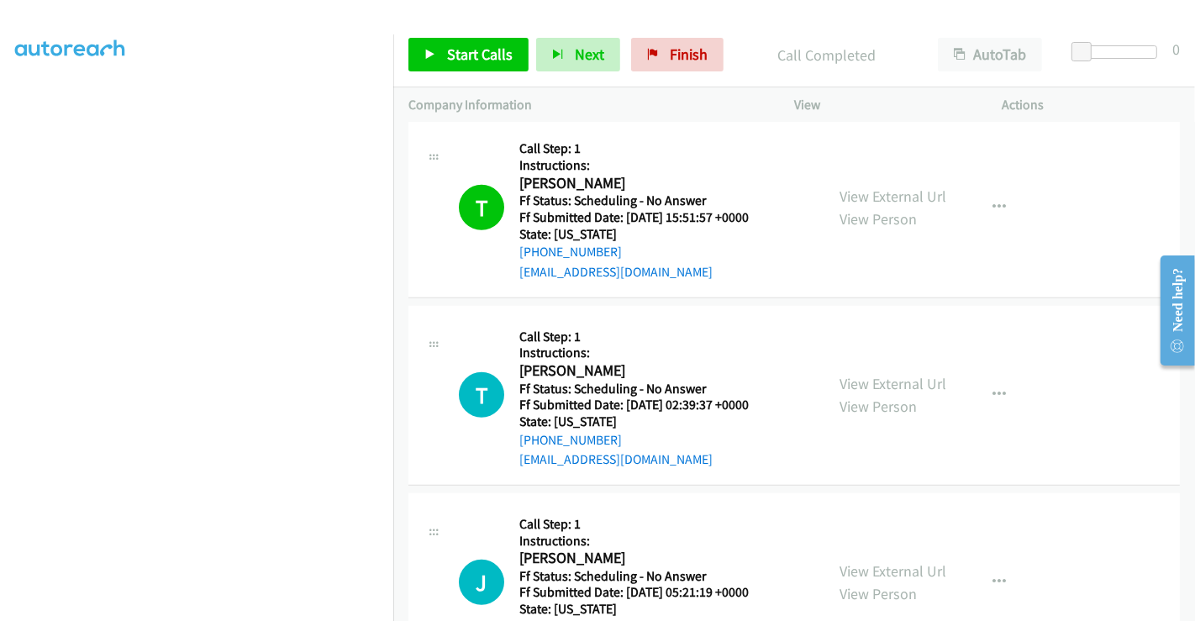
scroll to position [1156, 0]
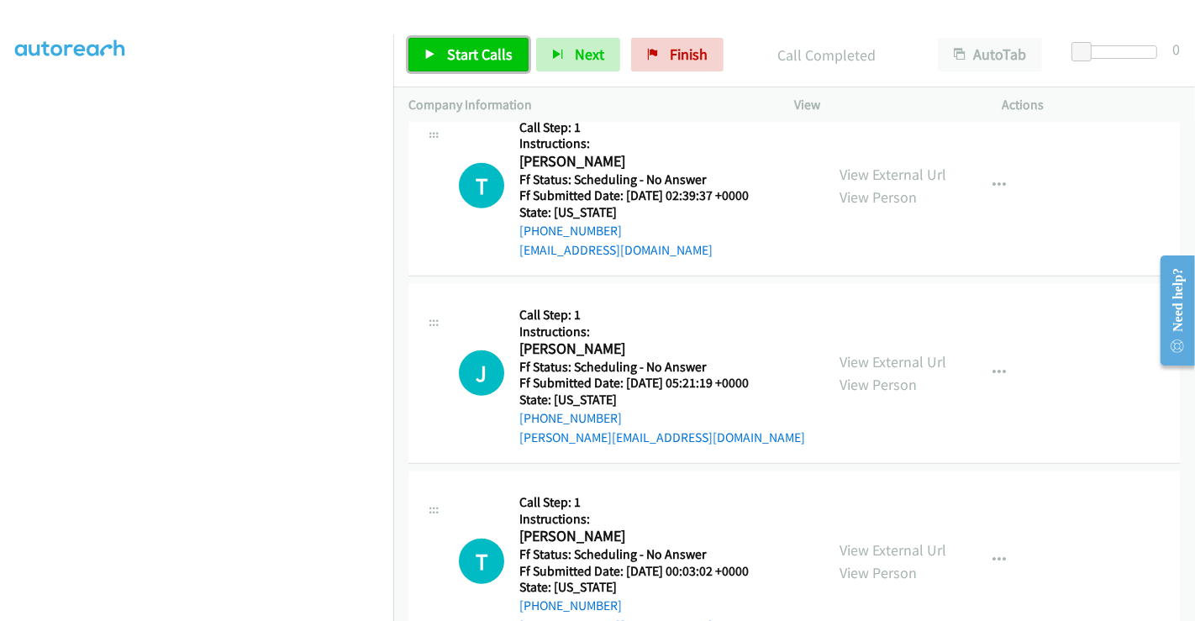
click at [466, 59] on span "Start Calls" at bounding box center [480, 54] width 66 height 19
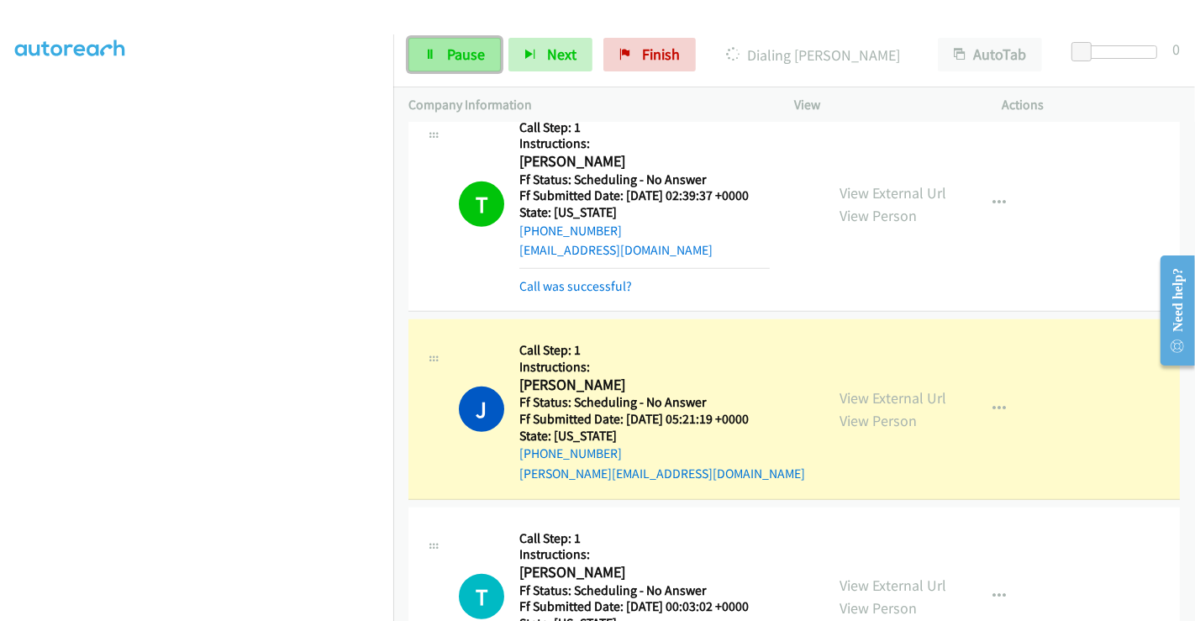
click at [454, 54] on span "Pause" at bounding box center [466, 54] width 38 height 19
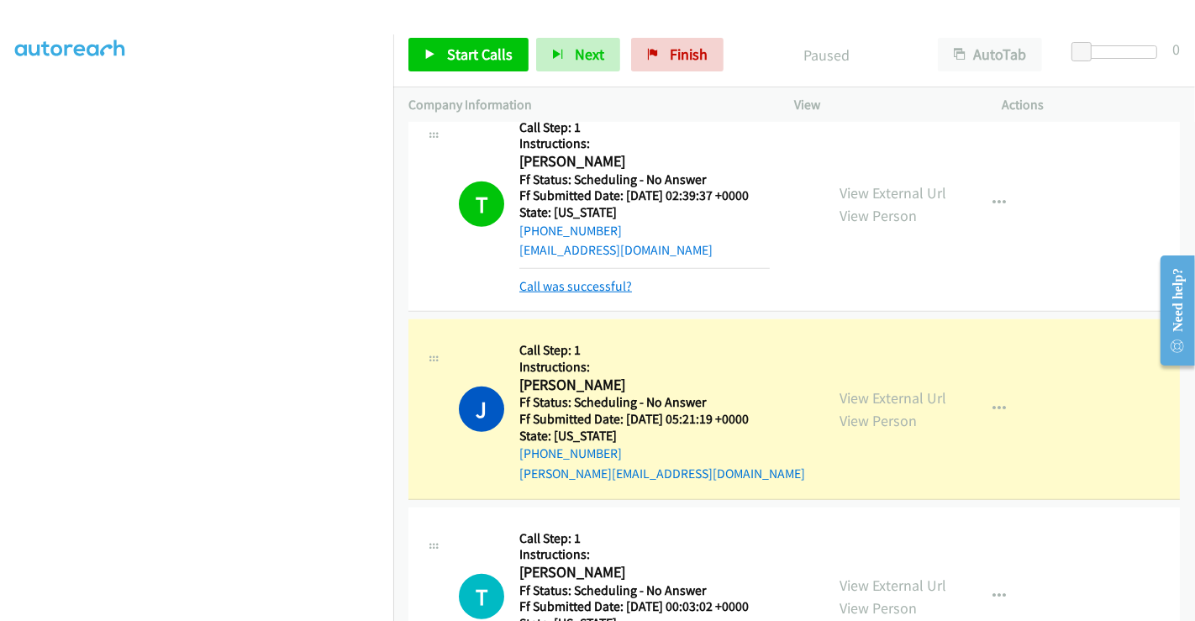
click at [584, 288] on link "Call was successful?" at bounding box center [575, 286] width 113 height 16
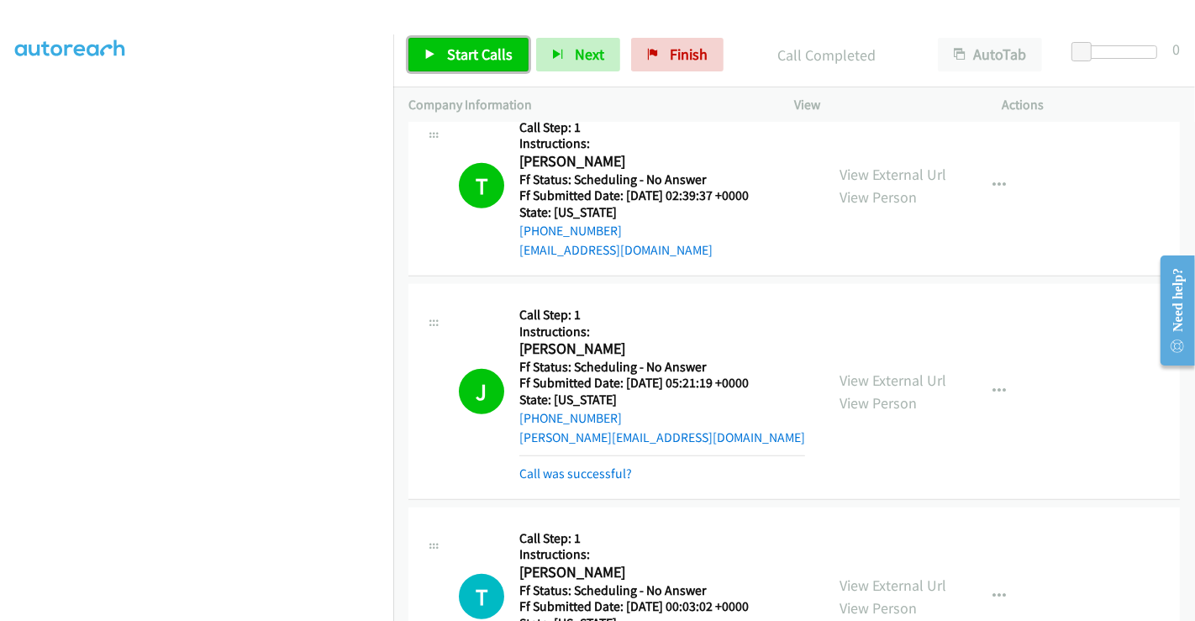
click at [464, 45] on span "Start Calls" at bounding box center [480, 54] width 66 height 19
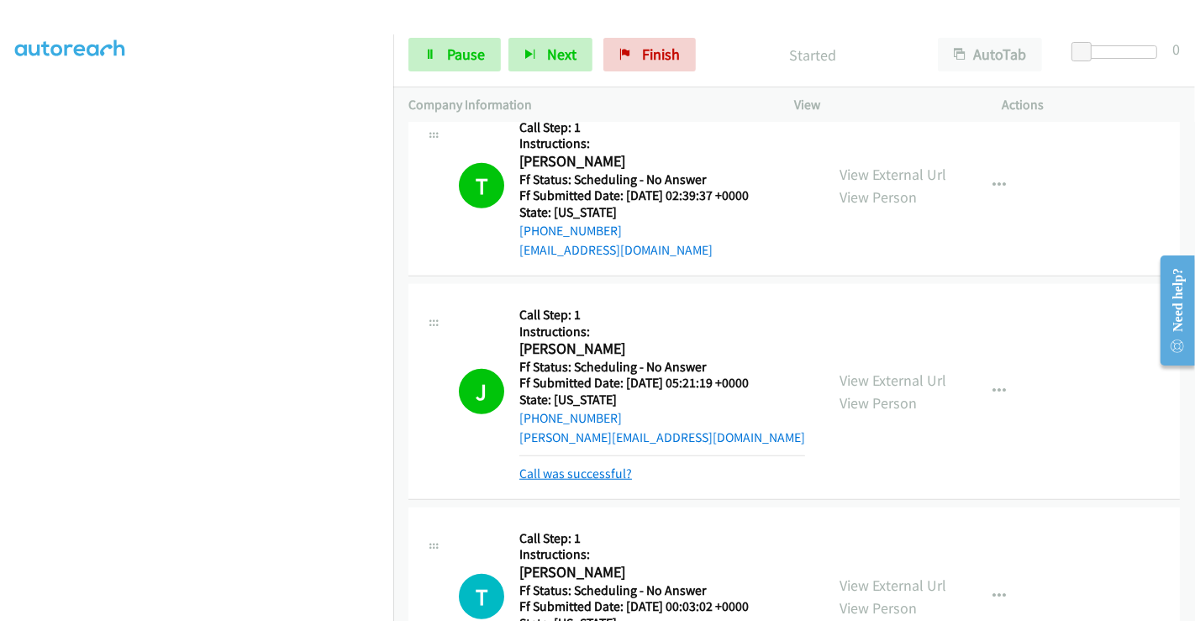
click at [583, 466] on link "Call was successful?" at bounding box center [575, 474] width 113 height 16
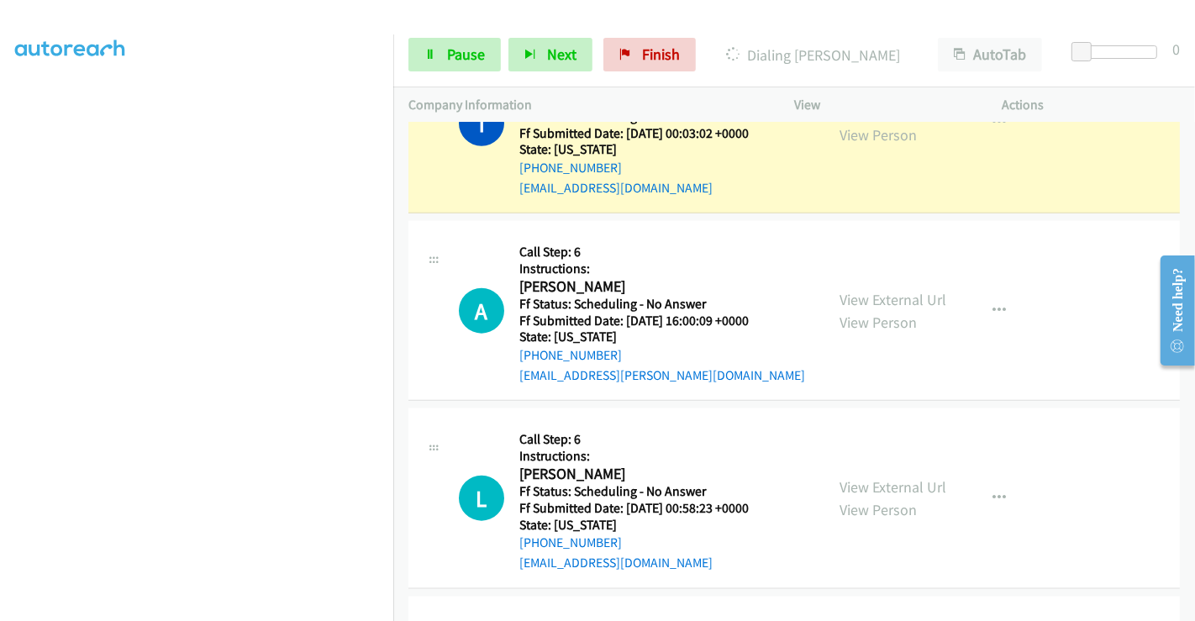
scroll to position [1623, 0]
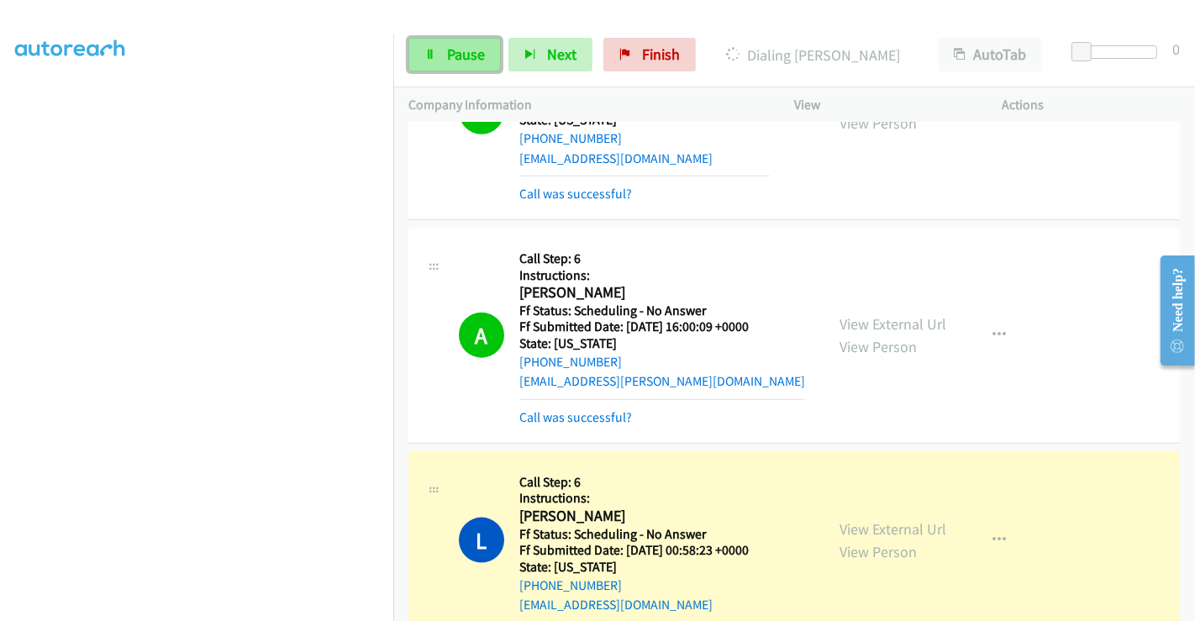
click at [463, 51] on span "Pause" at bounding box center [466, 54] width 38 height 19
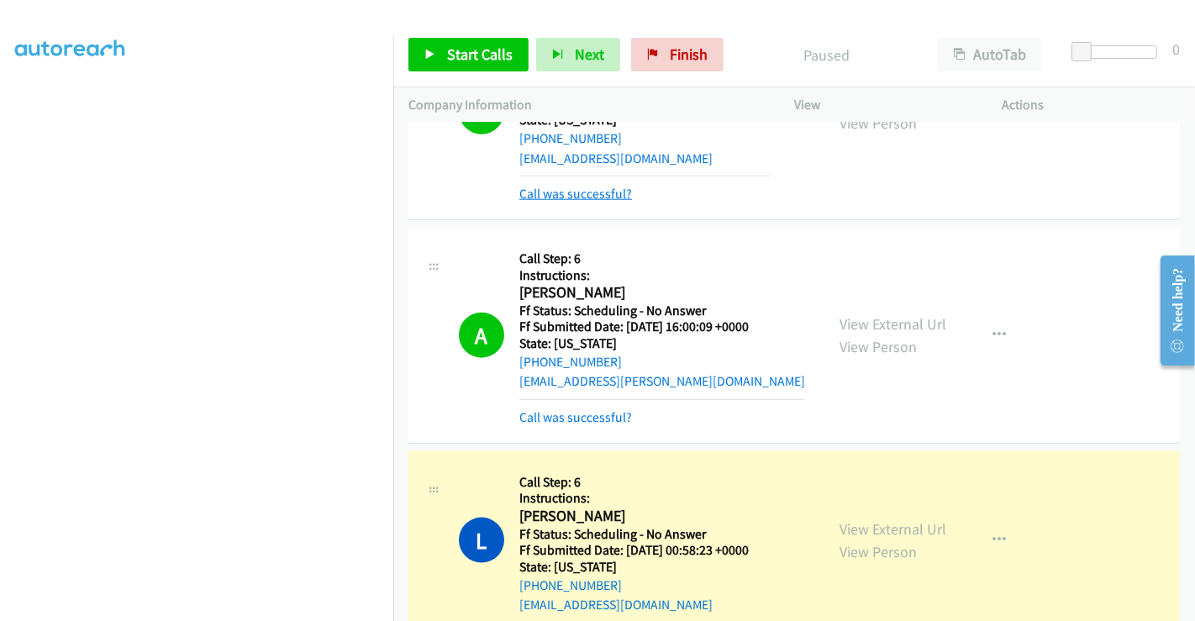
click at [592, 188] on link "Call was successful?" at bounding box center [575, 194] width 113 height 16
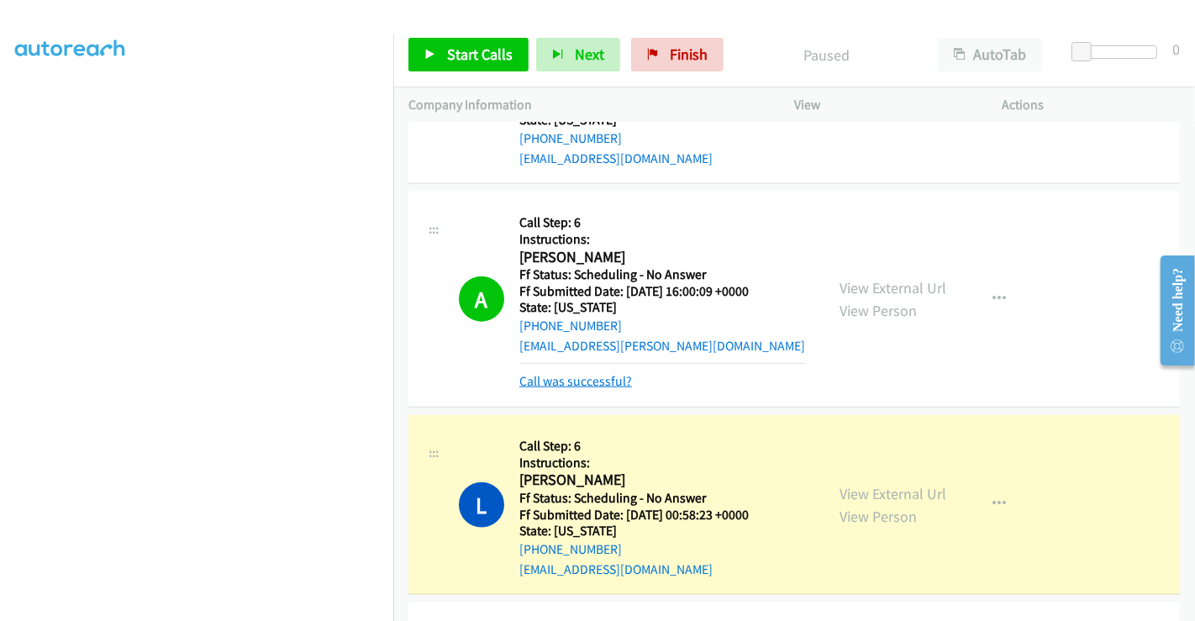
scroll to position [1605, 0]
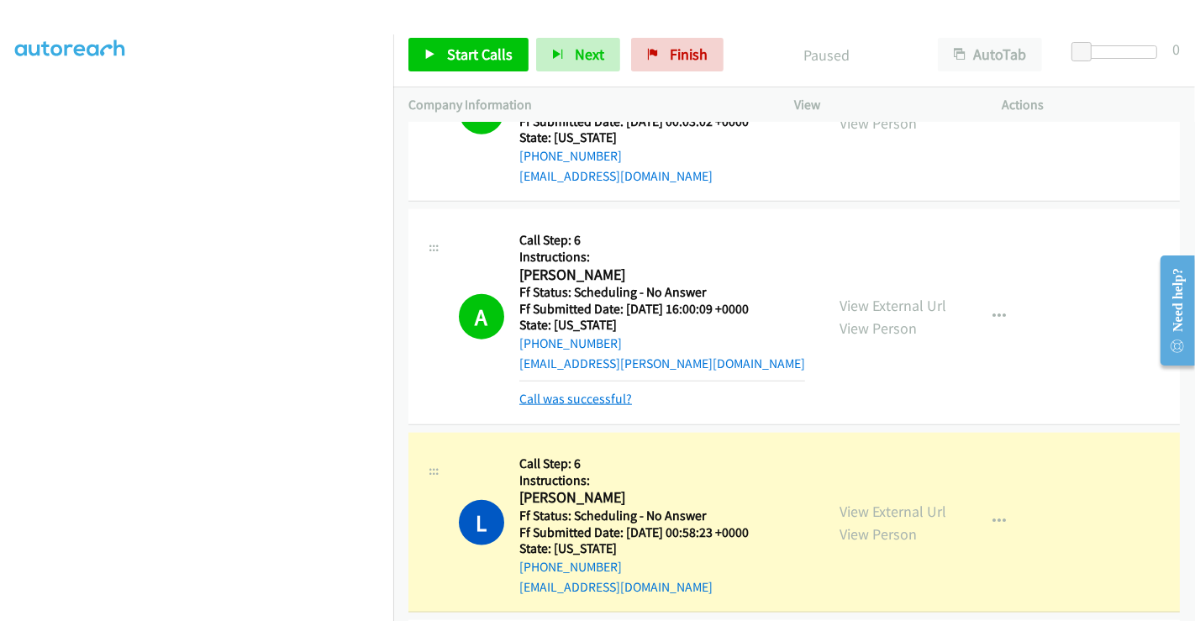
click at [585, 419] on div "A Callback Scheduled Call Step: 6 Instructions: [PERSON_NAME] America/New_York …" at bounding box center [794, 317] width 772 height 216
click at [581, 397] on link "Call was successful?" at bounding box center [575, 399] width 113 height 16
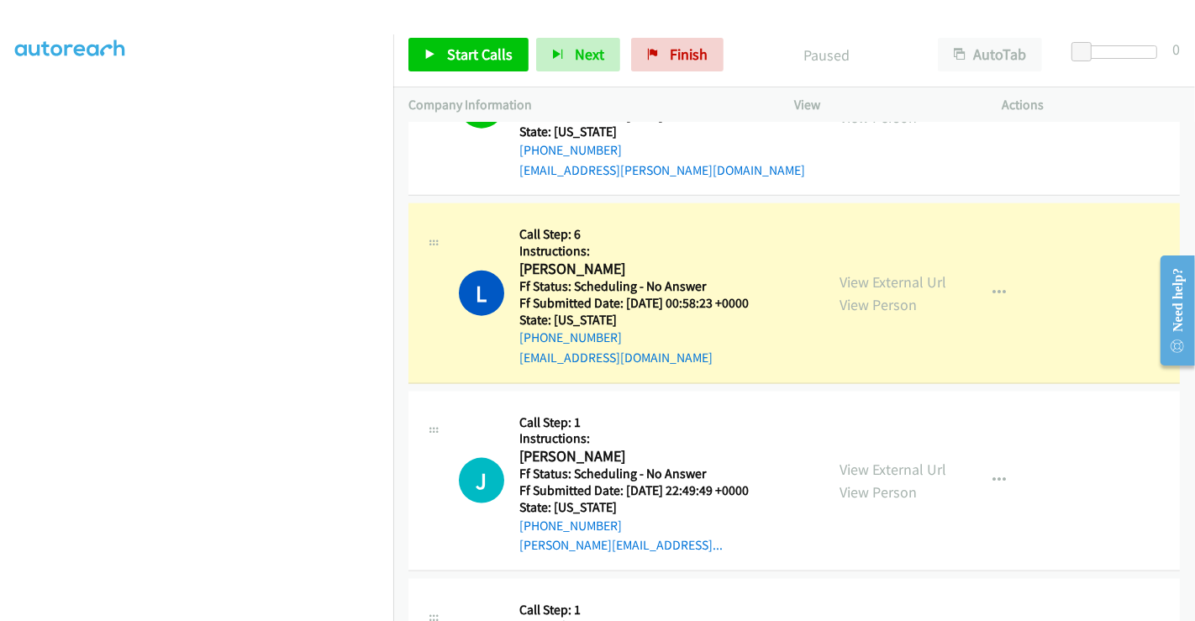
scroll to position [1885, 0]
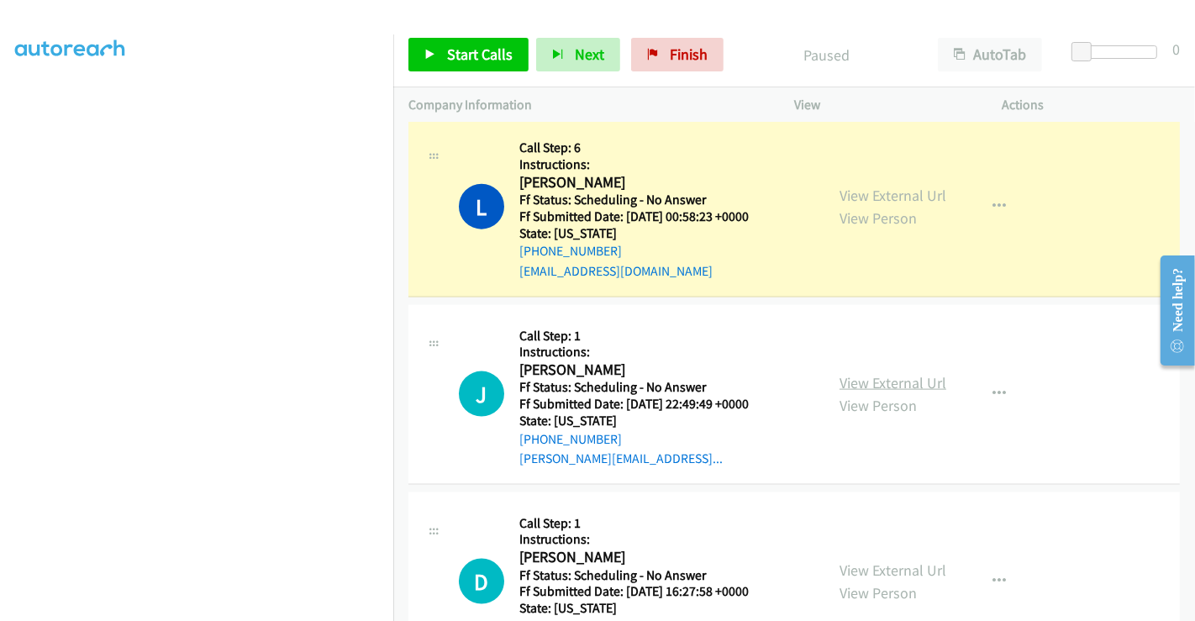
click at [891, 373] on link "View External Url" at bounding box center [893, 382] width 107 height 19
click at [874, 563] on link "View External Url" at bounding box center [893, 570] width 107 height 19
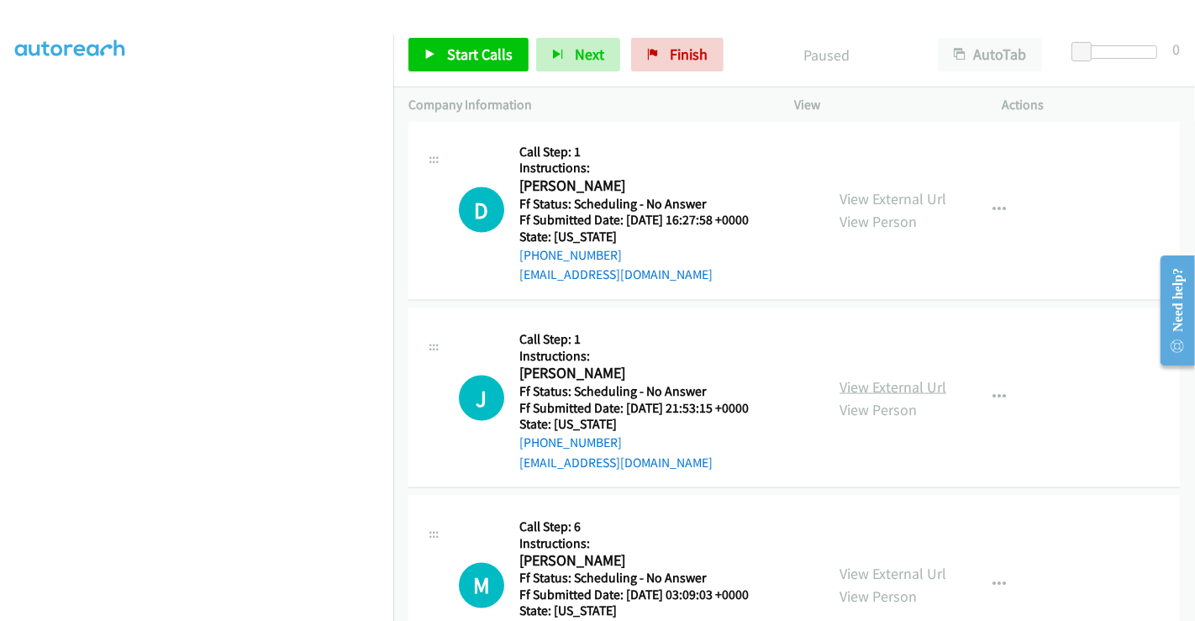
scroll to position [2259, 0]
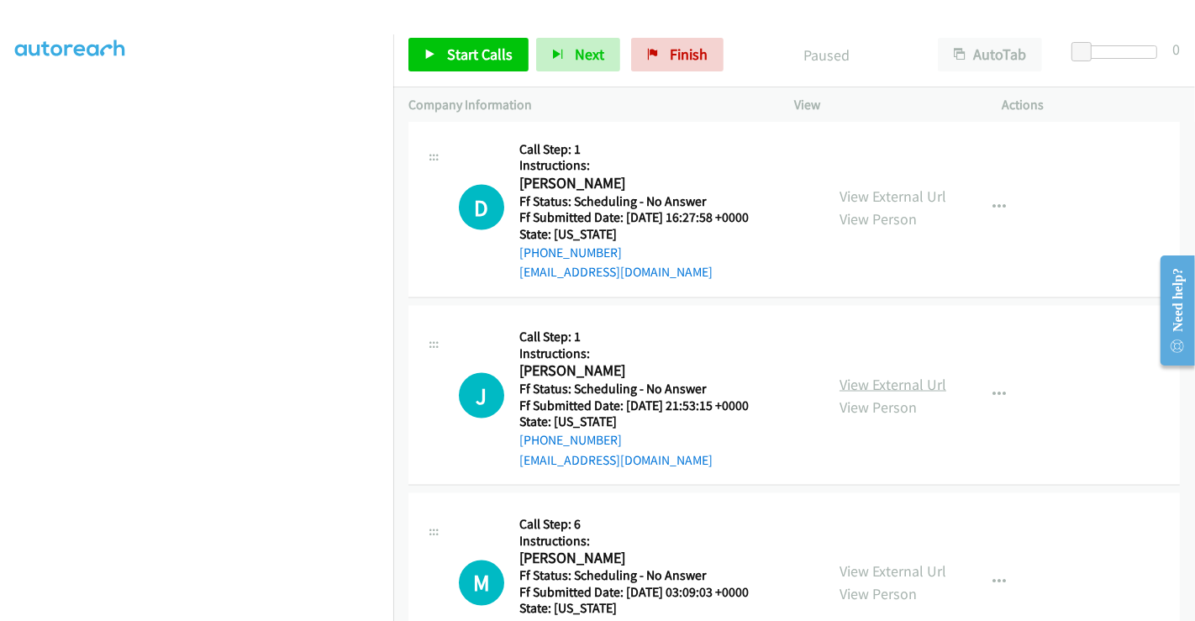
click at [883, 378] on link "View External Url" at bounding box center [893, 384] width 107 height 19
click at [876, 572] on link "View External Url" at bounding box center [893, 571] width 107 height 19
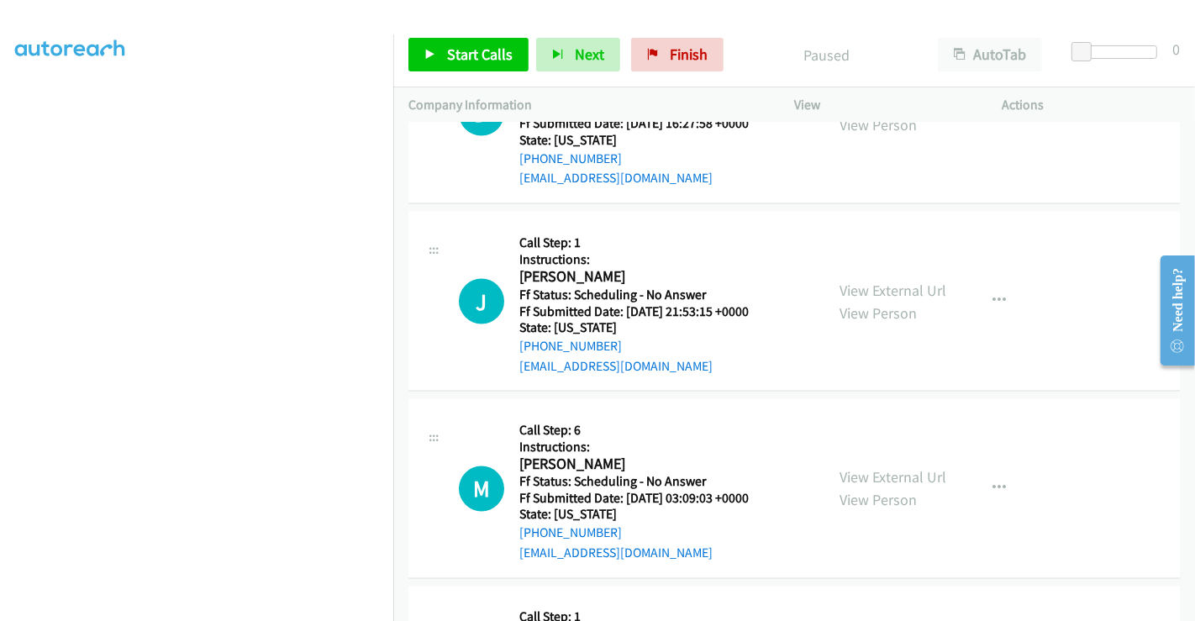
scroll to position [2446, 0]
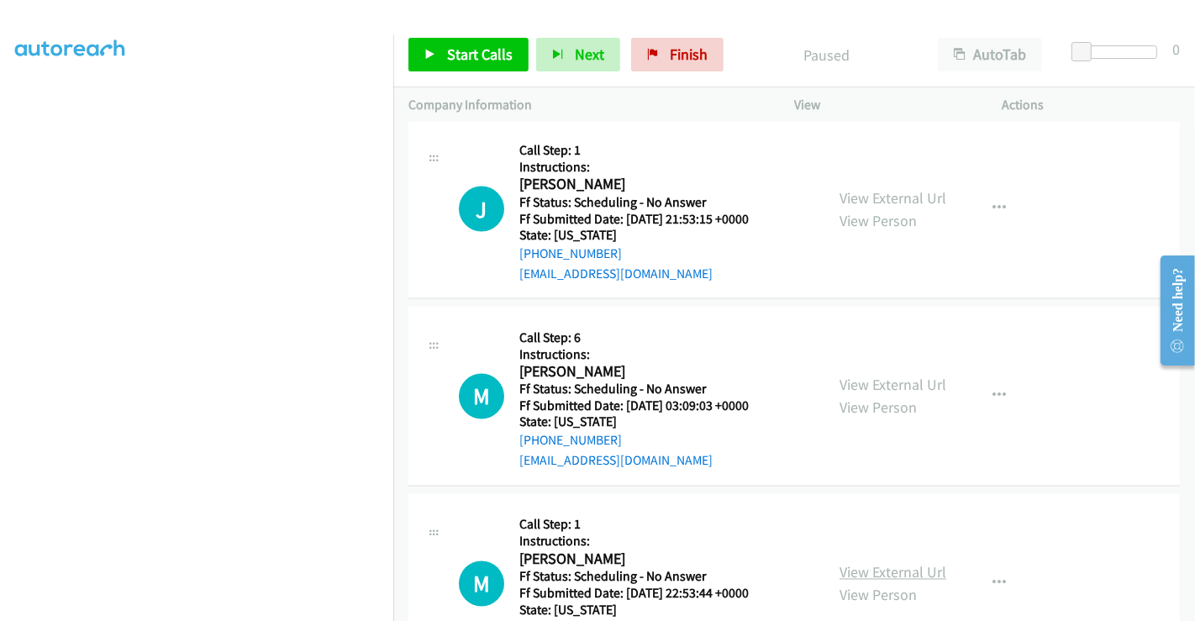
click at [881, 566] on link "View External Url" at bounding box center [893, 572] width 107 height 19
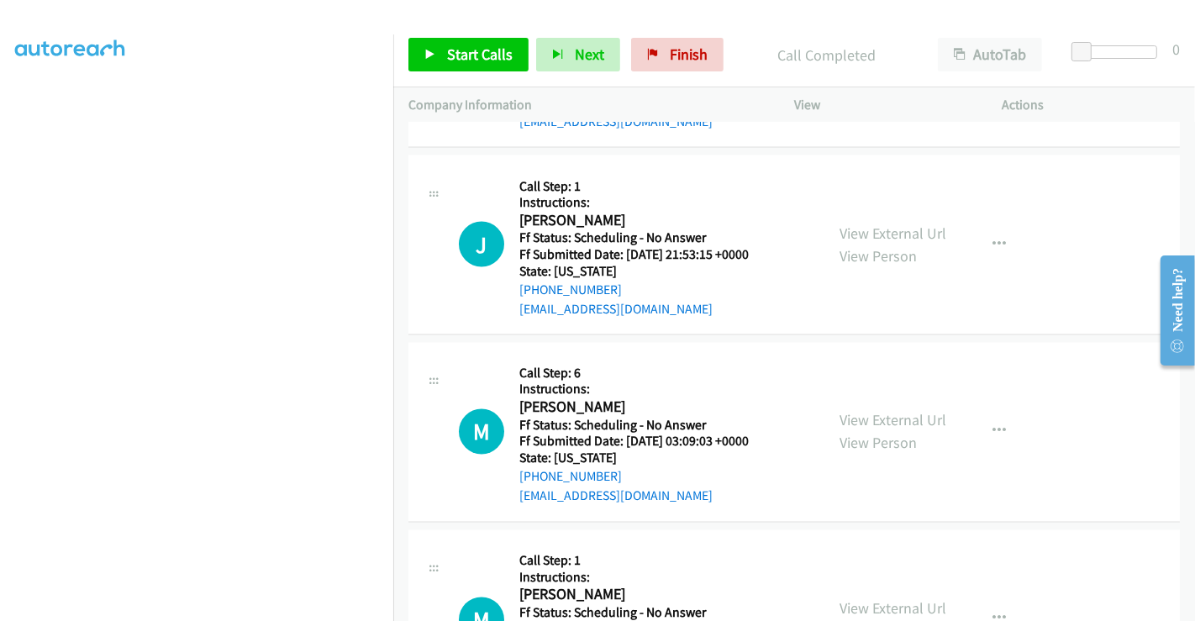
scroll to position [2481, 0]
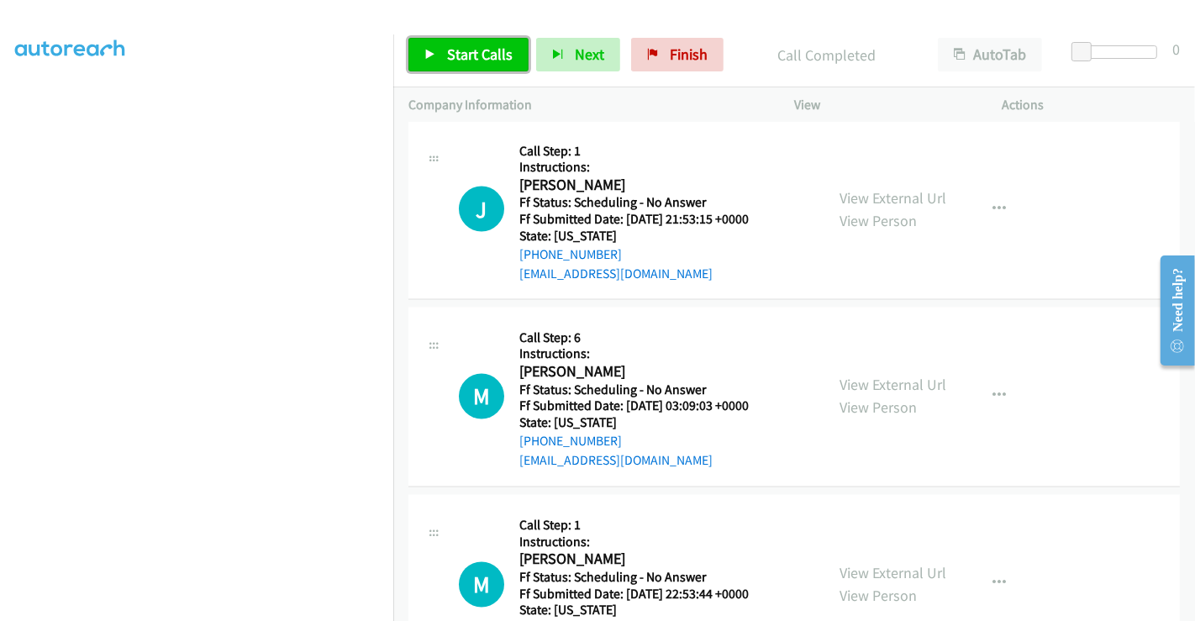
click at [456, 50] on span "Start Calls" at bounding box center [480, 54] width 66 height 19
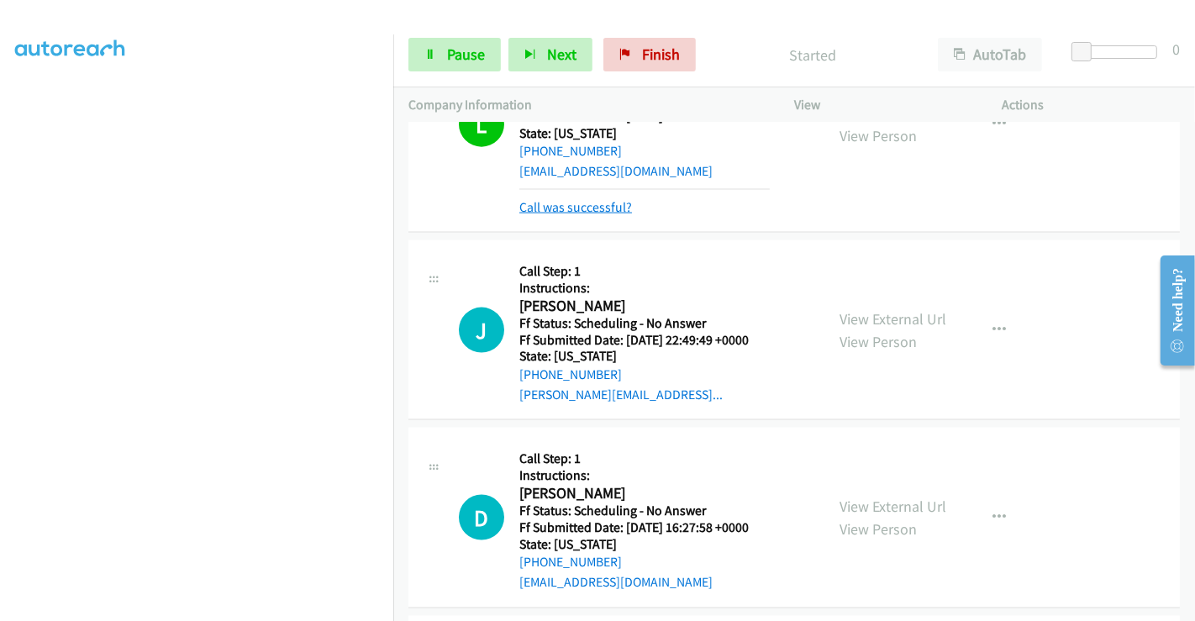
scroll to position [2014, 0]
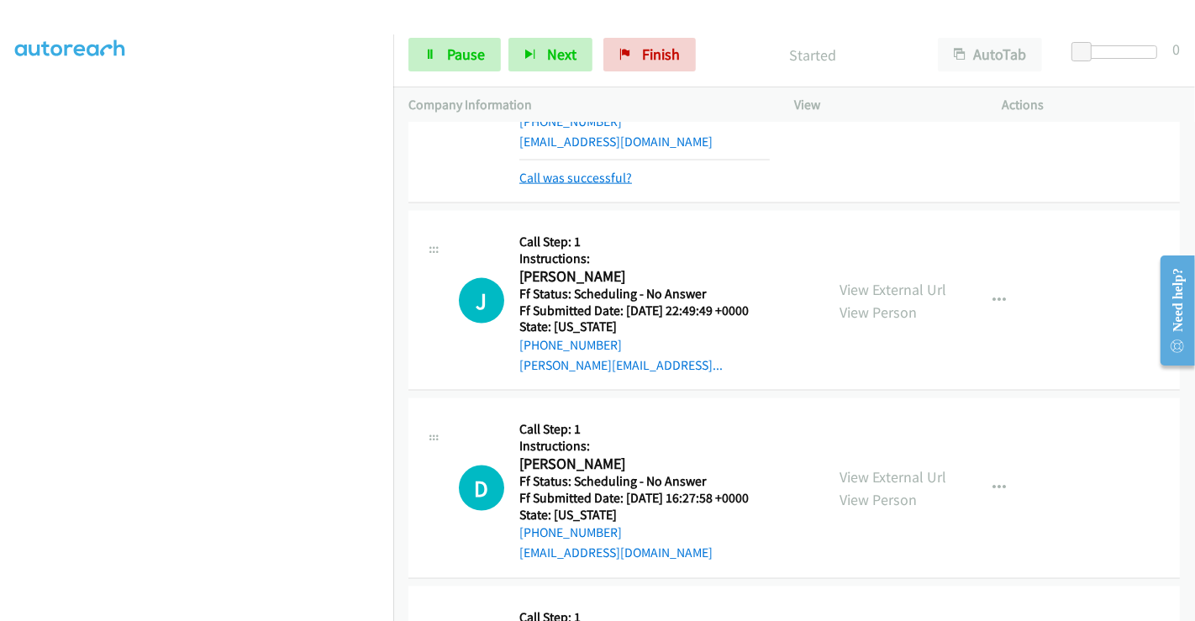
click at [543, 177] on link "Call was successful?" at bounding box center [575, 178] width 113 height 16
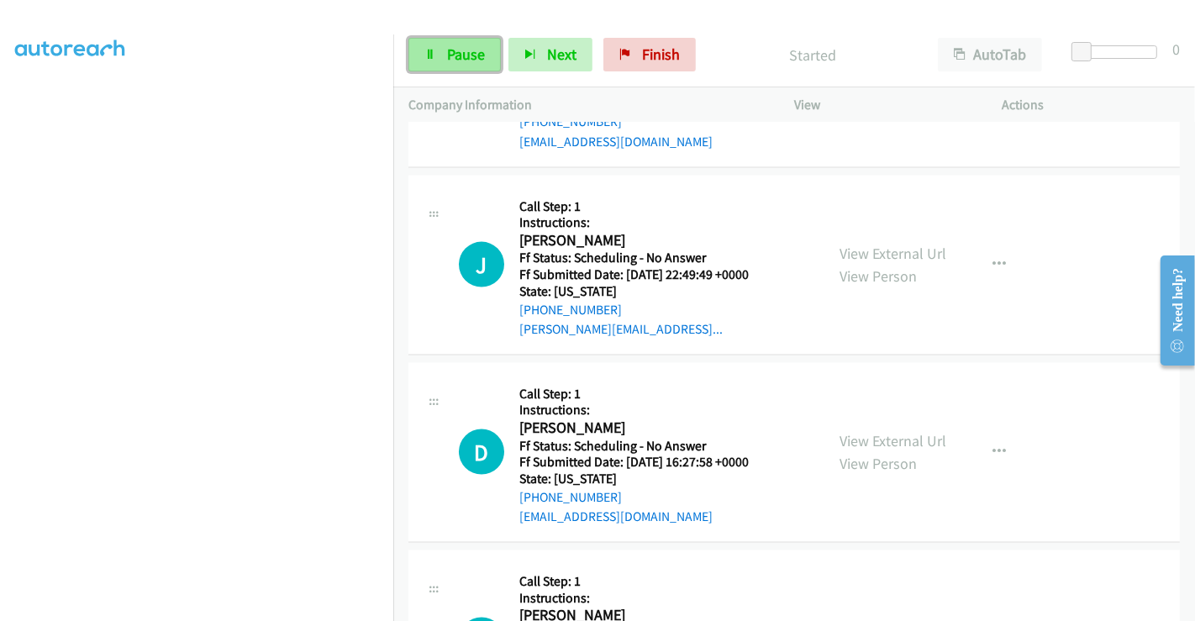
click at [466, 69] on link "Pause" at bounding box center [454, 55] width 92 height 34
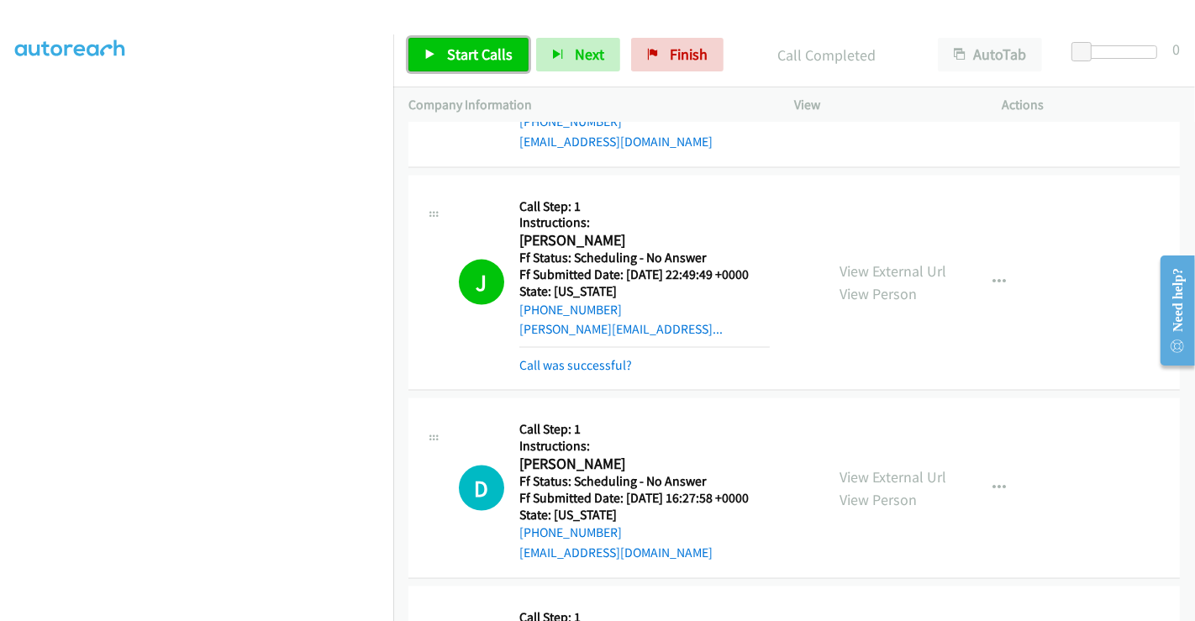
click at [480, 48] on span "Start Calls" at bounding box center [480, 54] width 66 height 19
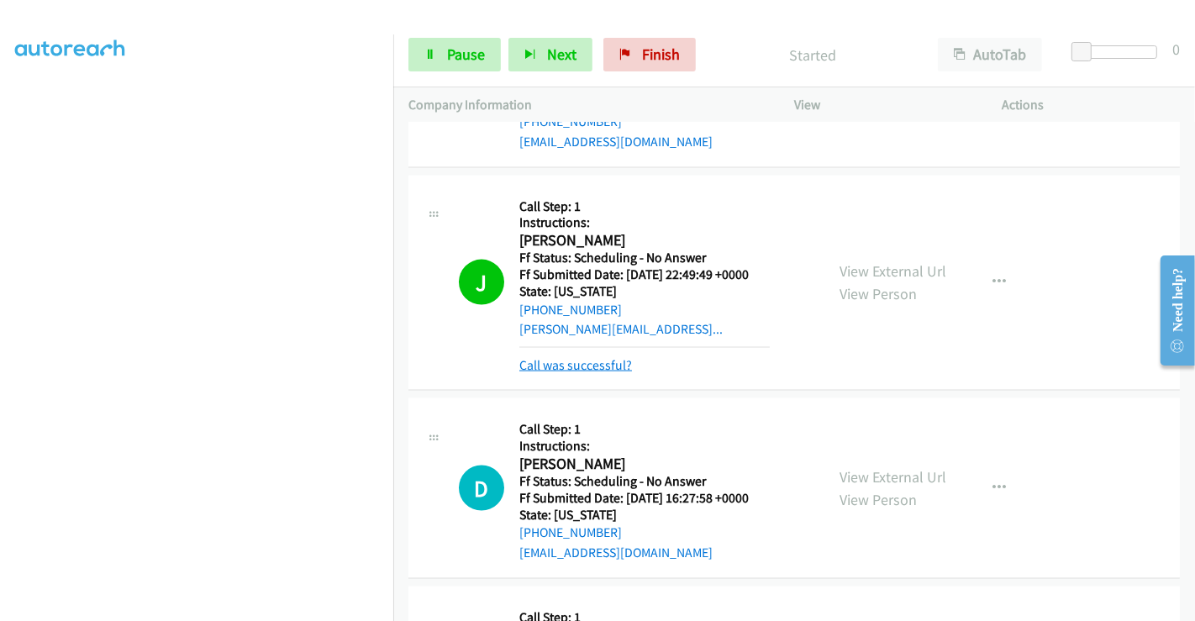
click at [587, 363] on link "Call was successful?" at bounding box center [575, 365] width 113 height 16
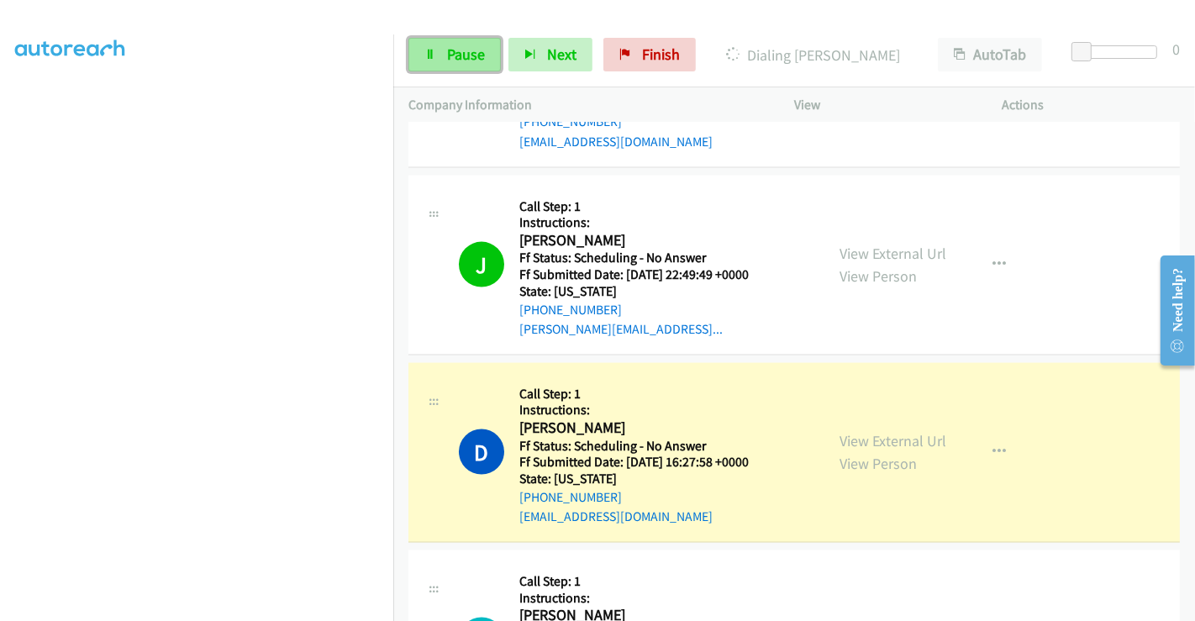
click at [461, 57] on span "Pause" at bounding box center [466, 54] width 38 height 19
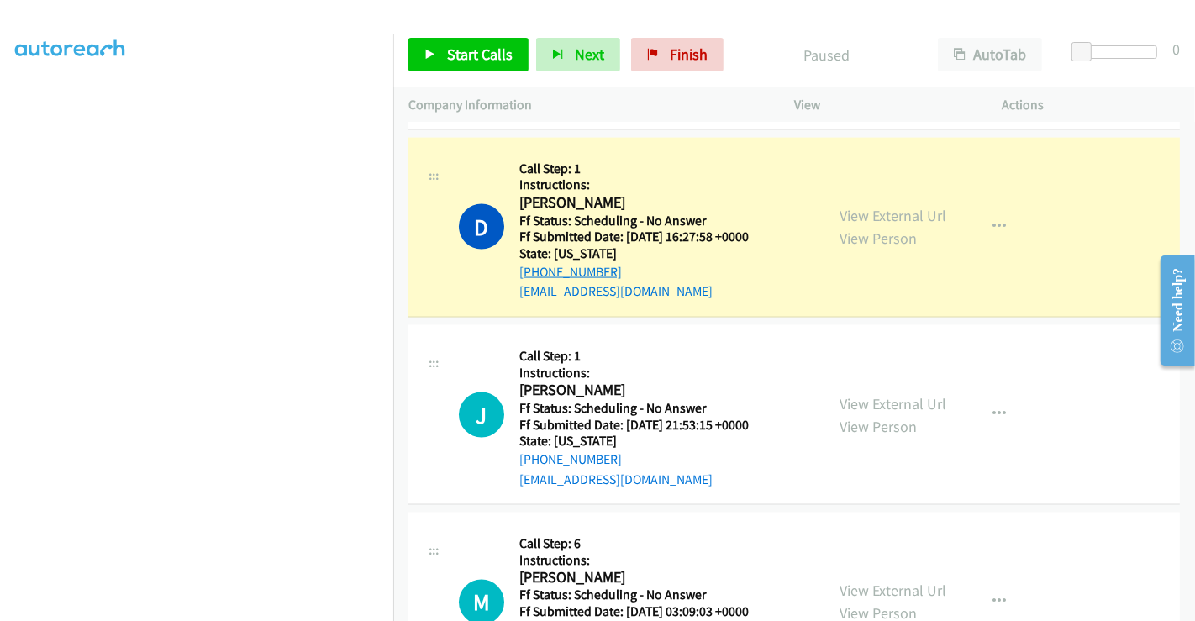
scroll to position [2201, 0]
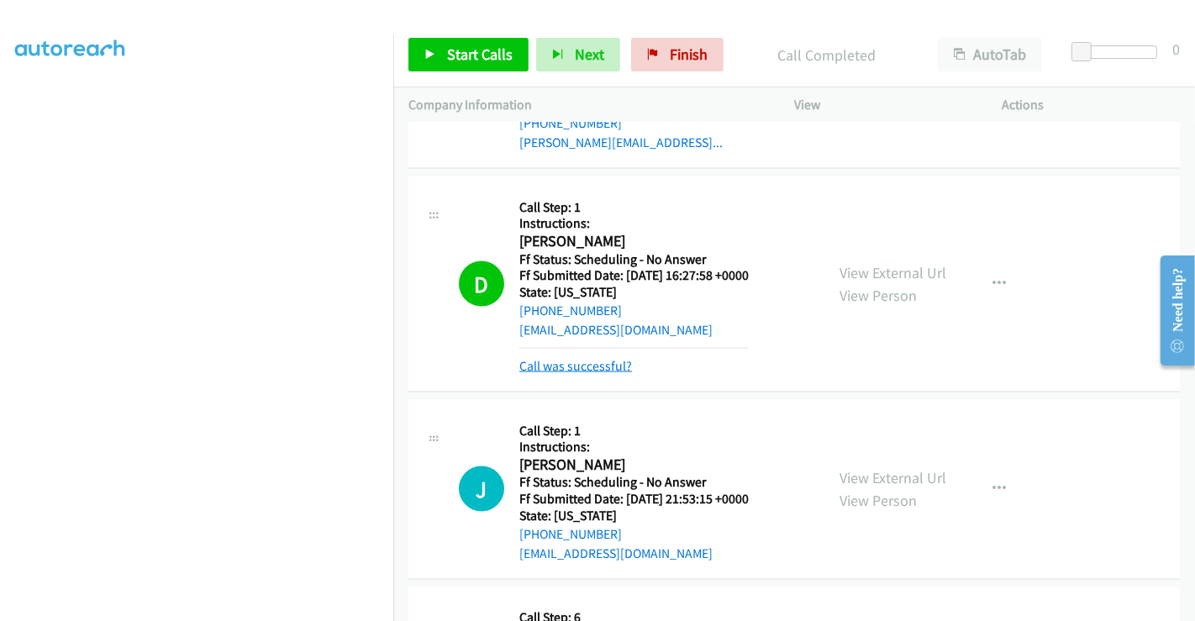
click at [571, 363] on link "Call was successful?" at bounding box center [575, 366] width 113 height 16
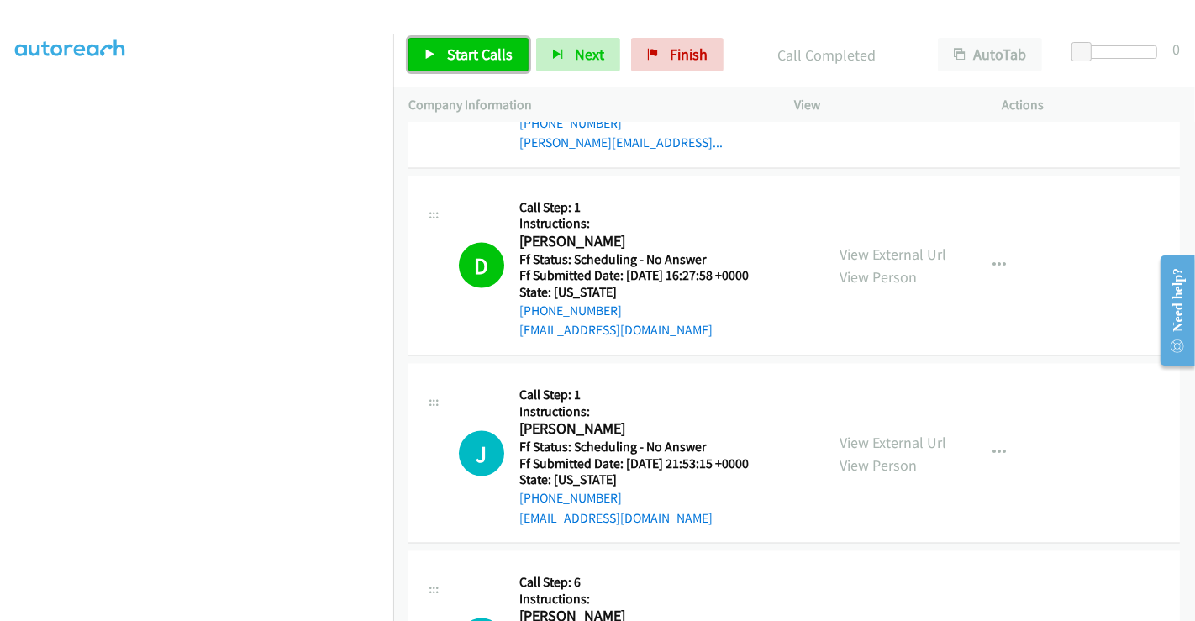
click at [475, 63] on span "Start Calls" at bounding box center [480, 54] width 66 height 19
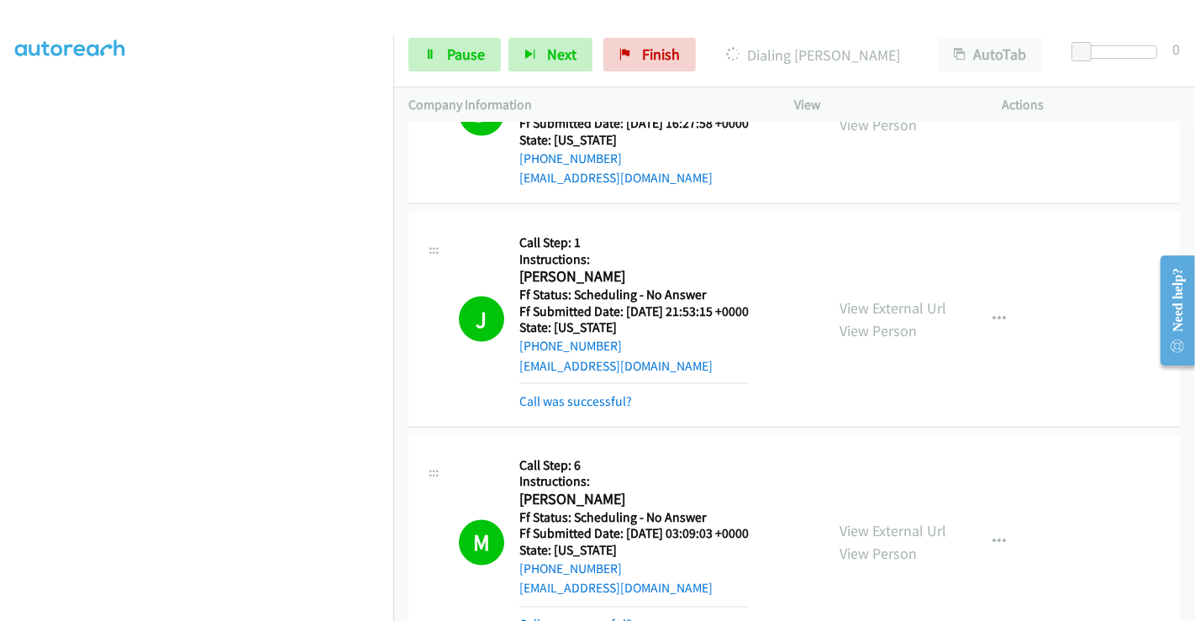
scroll to position [2574, 0]
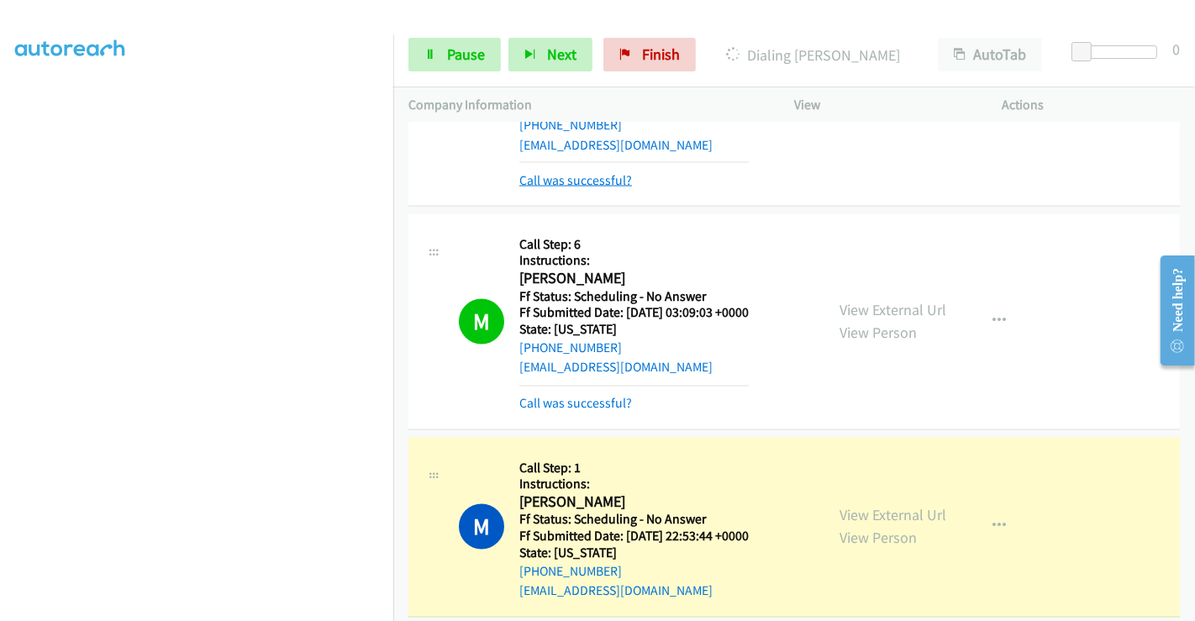
click at [571, 176] on link "Call was successful?" at bounding box center [575, 180] width 113 height 16
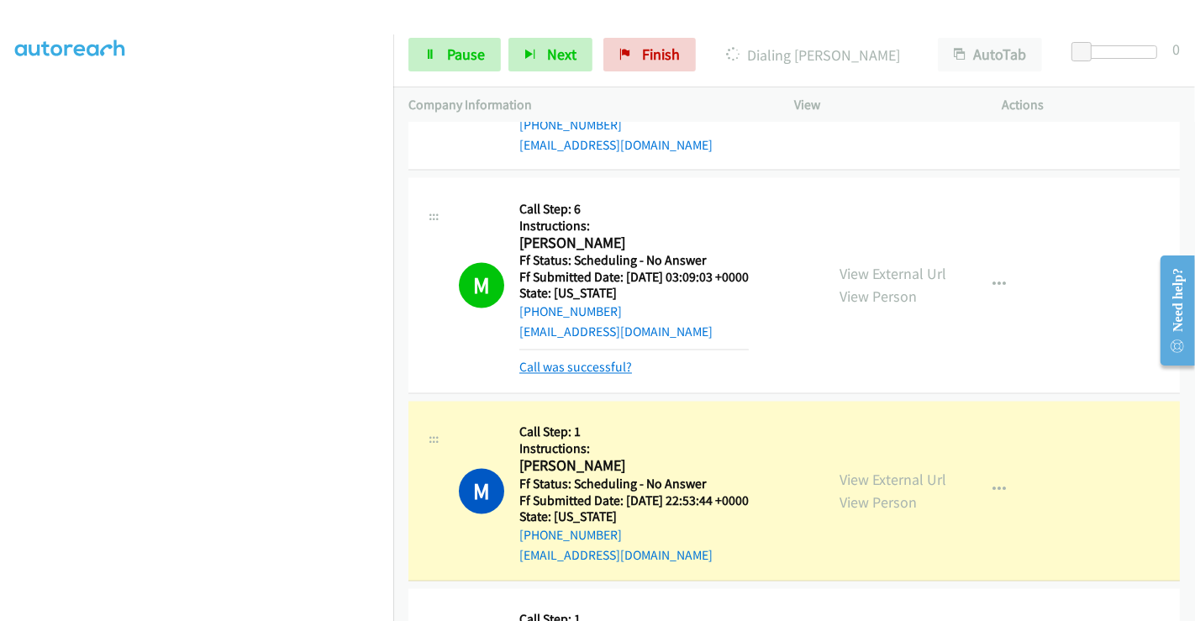
click at [578, 360] on link "Call was successful?" at bounding box center [575, 368] width 113 height 16
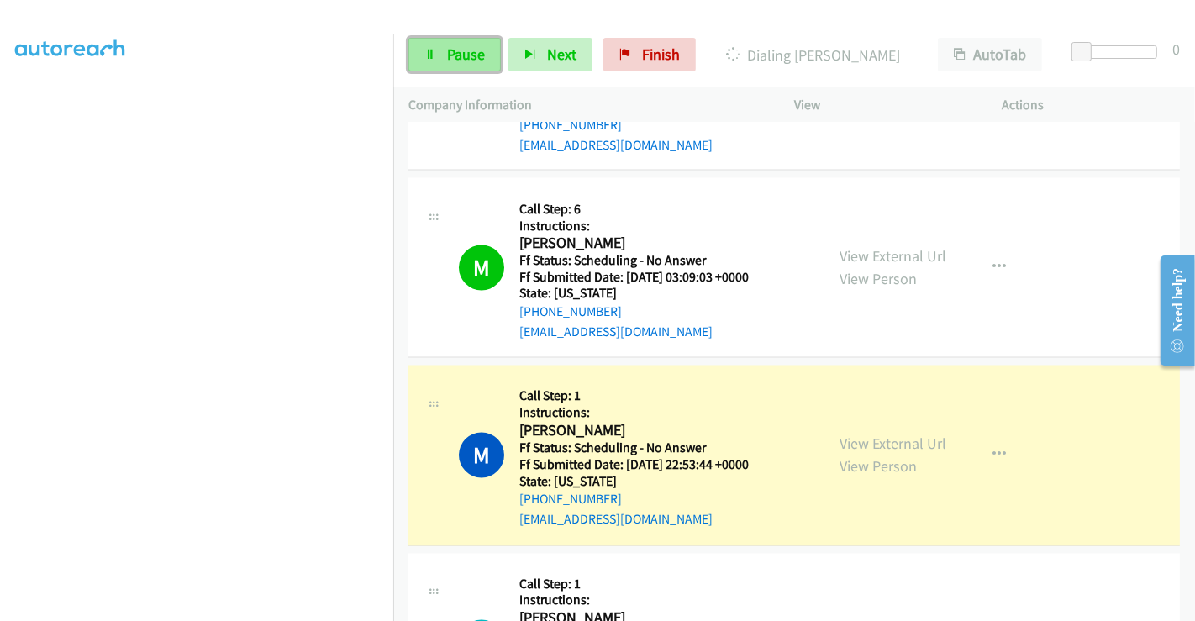
click at [445, 46] on link "Pause" at bounding box center [454, 55] width 92 height 34
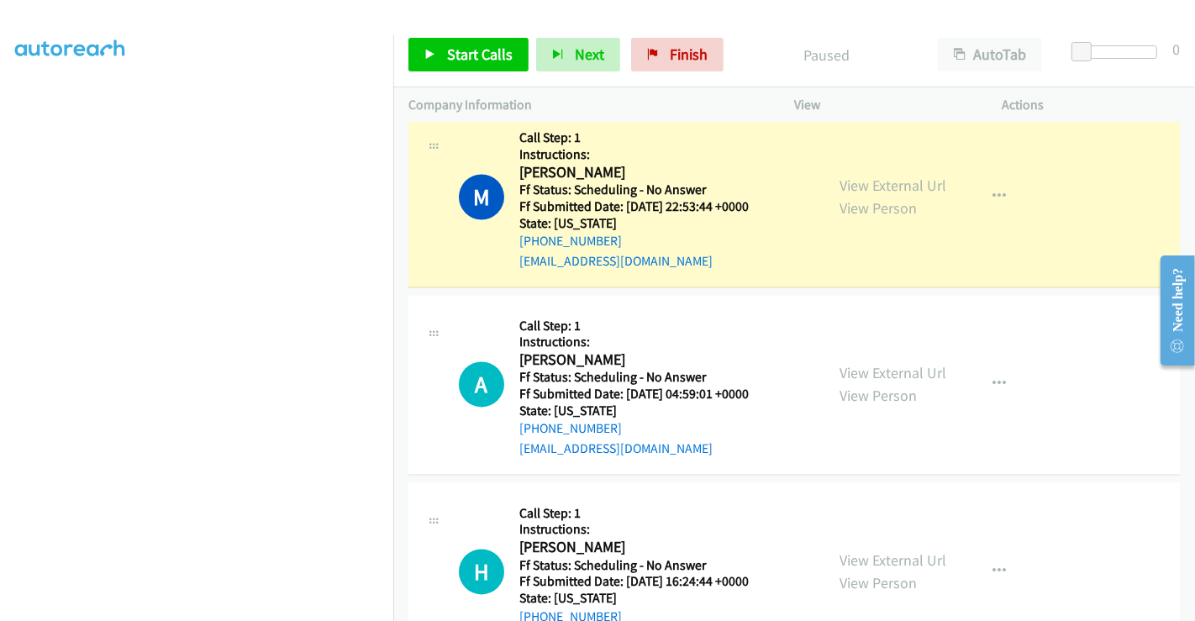
scroll to position [2948, 0]
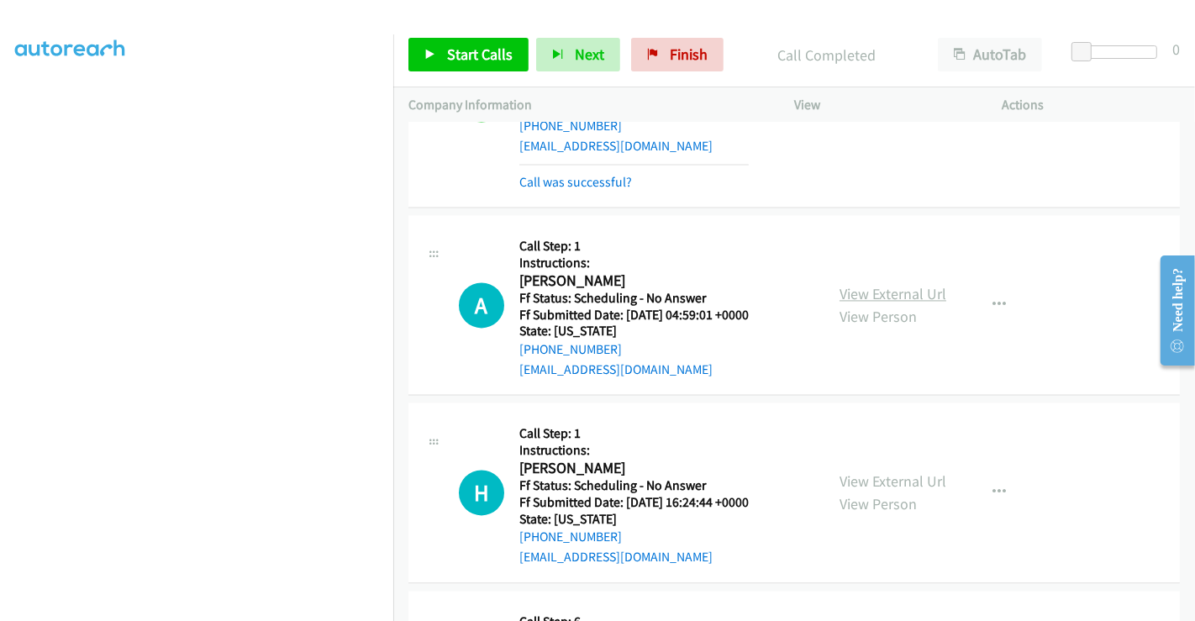
click at [872, 296] on link "View External Url" at bounding box center [893, 293] width 107 height 19
click at [876, 471] on link "View External Url" at bounding box center [893, 480] width 107 height 19
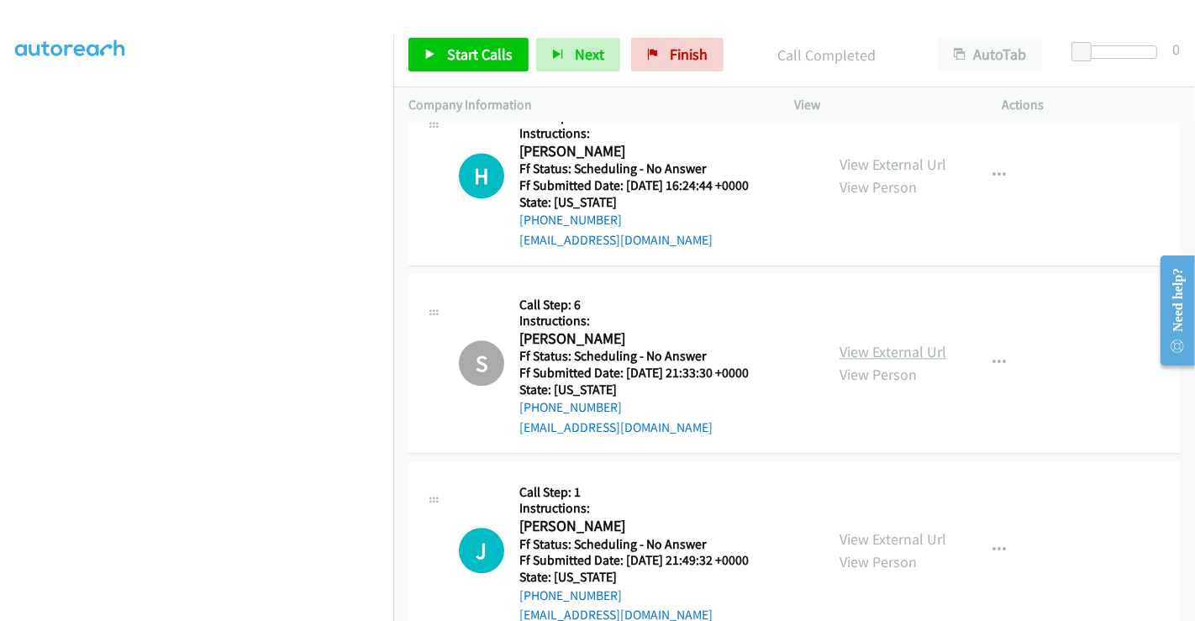
scroll to position [3321, 0]
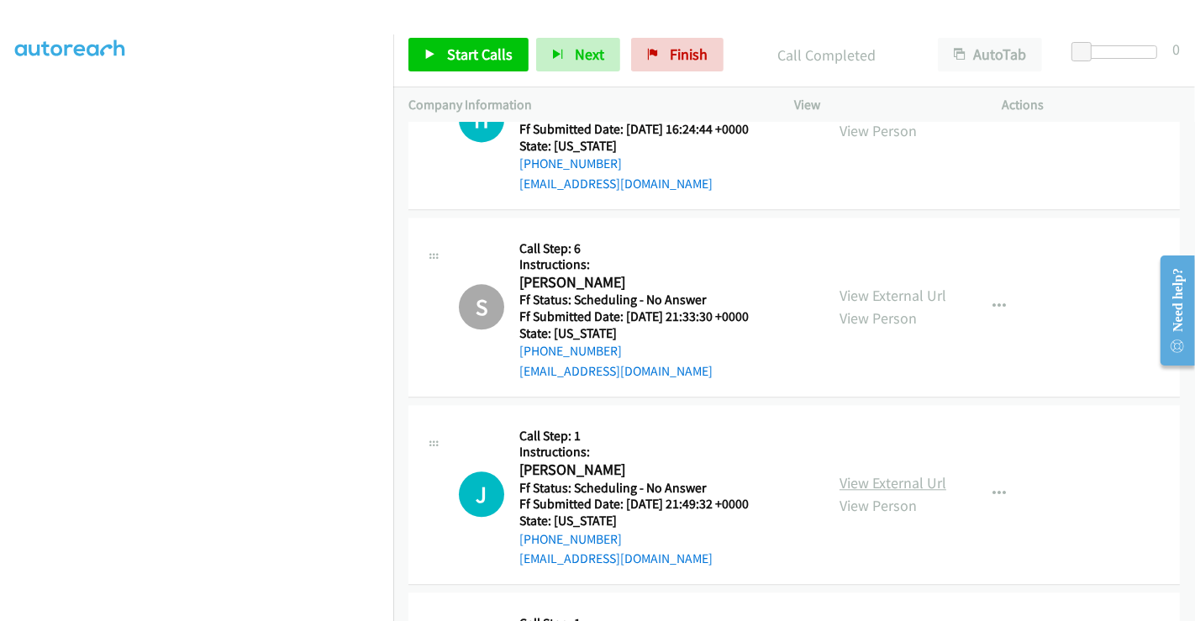
click at [872, 473] on link "View External Url" at bounding box center [893, 482] width 107 height 19
click at [466, 57] on span "Start Calls" at bounding box center [480, 54] width 66 height 19
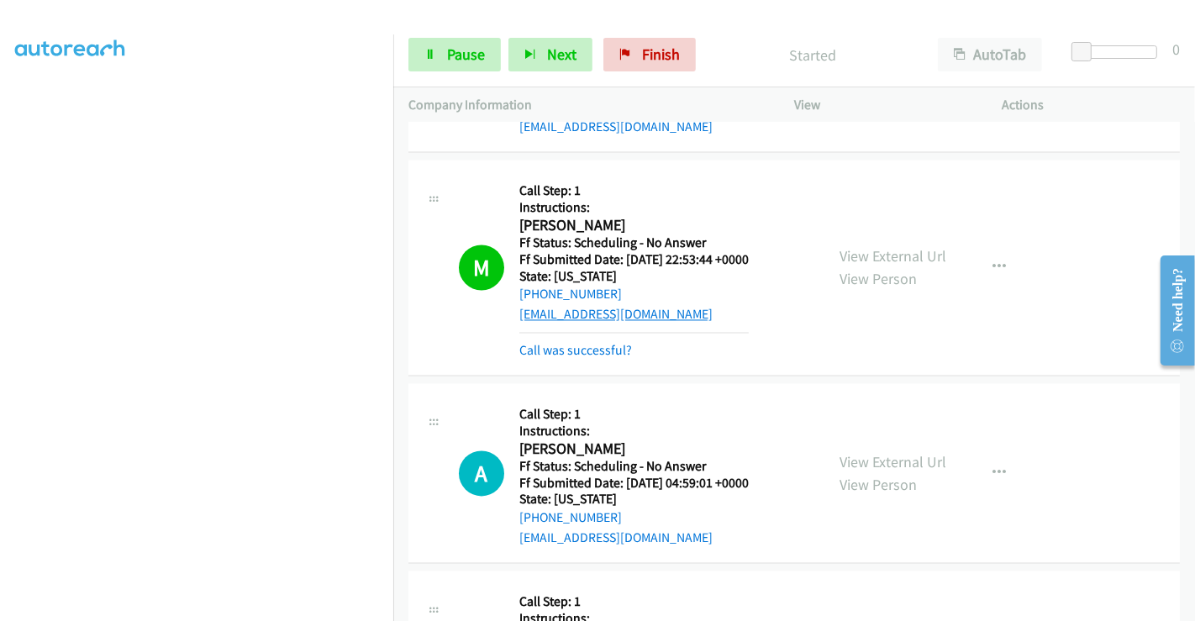
scroll to position [2761, 0]
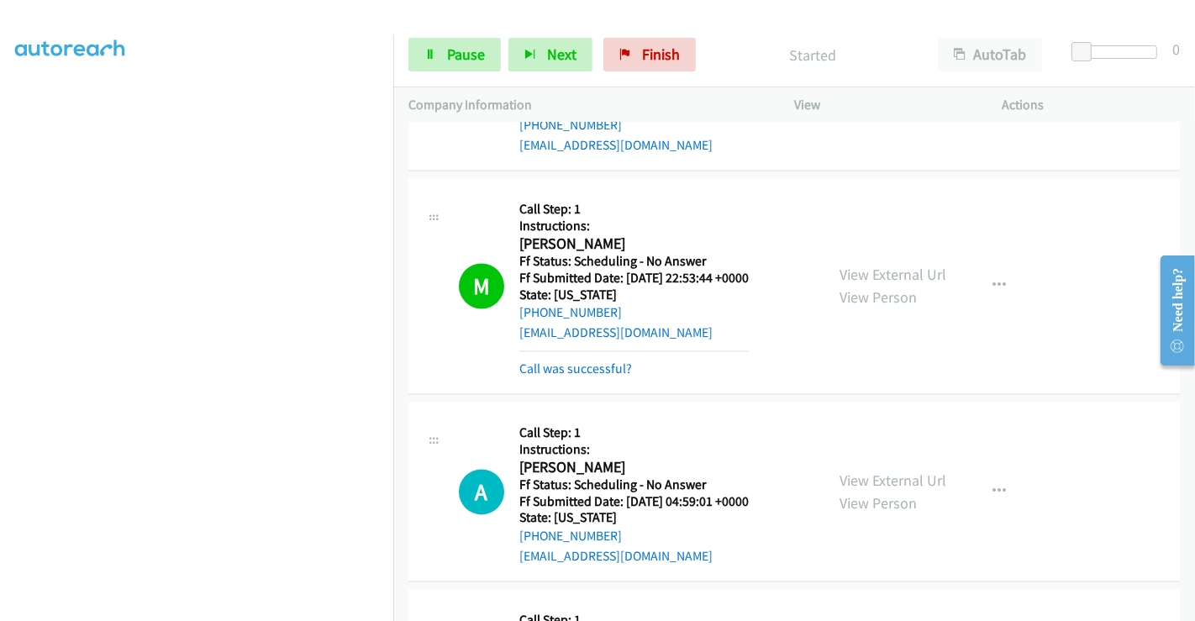
click at [563, 360] on div "Call was successful?" at bounding box center [633, 370] width 229 height 20
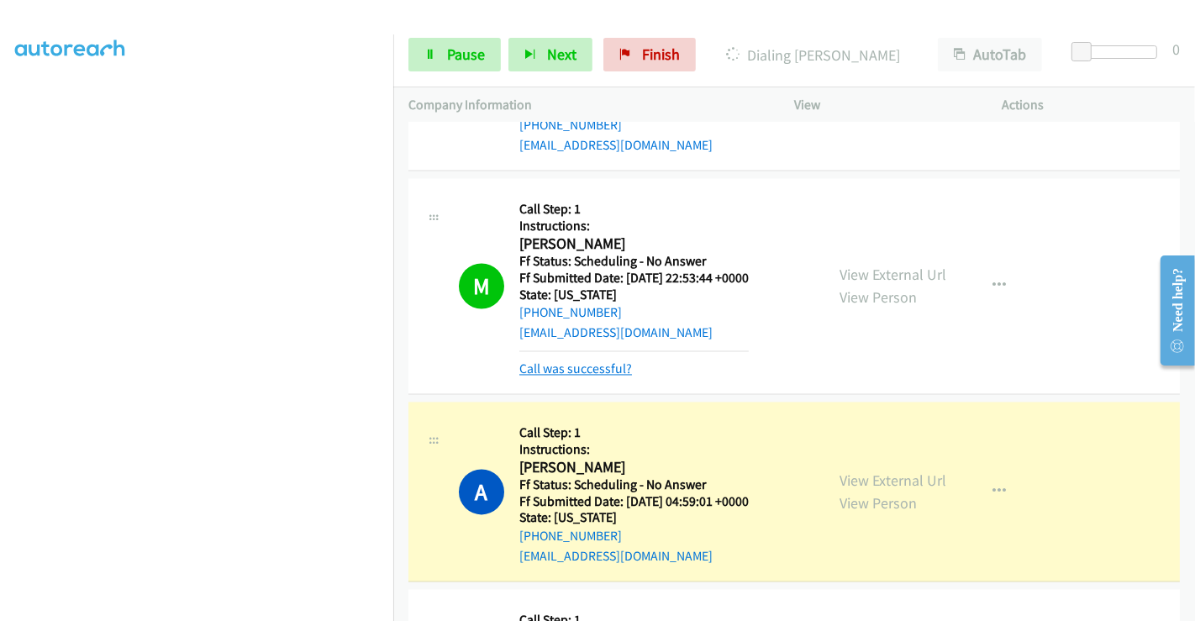
click at [565, 361] on link "Call was successful?" at bounding box center [575, 369] width 113 height 16
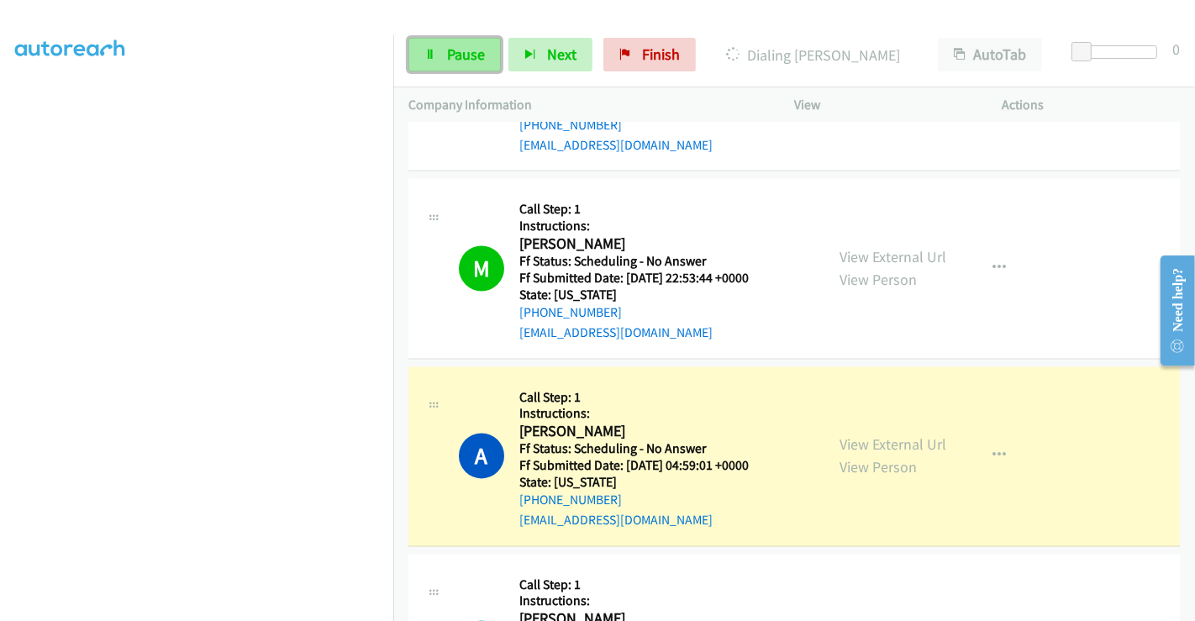
click at [441, 57] on link "Pause" at bounding box center [454, 55] width 92 height 34
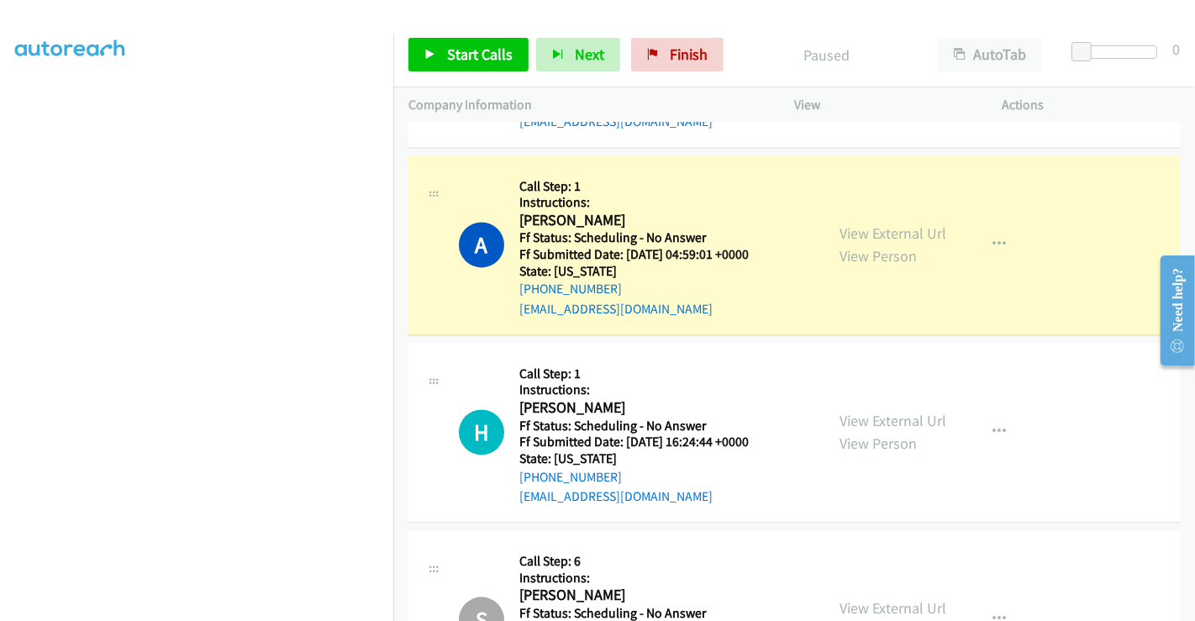
scroll to position [2948, 0]
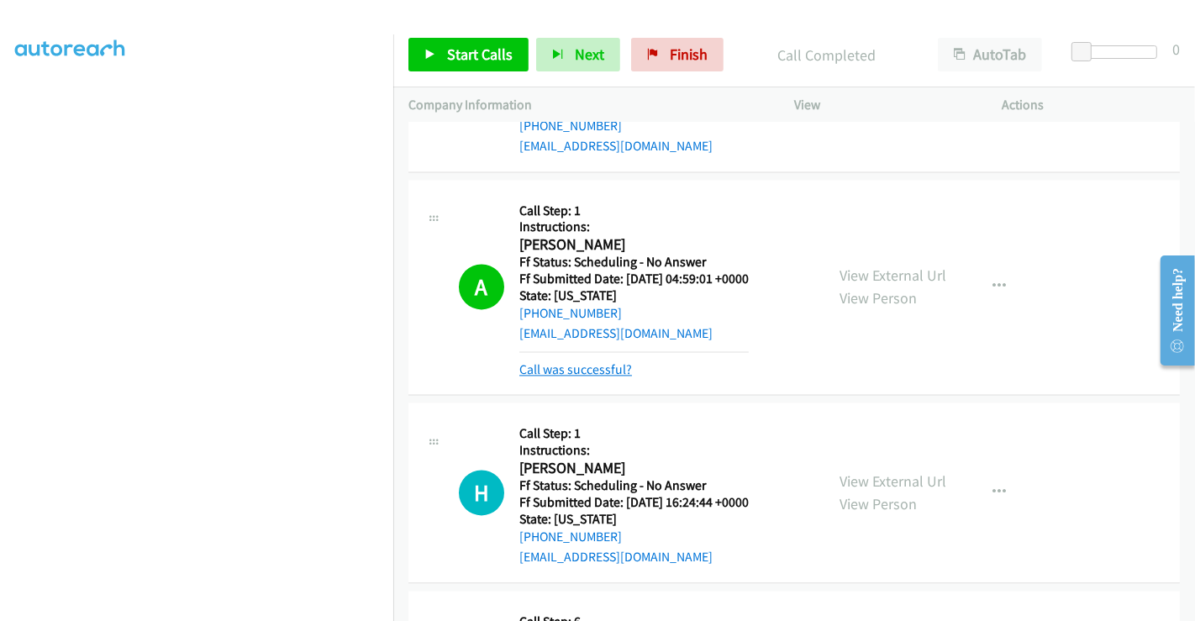
click at [583, 363] on link "Call was successful?" at bounding box center [575, 369] width 113 height 16
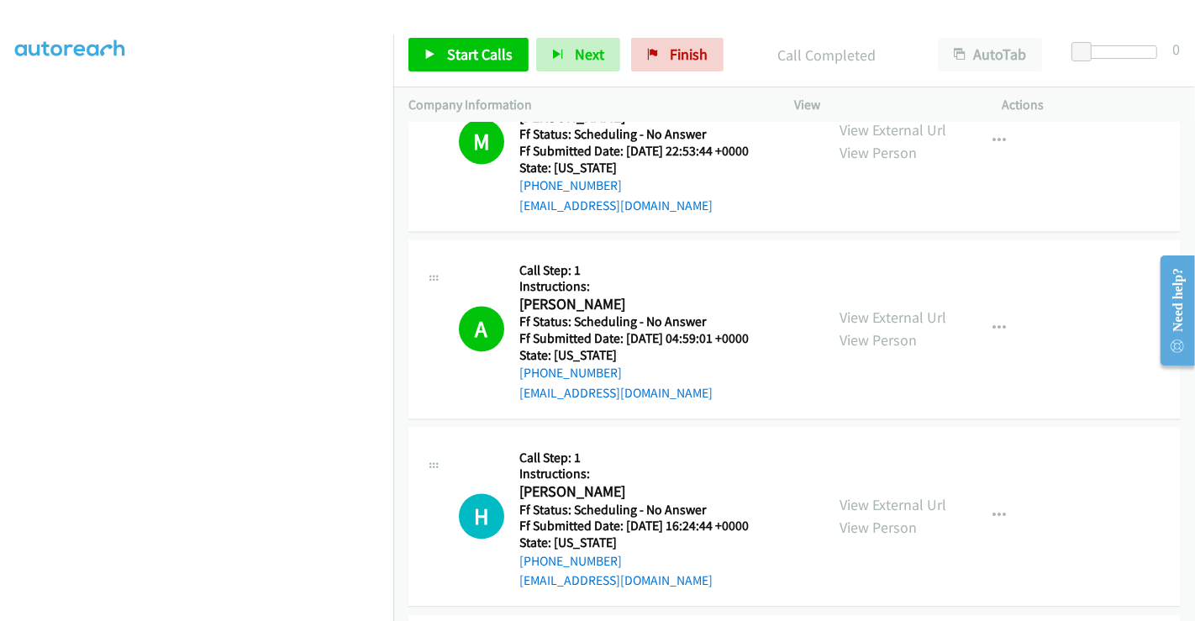
scroll to position [2668, 0]
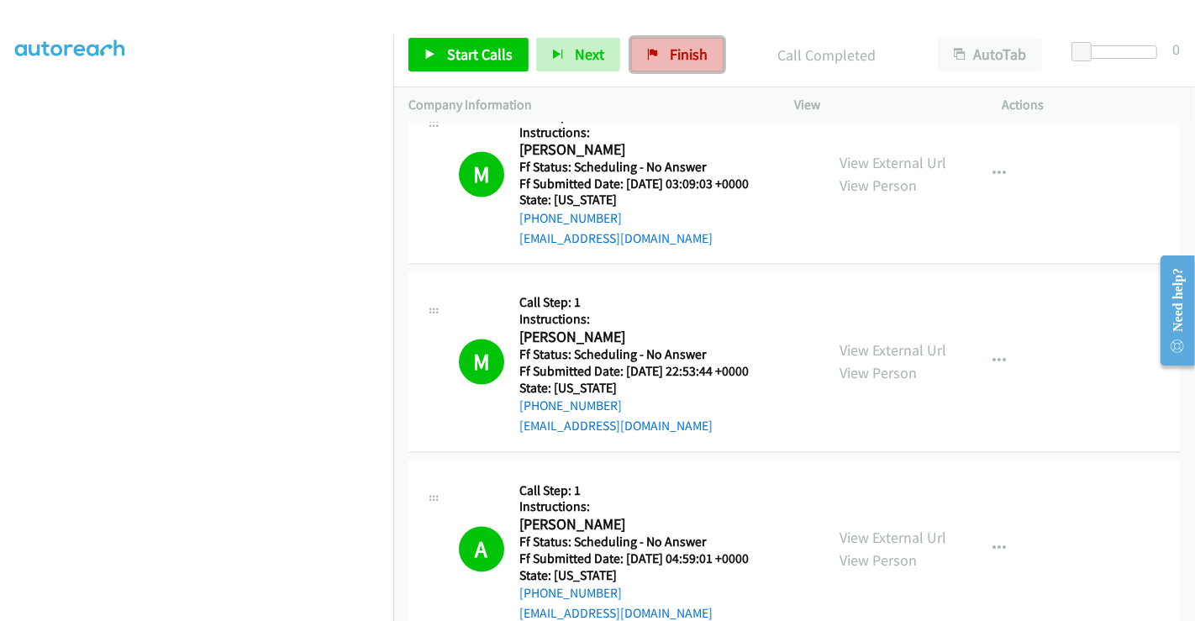
click at [670, 52] on span "Finish" at bounding box center [689, 54] width 38 height 19
